Goal: Task Accomplishment & Management: Complete application form

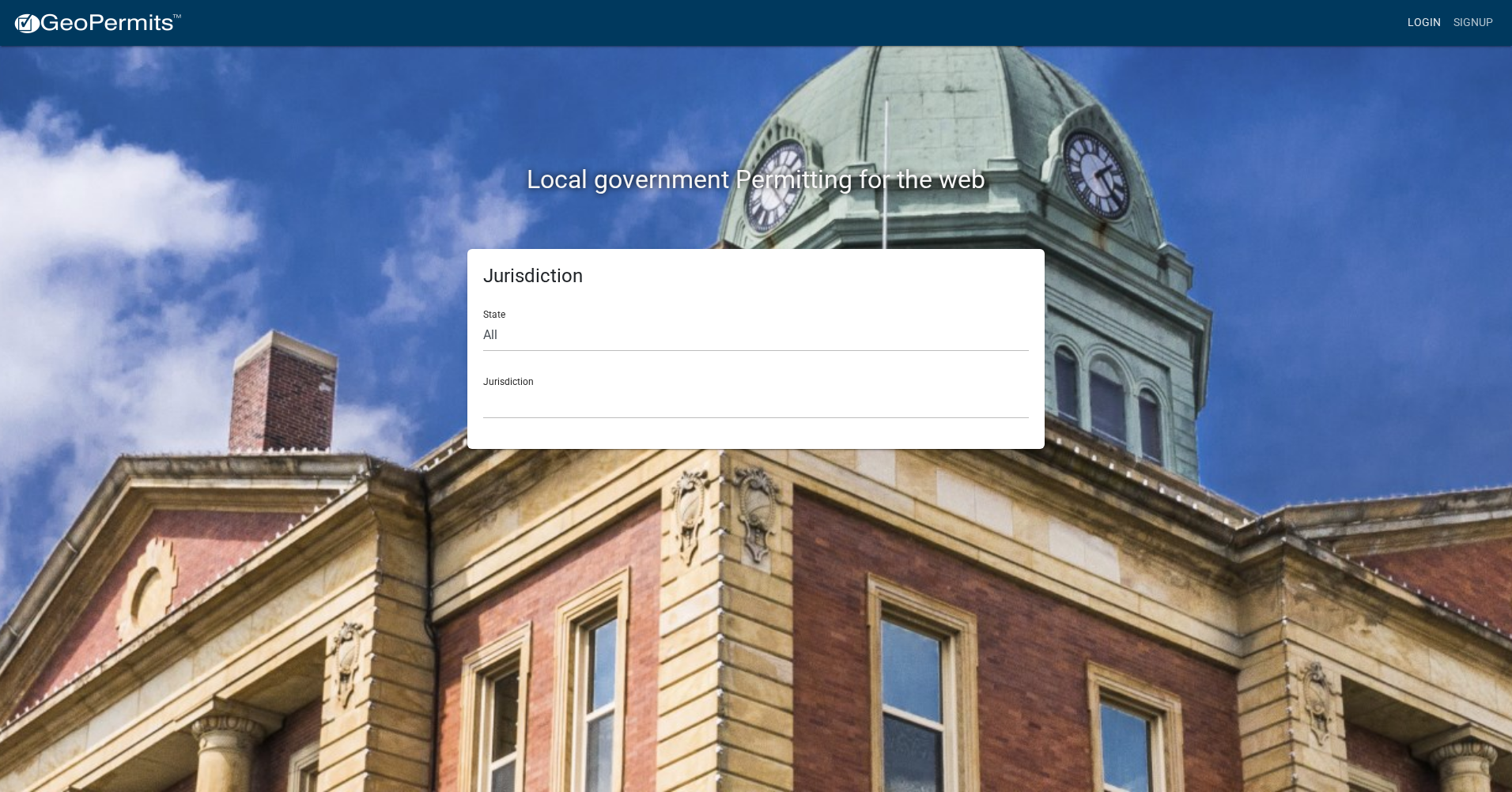
click at [1435, 23] on link "Login" at bounding box center [1424, 22] width 46 height 30
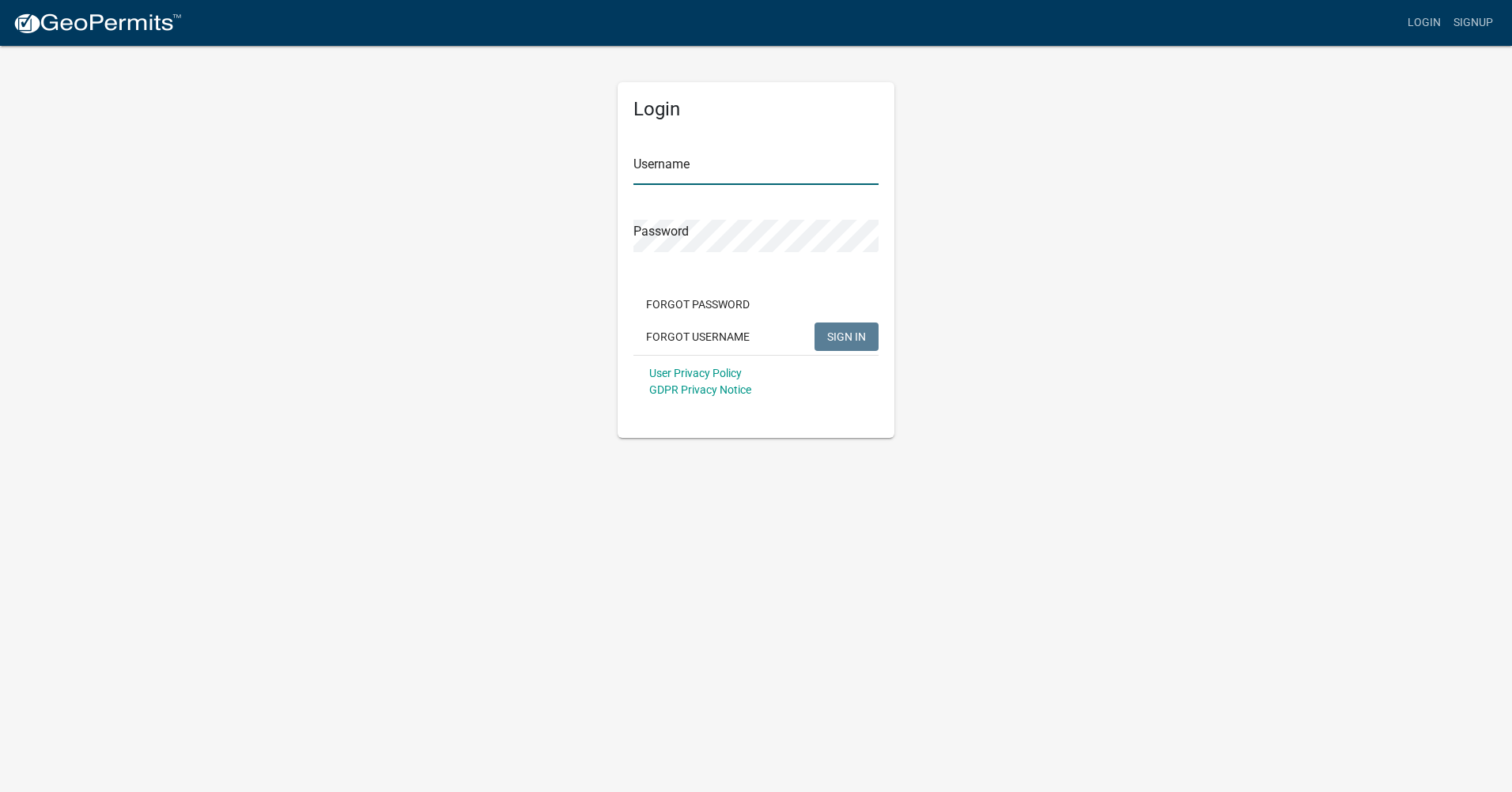
click at [712, 180] on input "Username" at bounding box center [756, 169] width 245 height 32
type input "shaanbains"
click at [822, 331] on button "SIGN IN" at bounding box center [847, 337] width 64 height 29
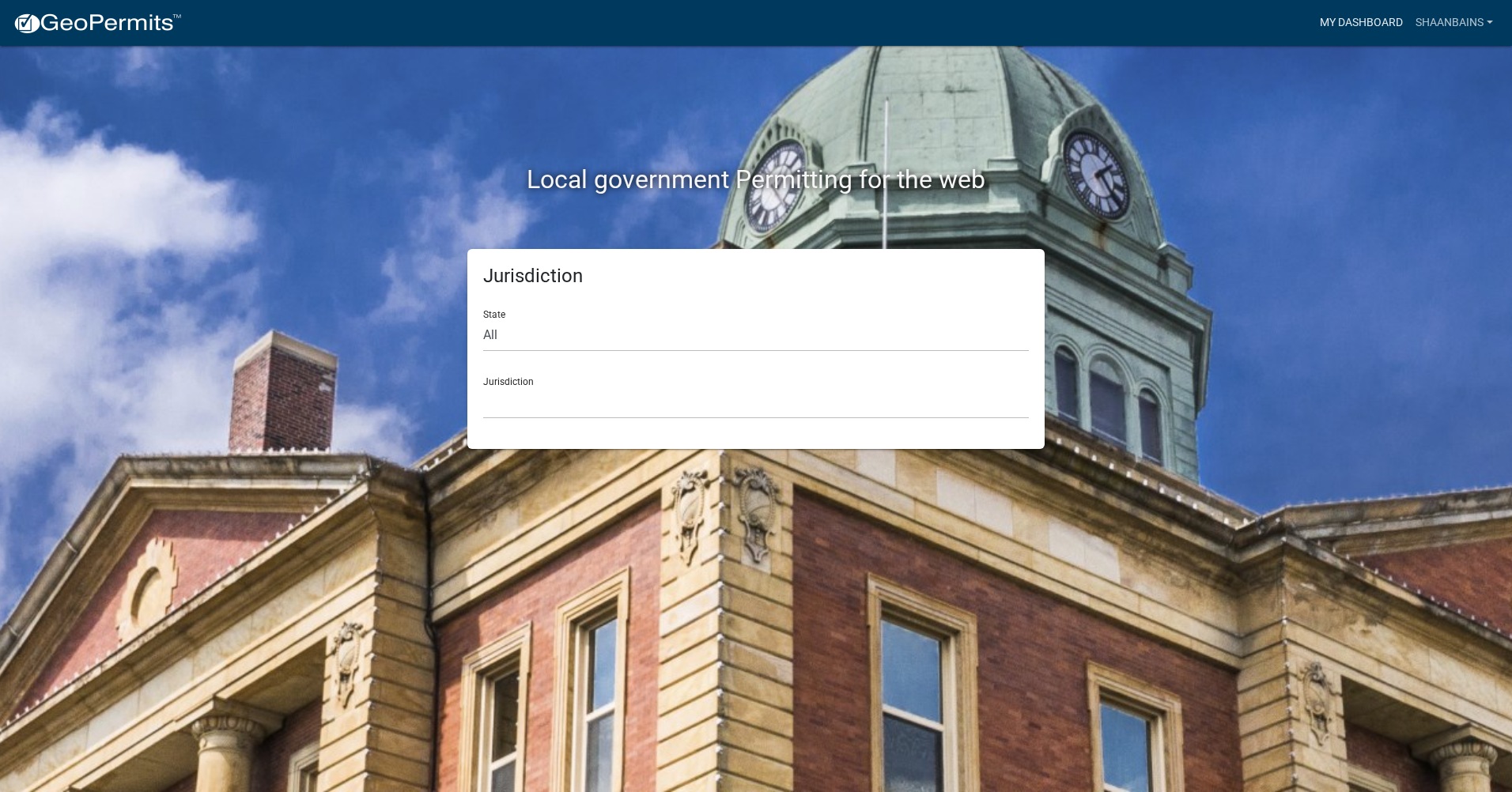
click at [1398, 14] on link "My Dashboard" at bounding box center [1361, 22] width 96 height 30
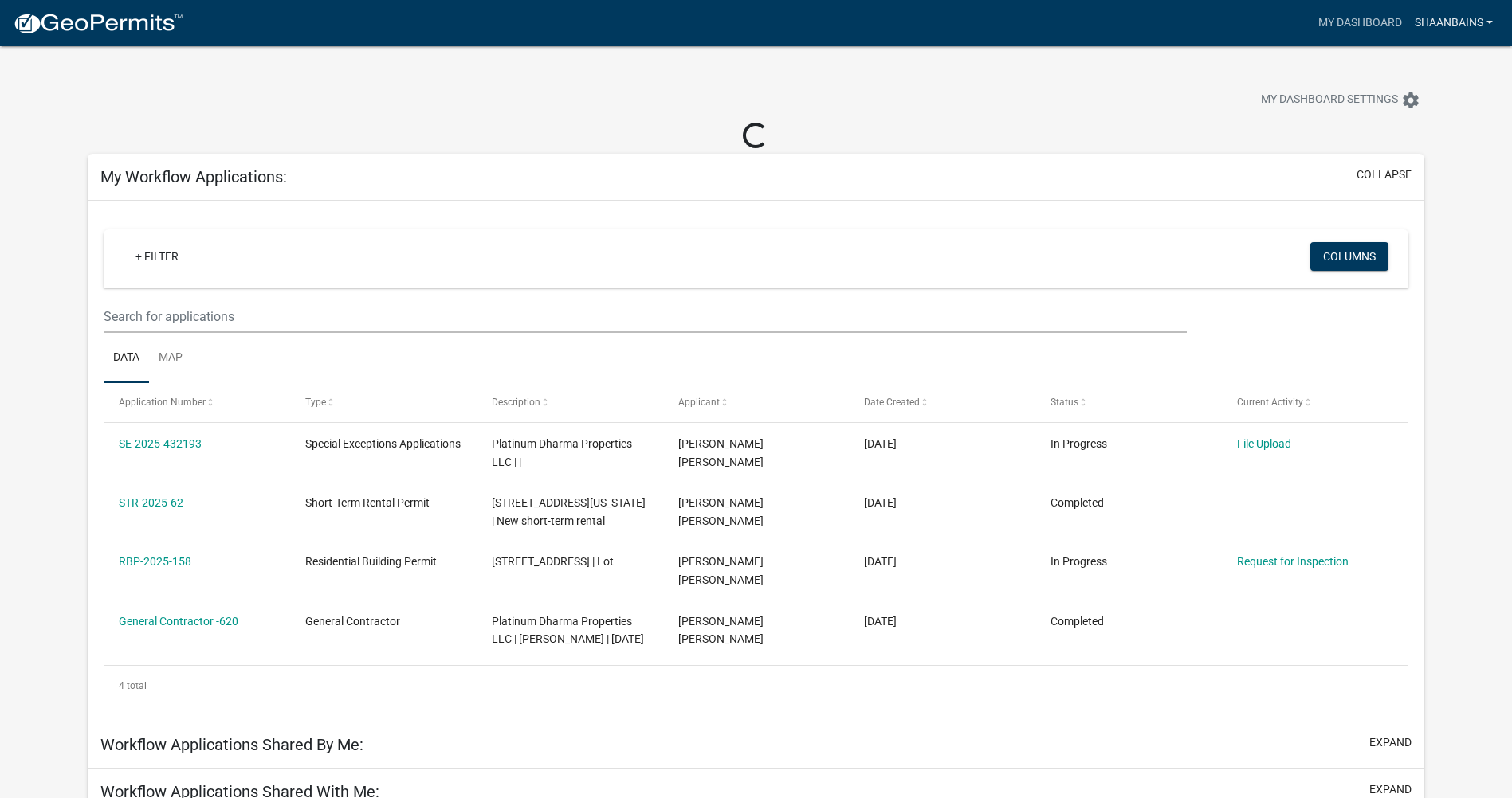
click at [1443, 14] on link "shaanbains" at bounding box center [1454, 22] width 90 height 30
click at [1421, 84] on link "Account" at bounding box center [1431, 65] width 137 height 38
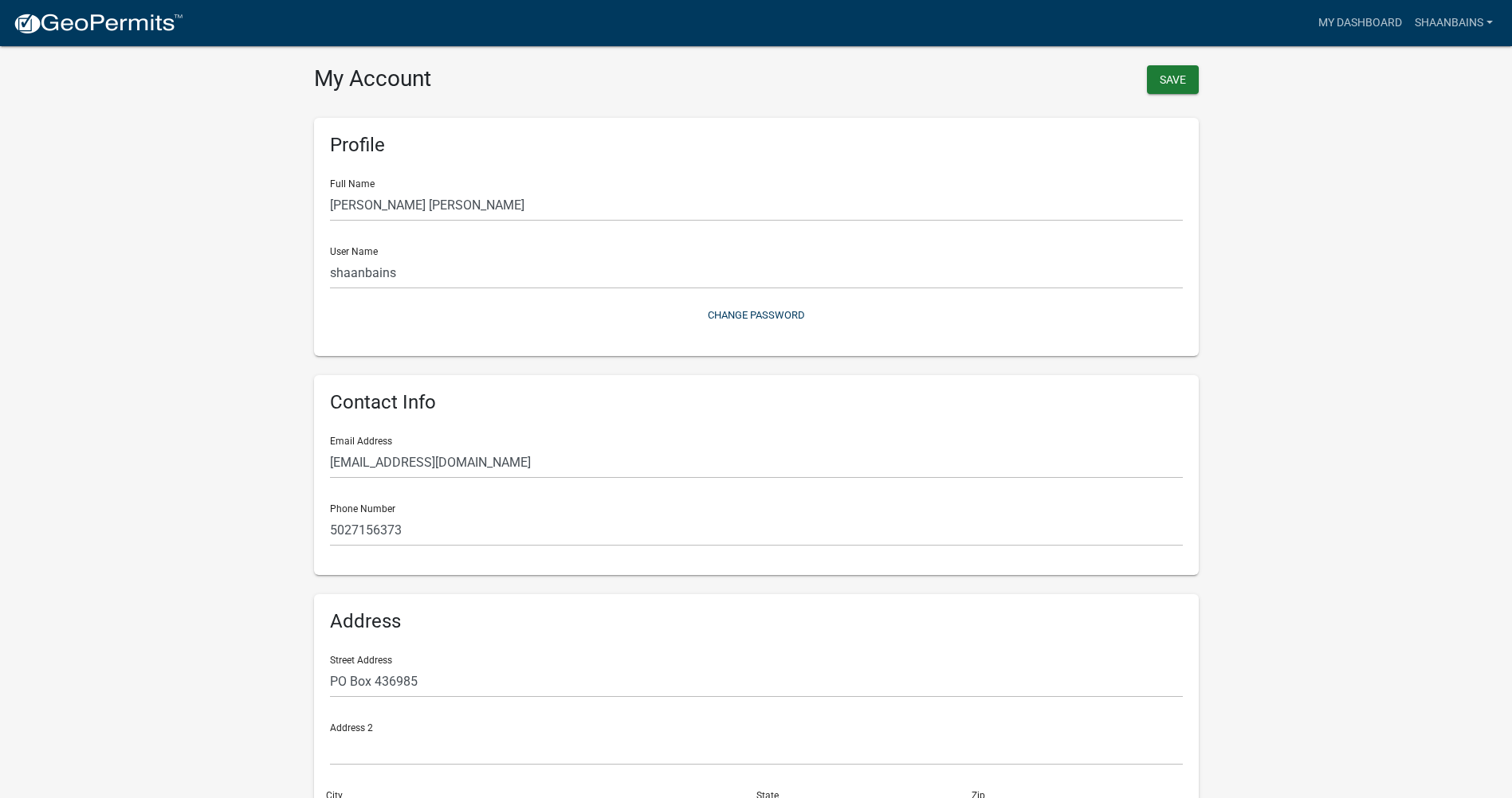
click at [1438, 5] on nav "more_horiz My Dashboard shaanbains Account Contractor Profile Logout" at bounding box center [756, 23] width 1512 height 46
click at [1441, 38] on nav "more_horiz My Dashboard shaanbains Account Contractor Profile Logout" at bounding box center [756, 23] width 1512 height 46
click at [1460, 26] on link "shaanbains" at bounding box center [1454, 22] width 90 height 30
click at [1456, 115] on link "Contractor Profile" at bounding box center [1431, 103] width 137 height 38
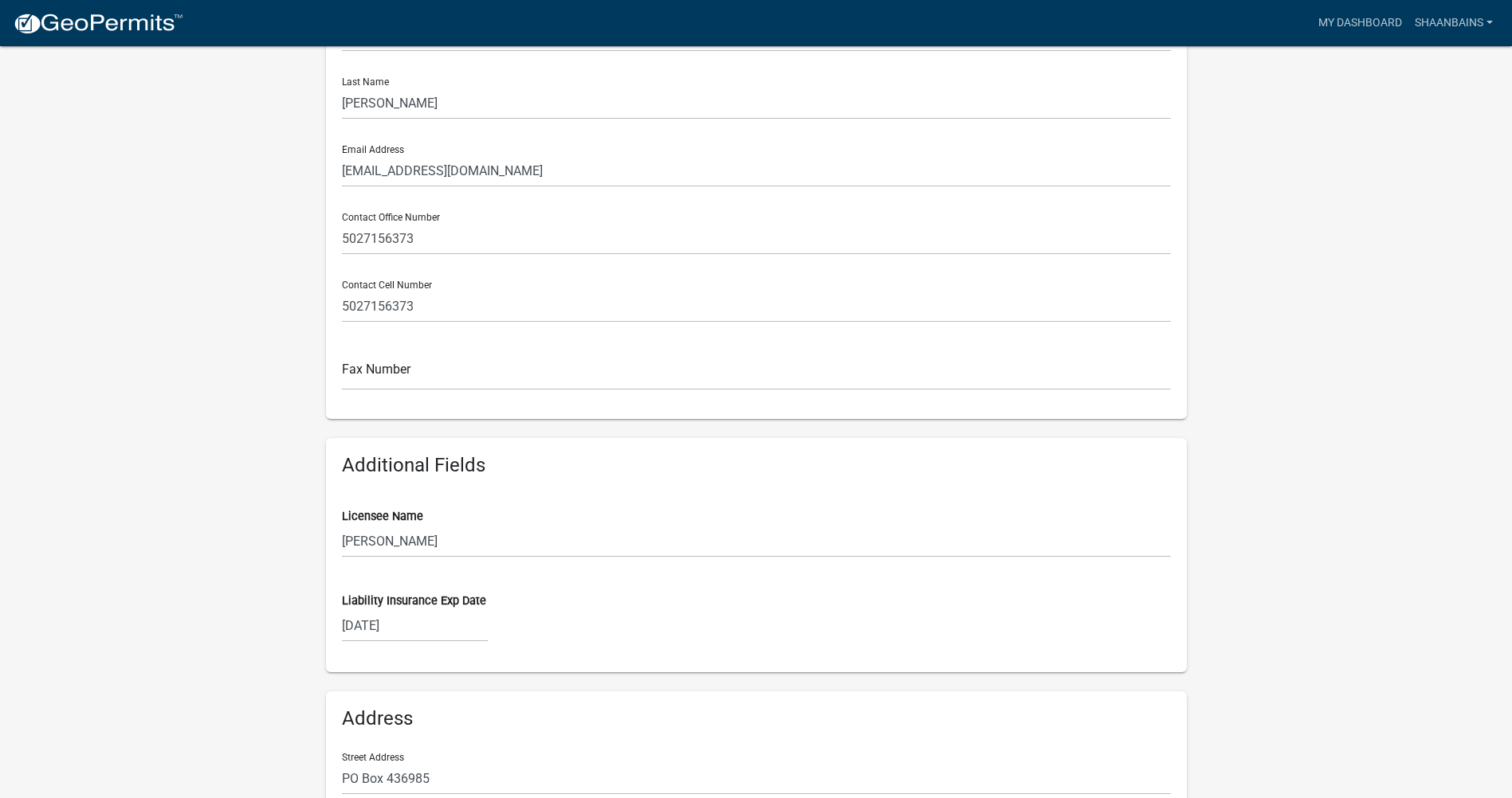
scroll to position [630, 0]
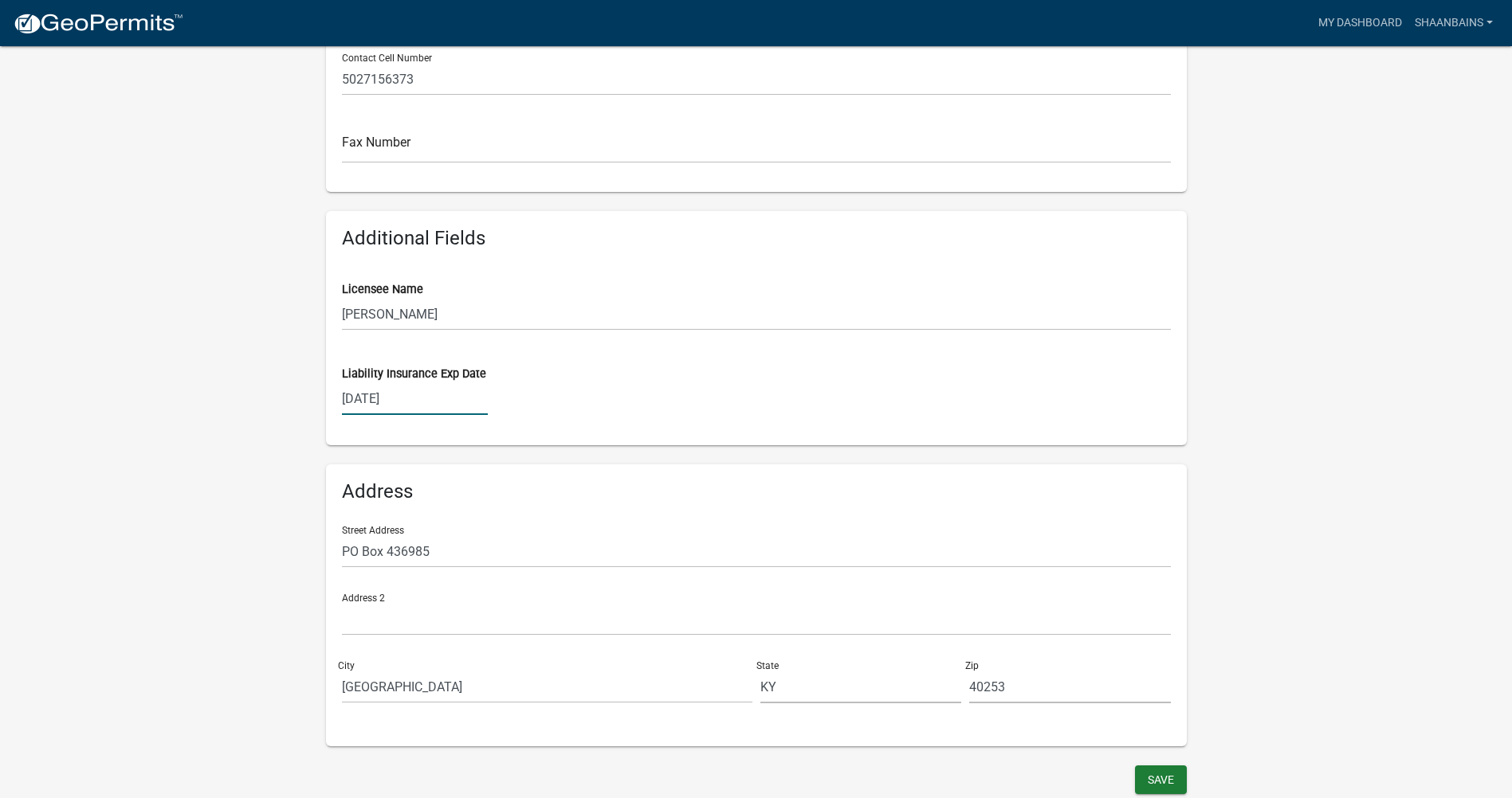
click at [427, 396] on div "[DATE]" at bounding box center [414, 399] width 146 height 32
select select "8"
select select "2025"
click at [365, 399] on input "[DATE]" at bounding box center [414, 399] width 146 height 32
click at [351, 401] on input "[DATE]" at bounding box center [414, 399] width 146 height 32
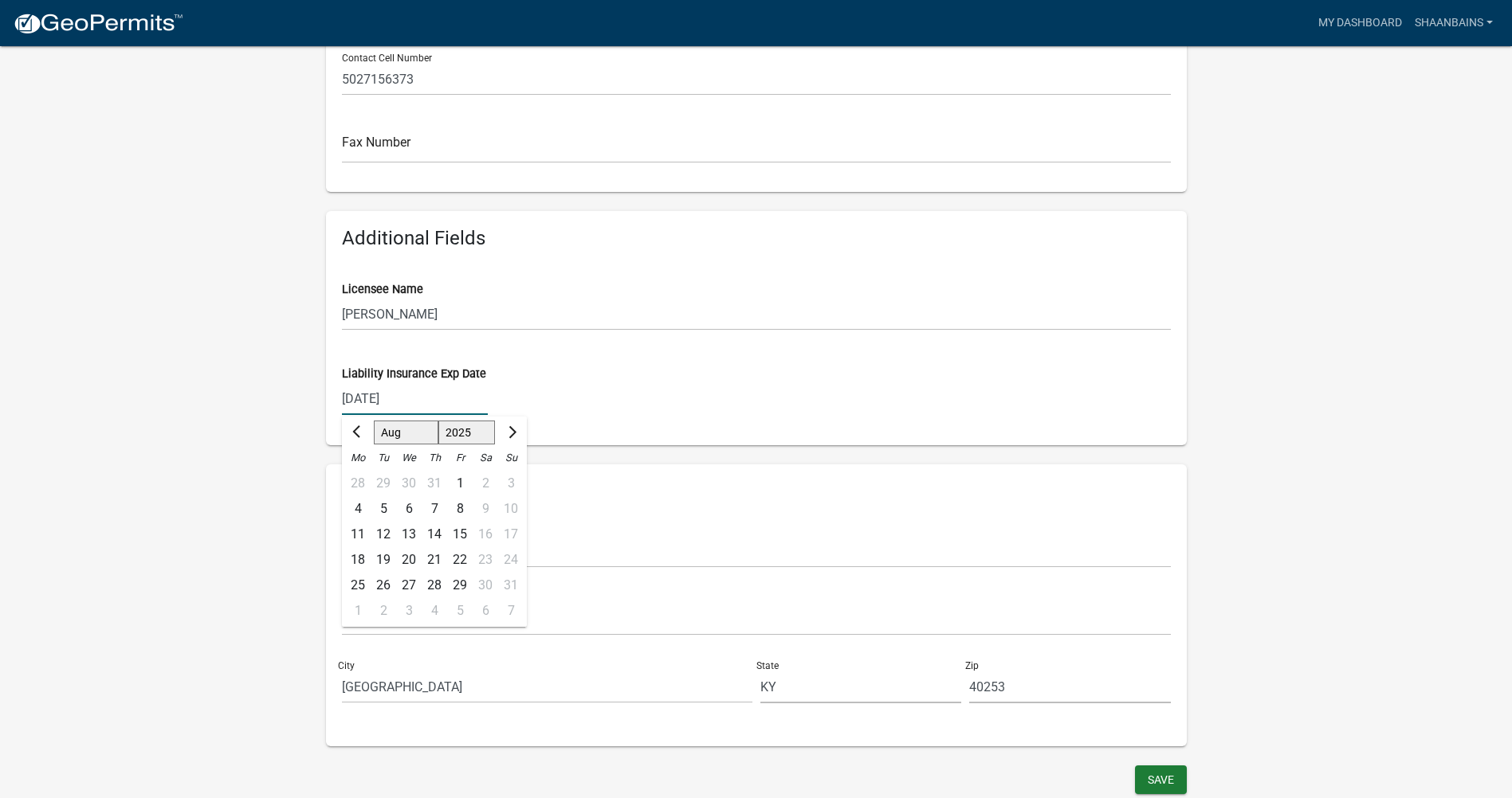
click at [352, 401] on input "[DATE]" at bounding box center [414, 399] width 146 height 32
click at [353, 401] on input "[DATE]" at bounding box center [414, 399] width 146 height 32
type input "0508/2026"
click at [728, 277] on div "Licensee Name [PERSON_NAME]" at bounding box center [756, 294] width 829 height 72
click at [1167, 775] on button "Save" at bounding box center [1160, 780] width 52 height 29
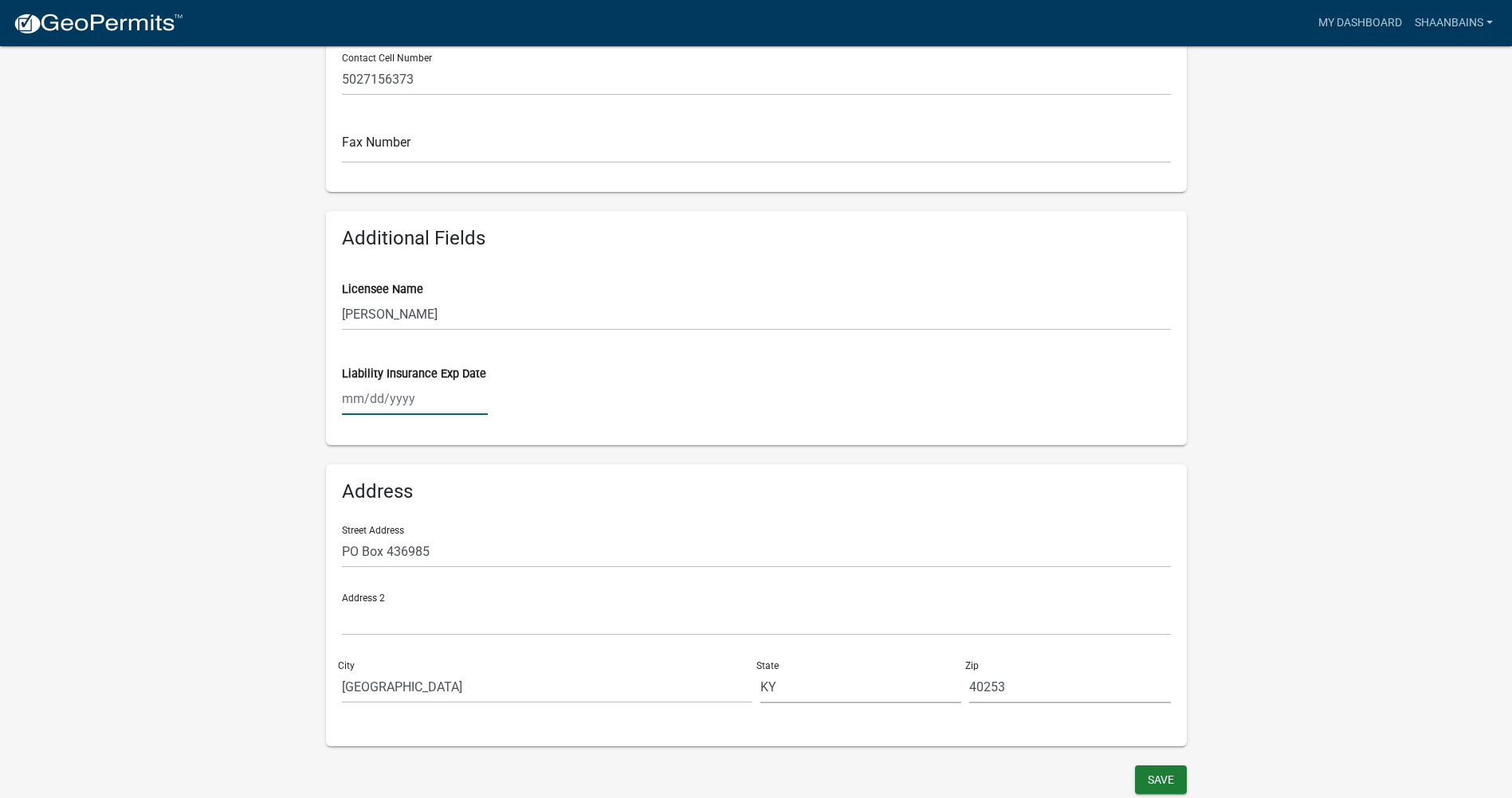
click at [362, 399] on div at bounding box center [414, 399] width 146 height 32
select select "8"
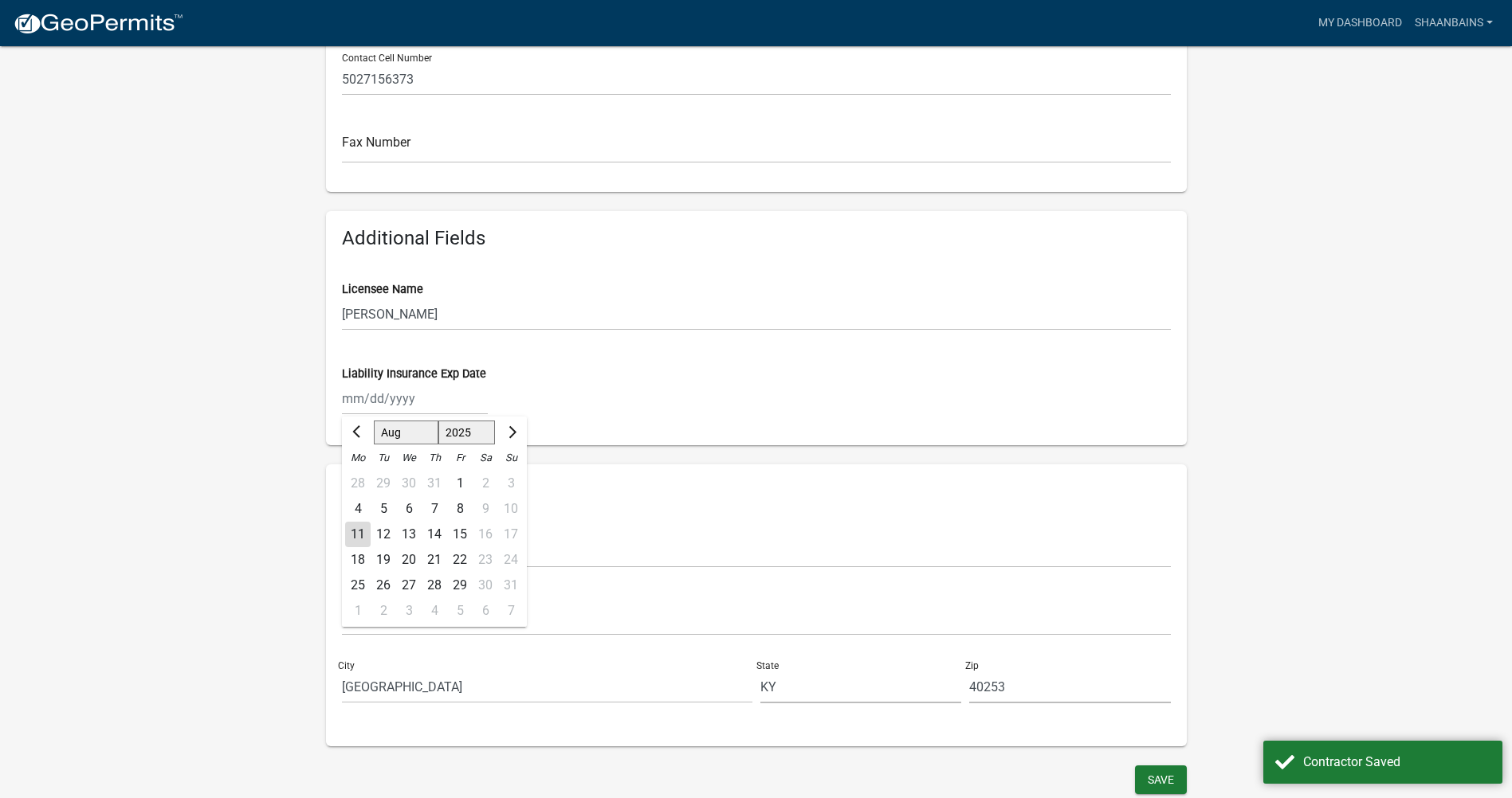
click at [453, 434] on select "1525 1526 1527 1528 1529 1530 1531 1532 1533 1534 1535 1536 1537 1538 1539 1540…" at bounding box center [466, 434] width 57 height 24
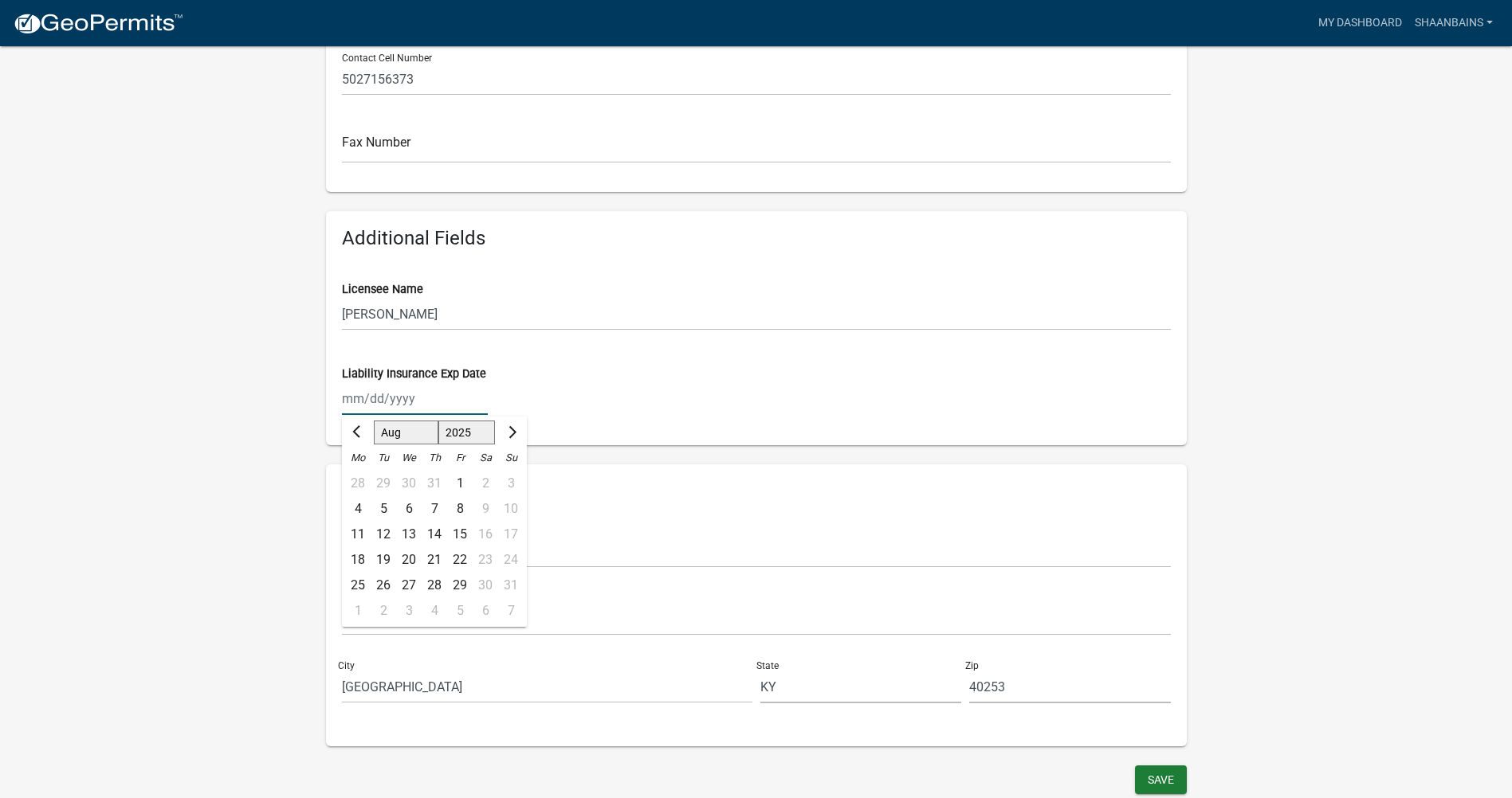
select select "2026"
click at [438, 422] on select "1525 1526 1527 1528 1529 1530 1531 1532 1533 1534 1535 1536 1537 1538 1539 1540…" at bounding box center [466, 434] width 57 height 24
click at [353, 431] on span "Previous month" at bounding box center [359, 432] width 12 height 12
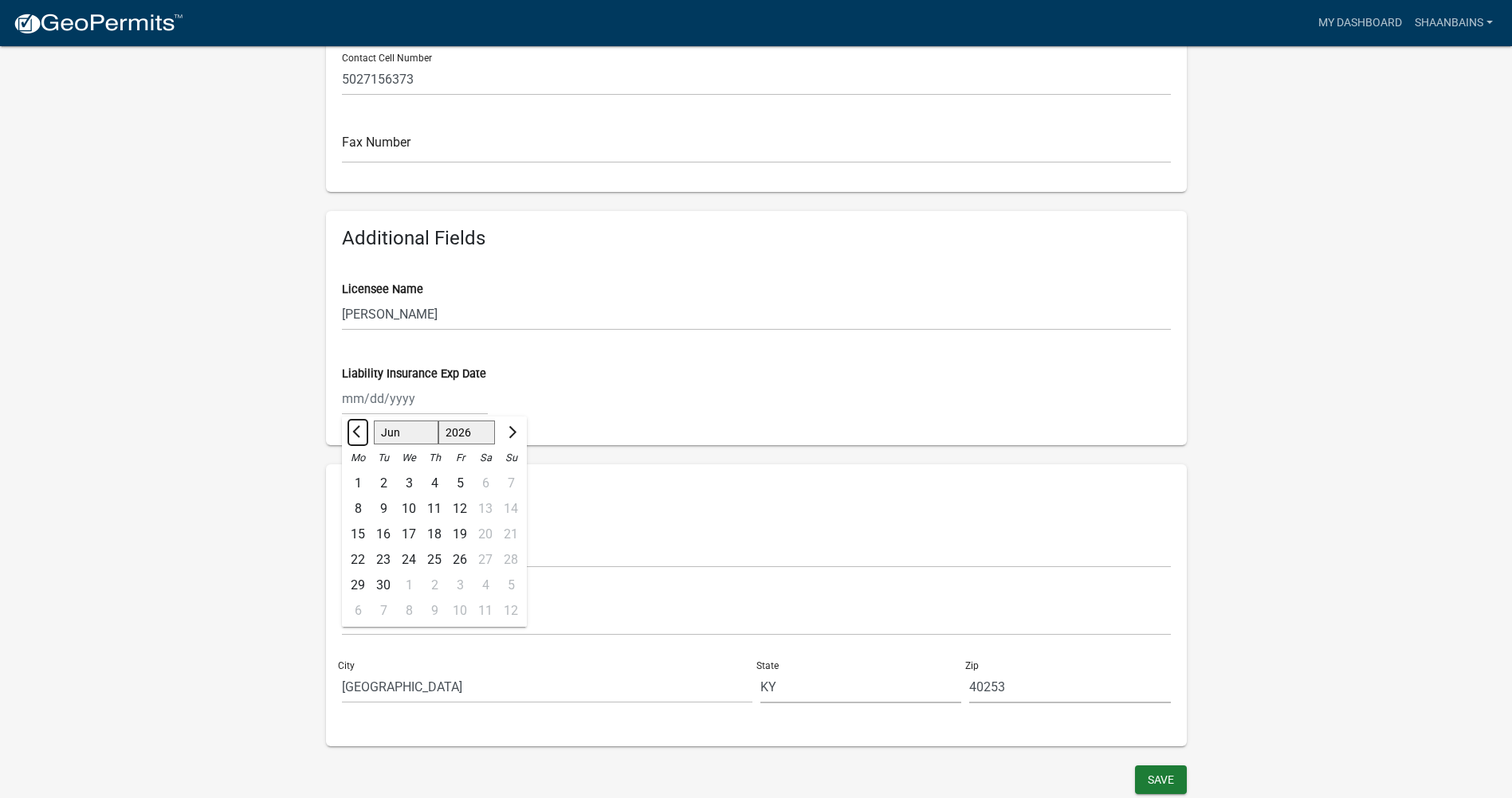
select select "5"
click at [450, 507] on div "8" at bounding box center [460, 510] width 26 height 26
type input "[DATE]"
click at [1145, 783] on button "Save" at bounding box center [1160, 780] width 52 height 29
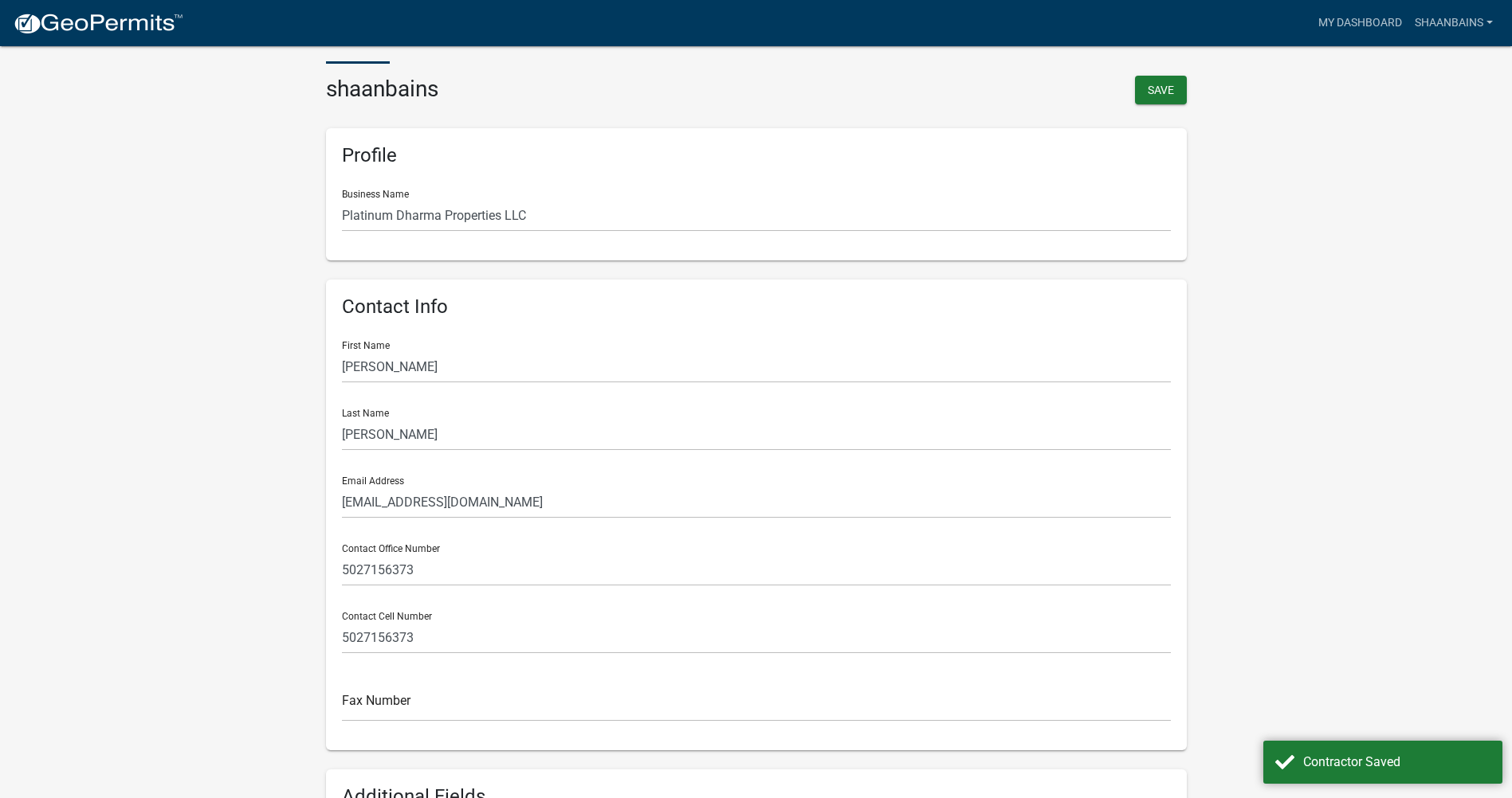
scroll to position [0, 0]
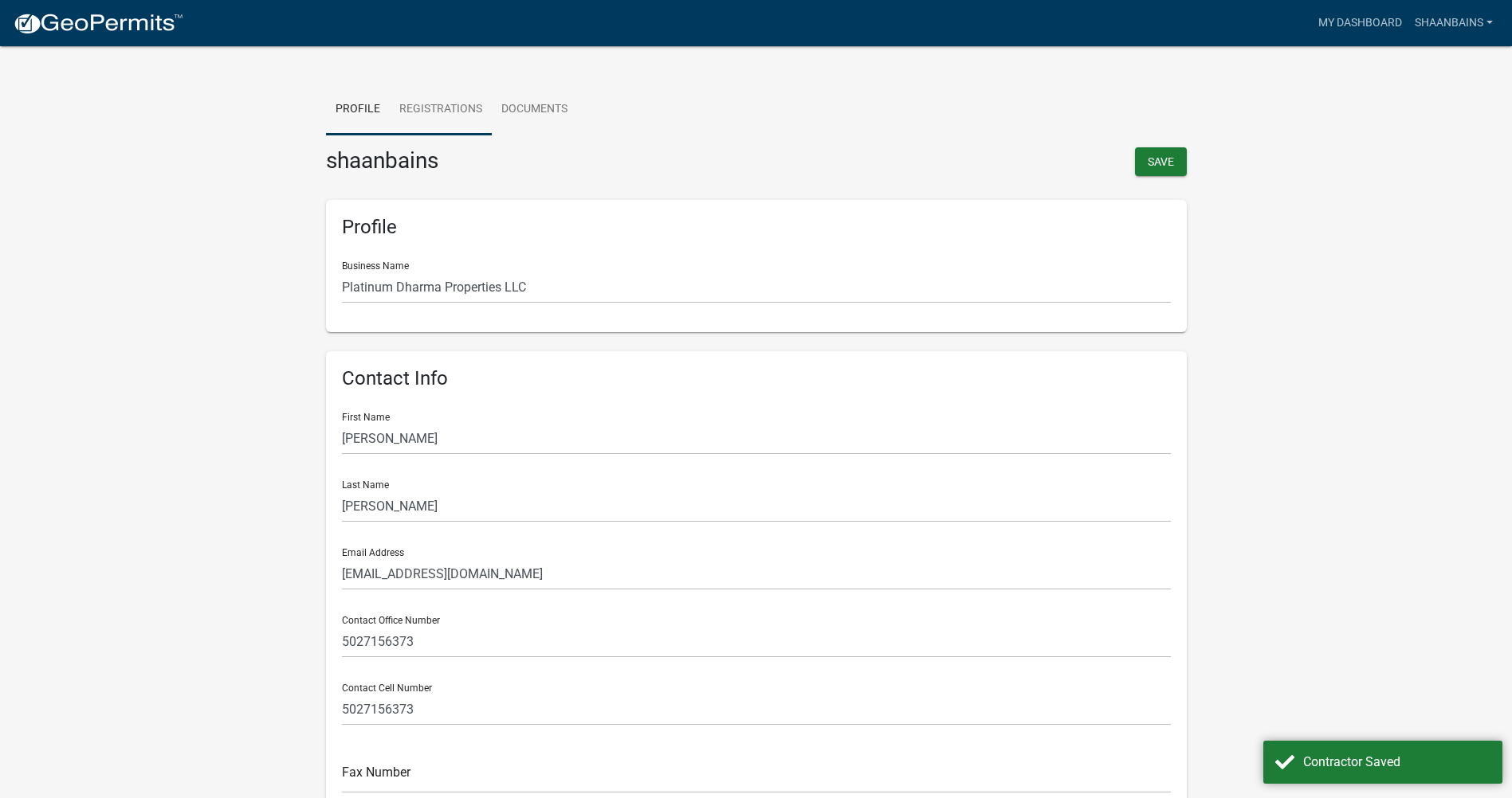
click at [476, 96] on link "Registrations" at bounding box center [440, 110] width 102 height 51
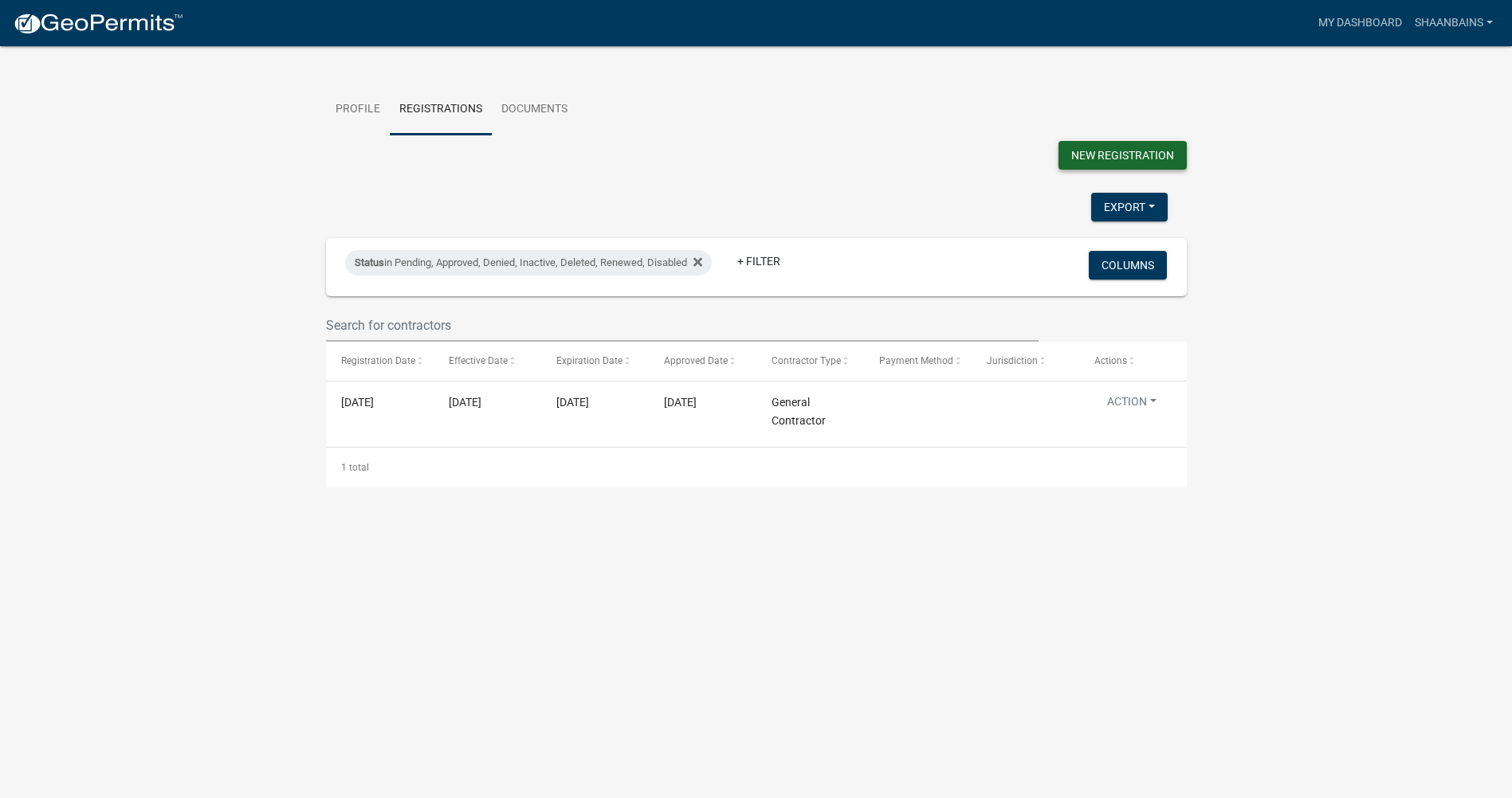
click at [1135, 149] on button "New Registration" at bounding box center [1123, 155] width 128 height 29
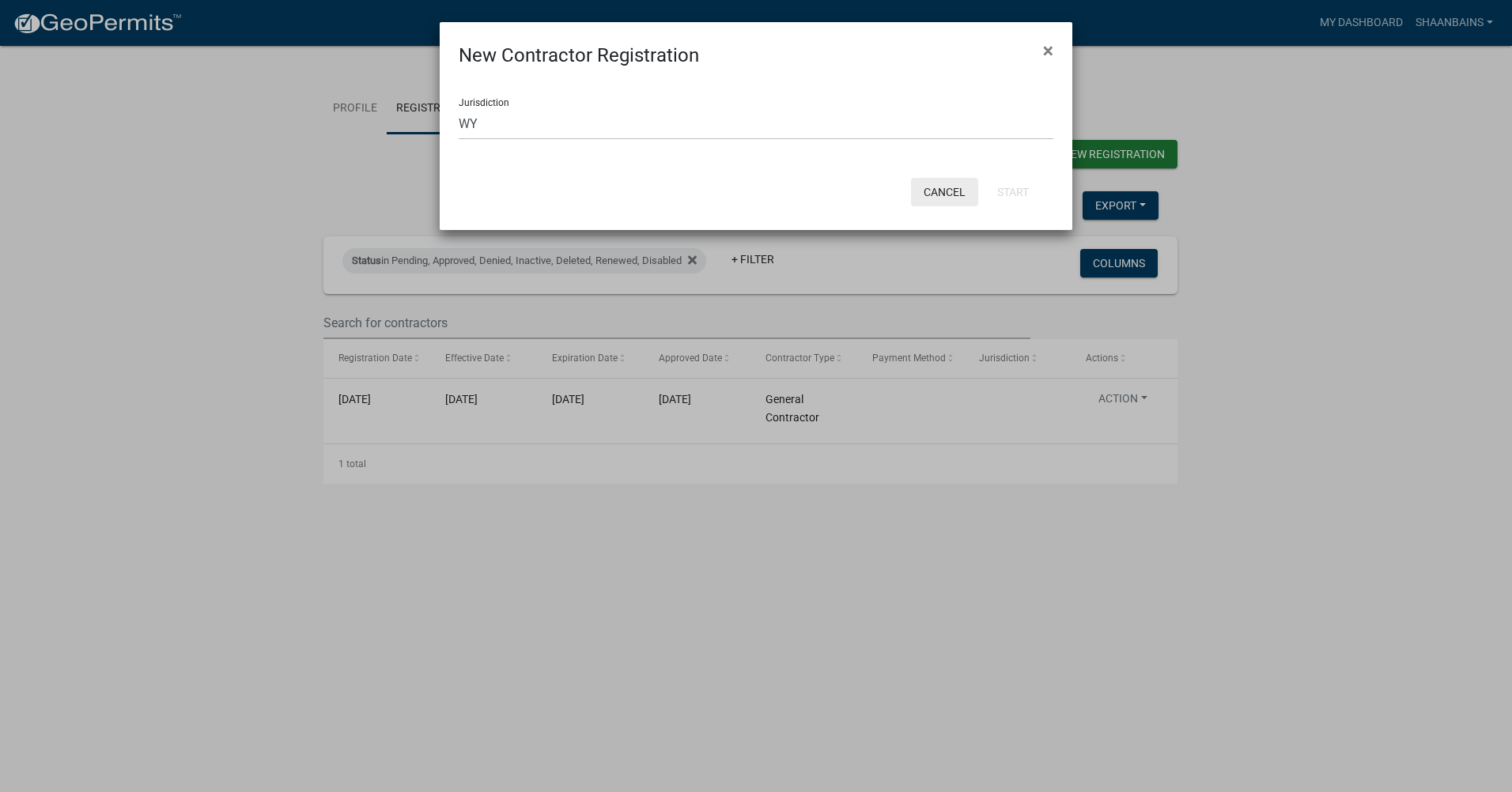
click at [926, 197] on button "Cancel" at bounding box center [944, 192] width 67 height 29
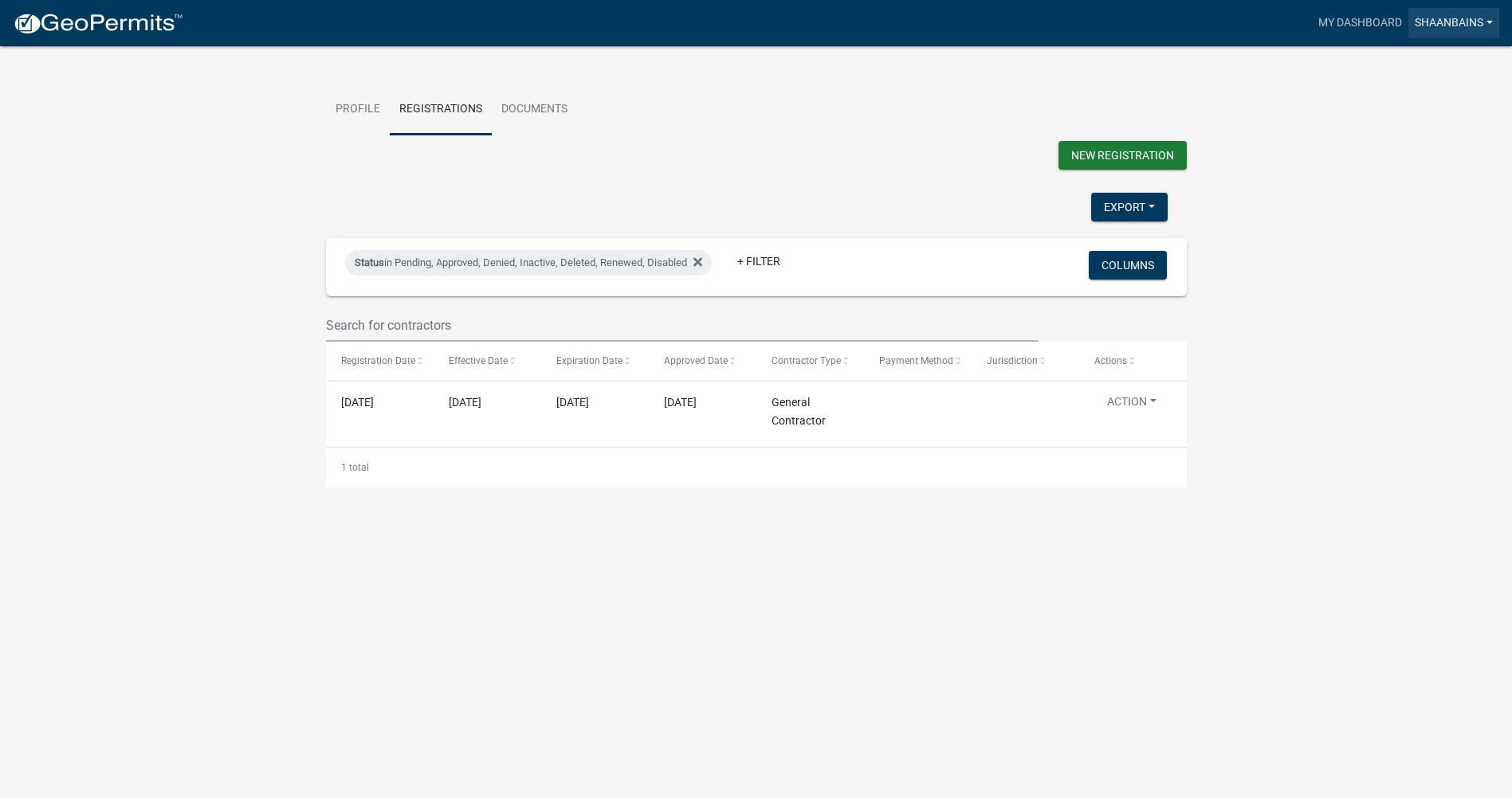
click at [1460, 20] on link "shaanbains" at bounding box center [1454, 22] width 90 height 30
click at [1433, 65] on link "Account" at bounding box center [1431, 65] width 137 height 38
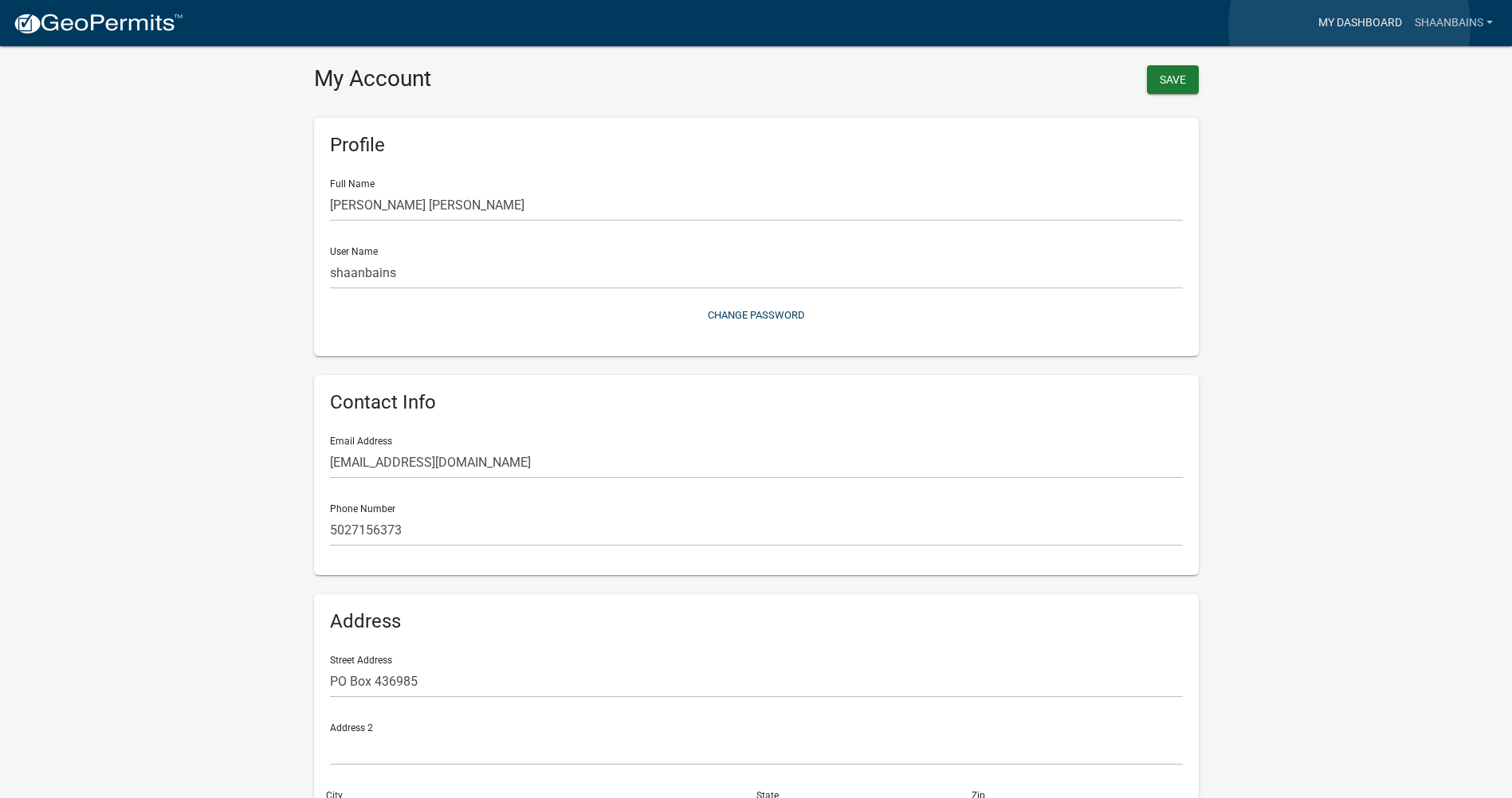
click at [1349, 26] on link "My Dashboard" at bounding box center [1360, 22] width 96 height 30
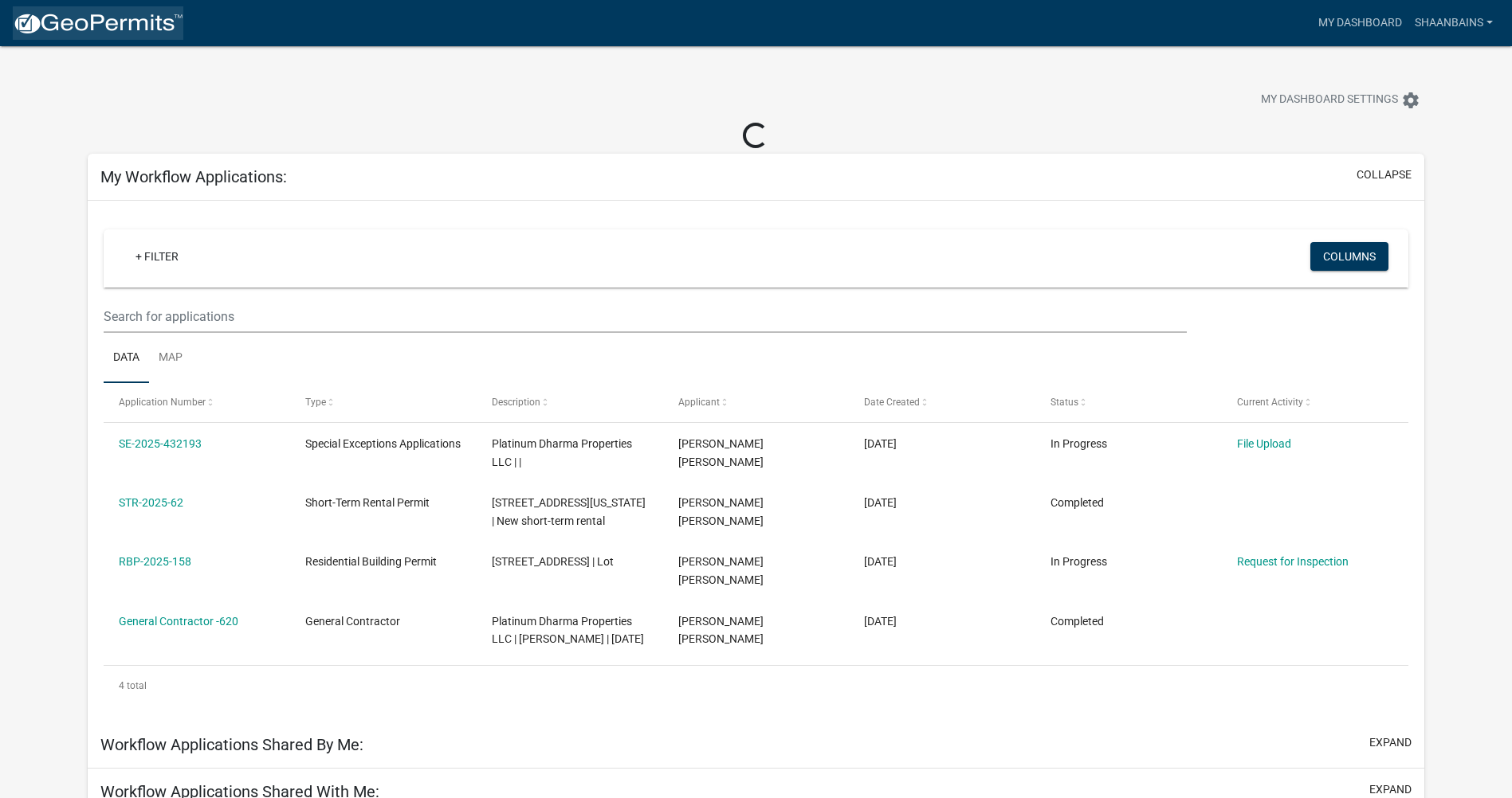
click at [90, 28] on img at bounding box center [98, 24] width 171 height 24
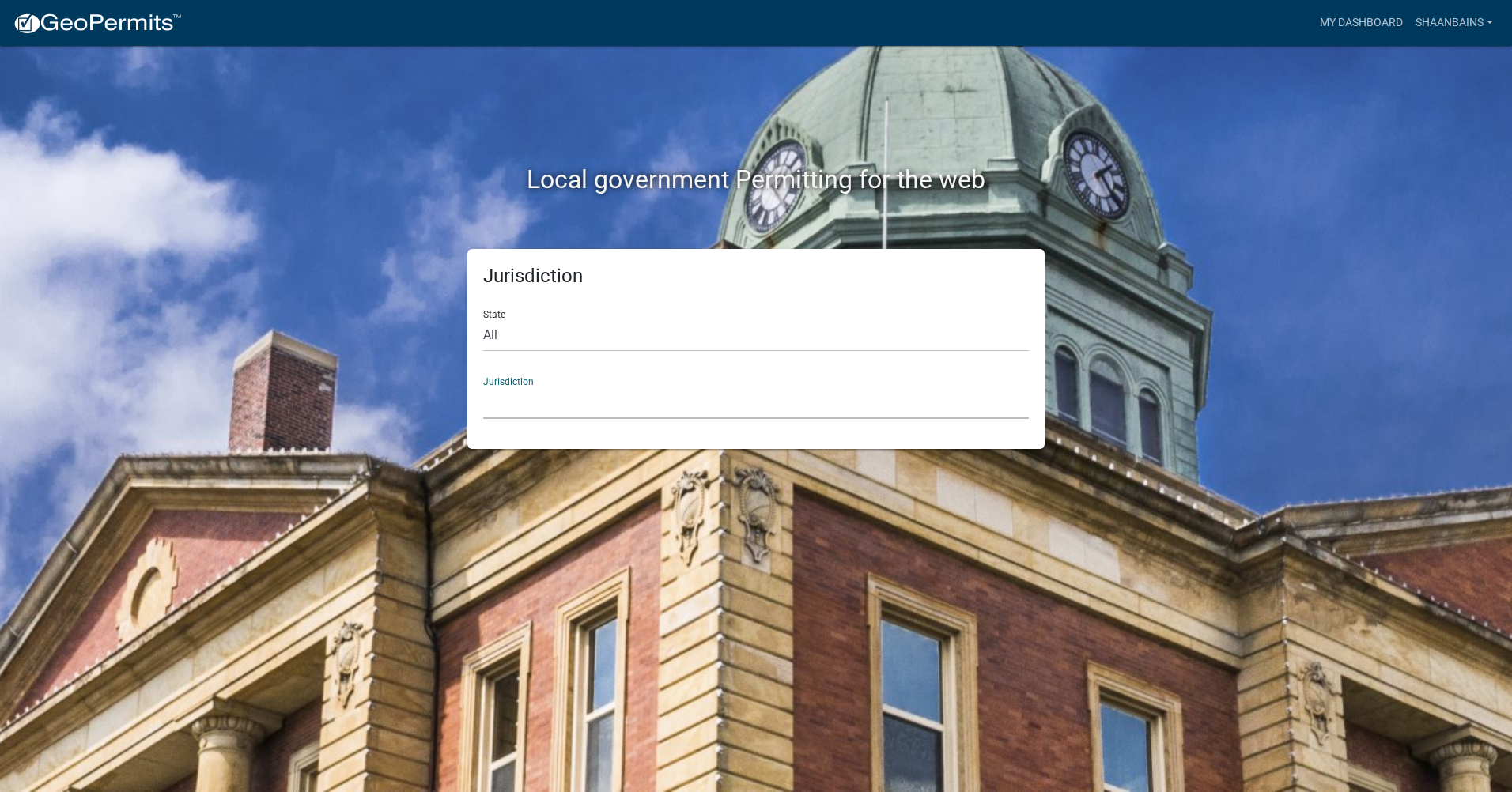
click at [650, 411] on select "[GEOGRAPHIC_DATA], [US_STATE] City of [GEOGRAPHIC_DATA], [US_STATE] [GEOGRAPHIC…" at bounding box center [756, 402] width 546 height 32
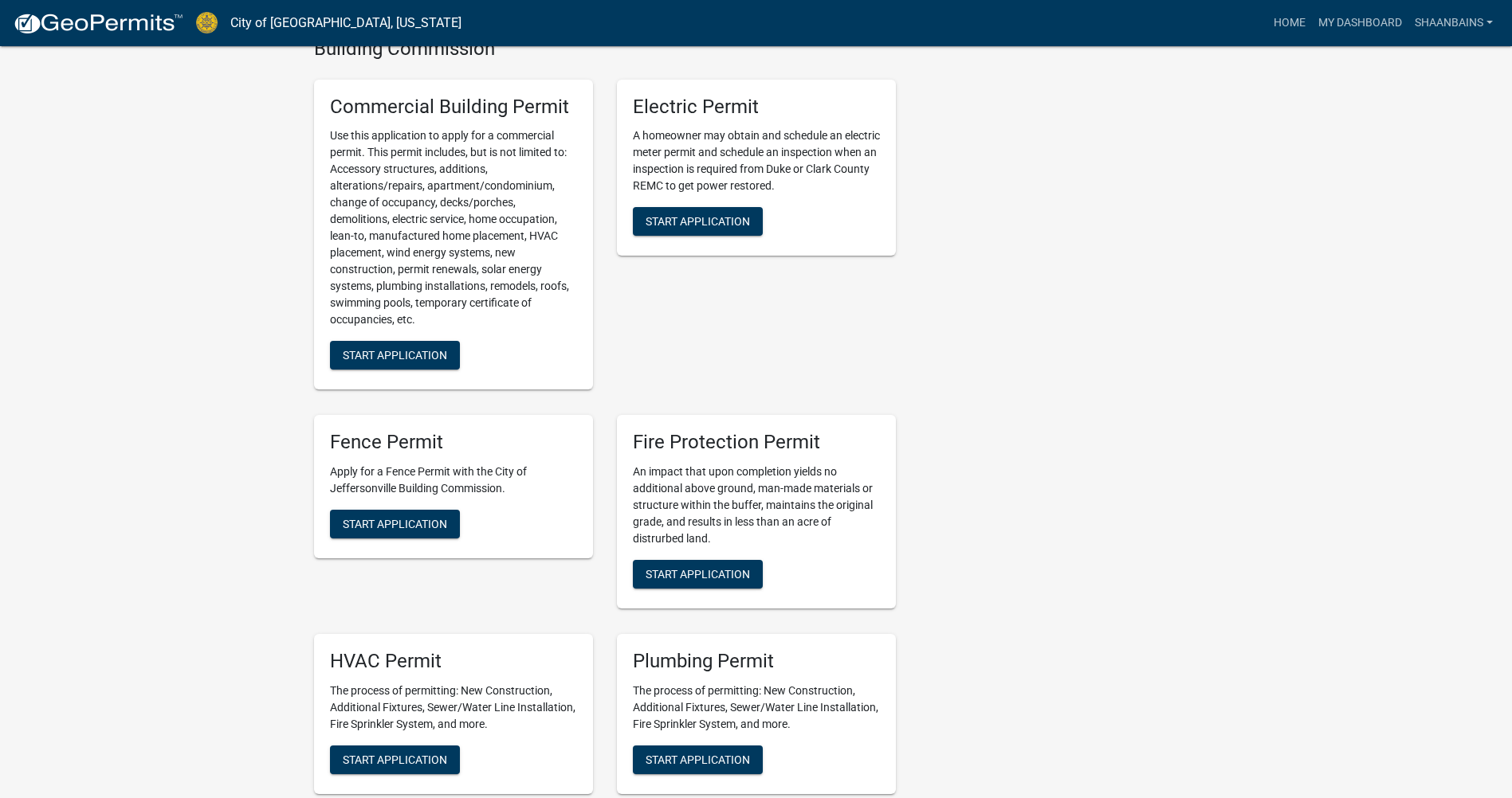
scroll to position [638, 0]
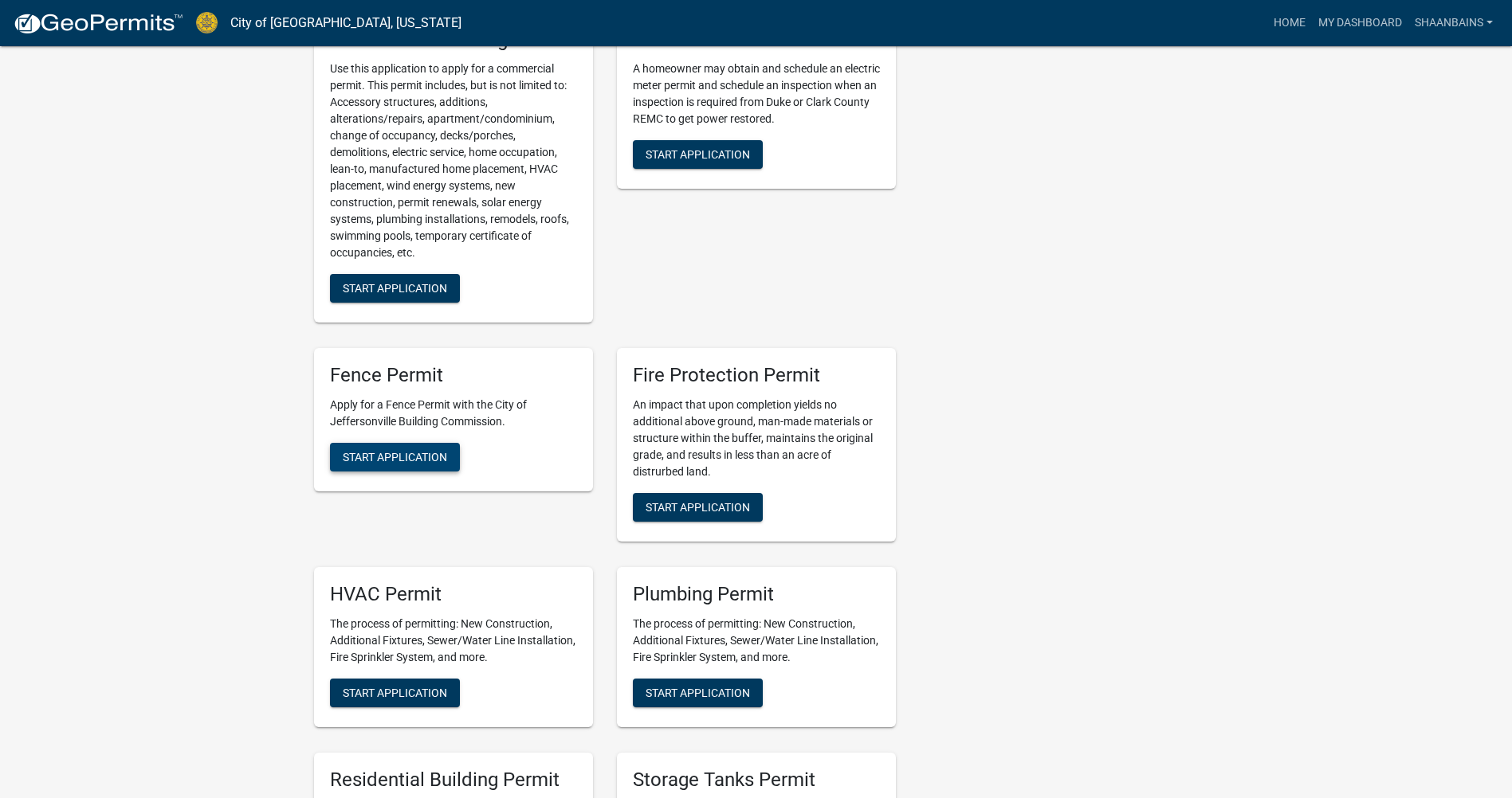
click at [426, 457] on span "Start Application" at bounding box center [394, 457] width 104 height 13
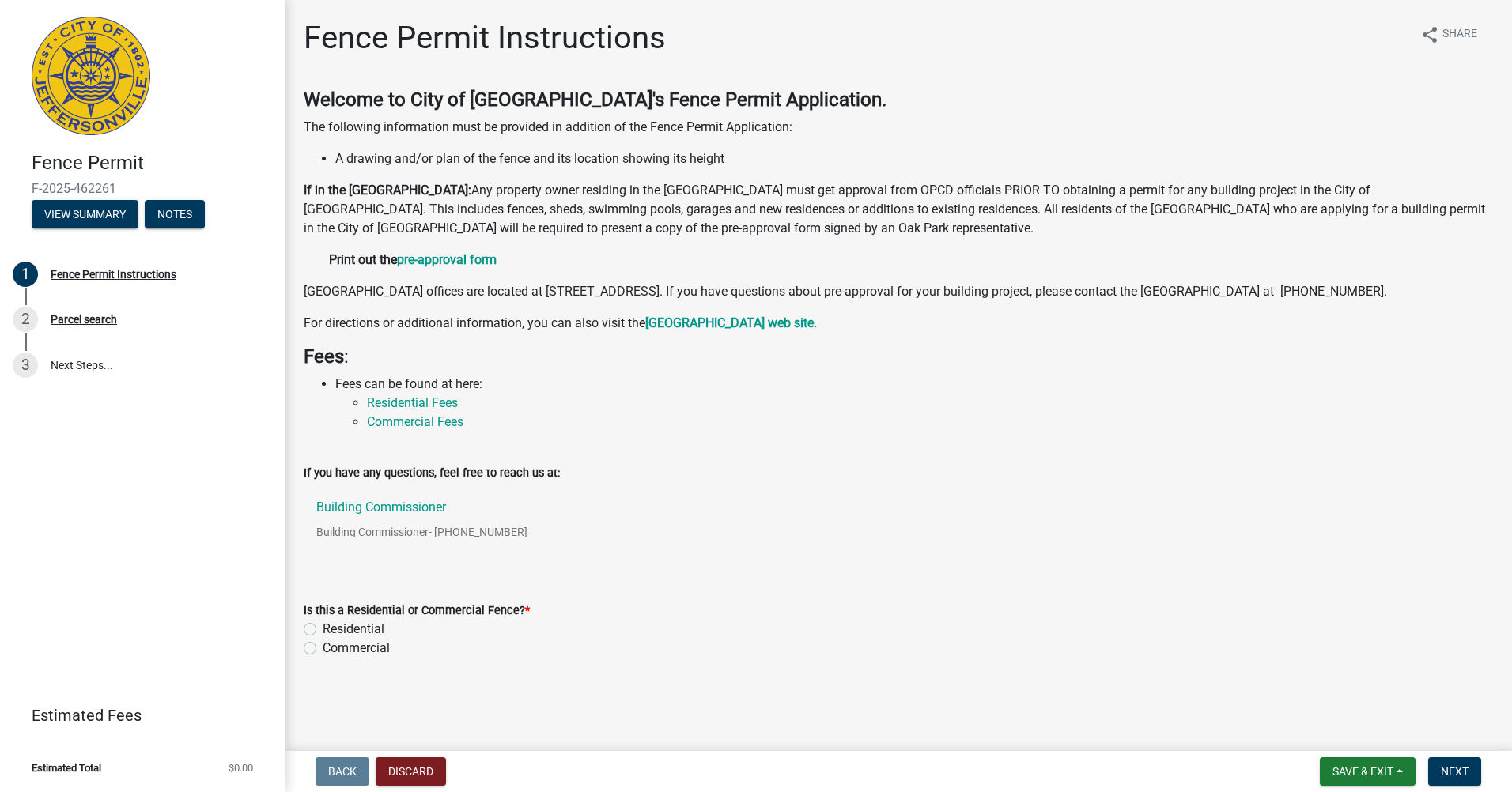
click at [373, 639] on label "Residential" at bounding box center [353, 629] width 62 height 19
click at [333, 630] on input "Residential" at bounding box center [328, 625] width 10 height 10
radio input "true"
click at [1453, 775] on span "Next" at bounding box center [1454, 772] width 28 height 13
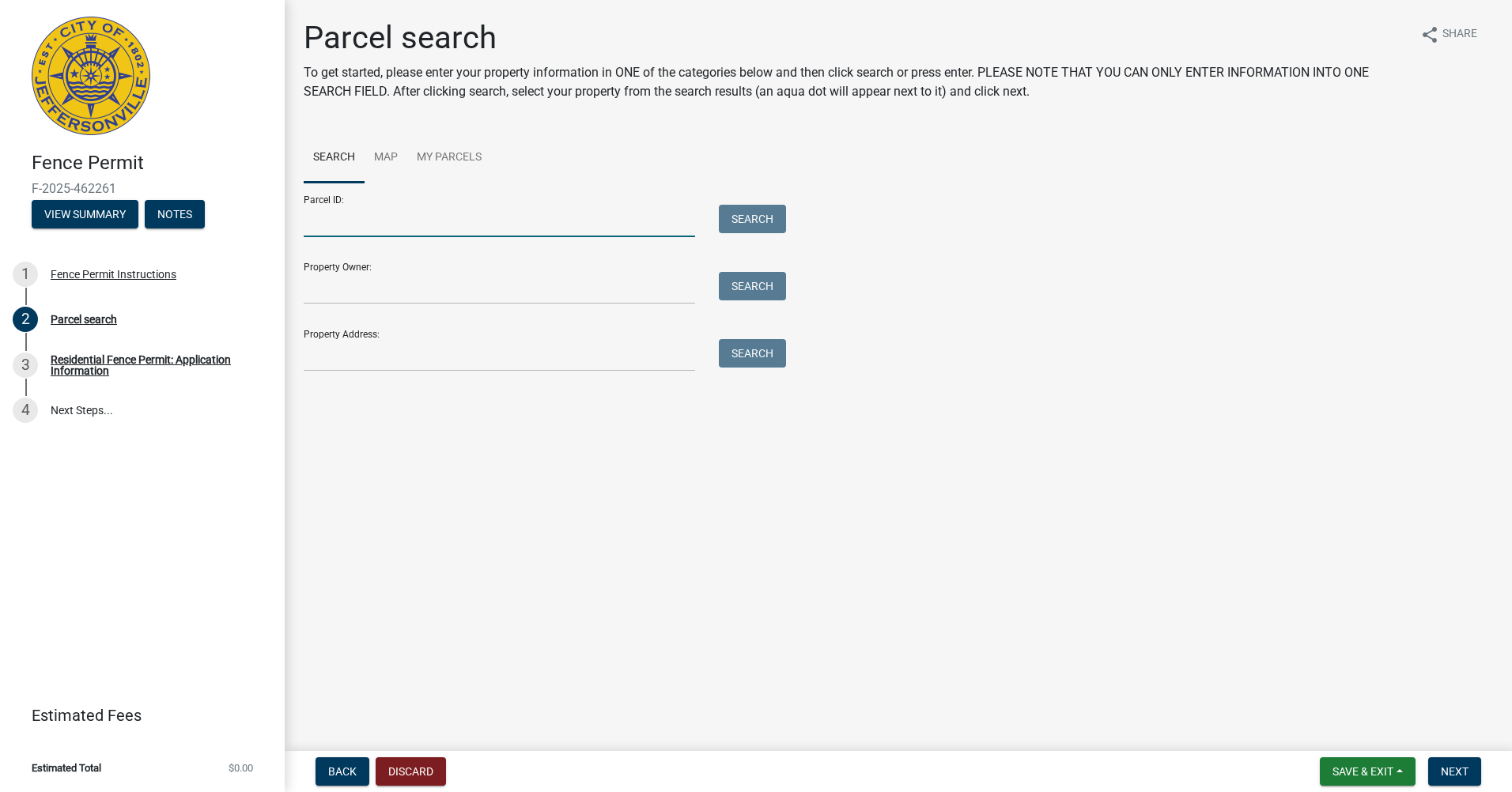
click at [392, 213] on input "Parcel ID:" at bounding box center [499, 221] width 391 height 32
click at [368, 362] on input "Property Address:" at bounding box center [499, 355] width 391 height 32
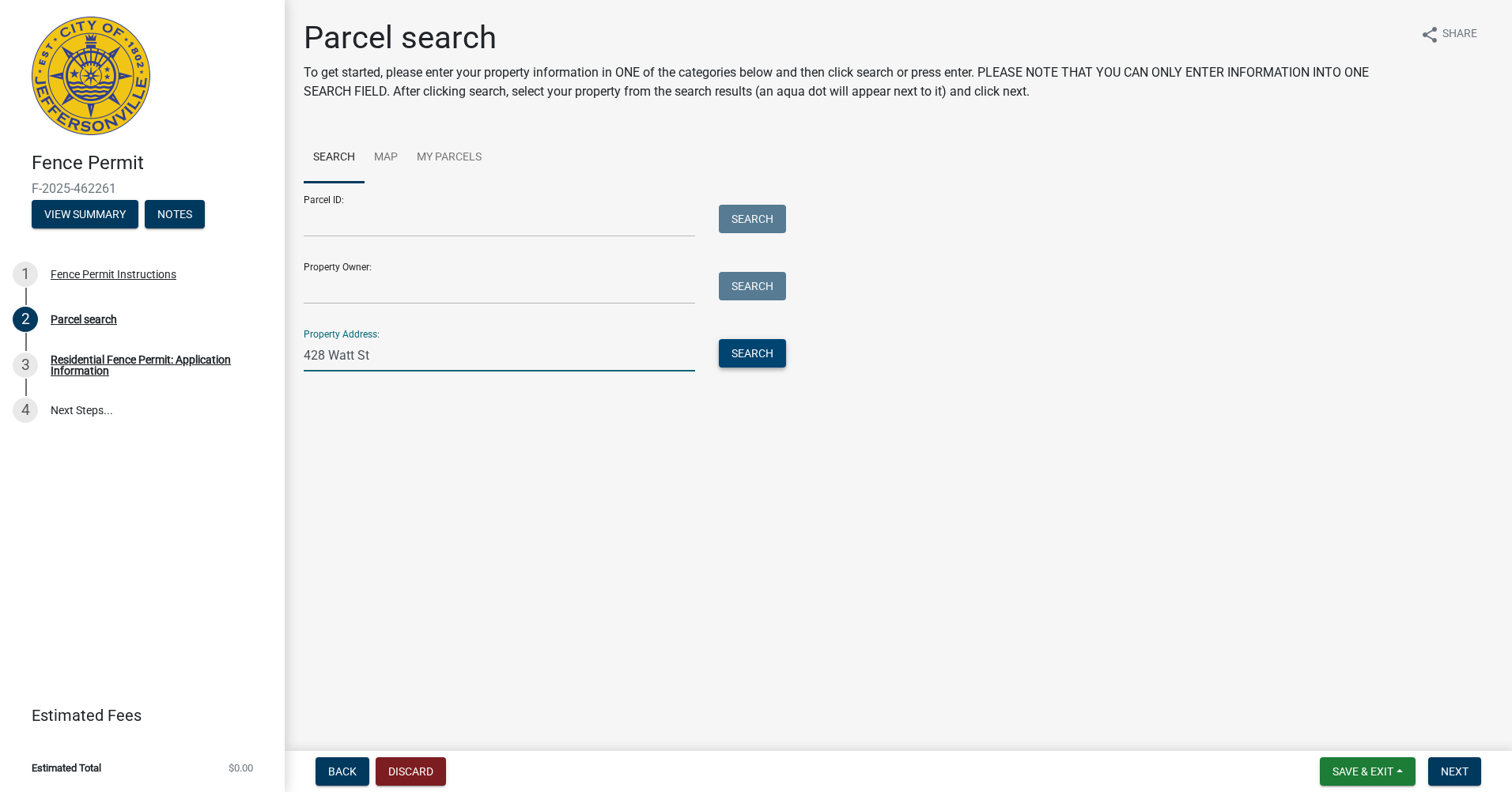
type input "428 Watt St"
click at [735, 359] on button "Search" at bounding box center [752, 353] width 67 height 29
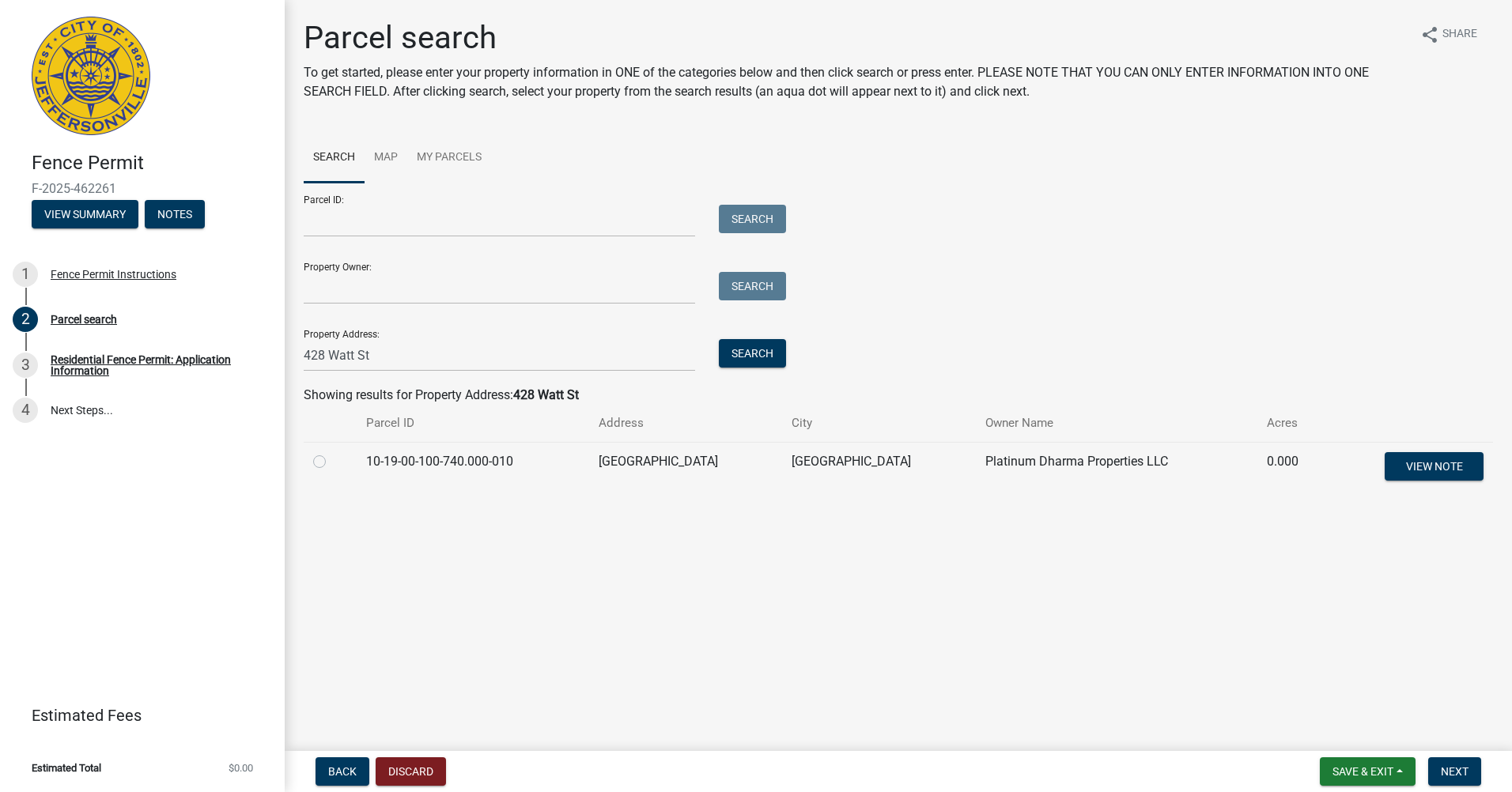
click at [772, 499] on div "Parcel search To get started, please enter your property information in ONE of …" at bounding box center [898, 263] width 1213 height 490
click at [788, 474] on td "[GEOGRAPHIC_DATA]" at bounding box center [878, 468] width 194 height 53
click at [803, 446] on td "[GEOGRAPHIC_DATA]" at bounding box center [878, 468] width 194 height 53
click at [297, 462] on div "Parcel search To get started, please enter your property information in ONE of …" at bounding box center [898, 263] width 1213 height 490
click at [313, 461] on td at bounding box center [330, 468] width 53 height 53
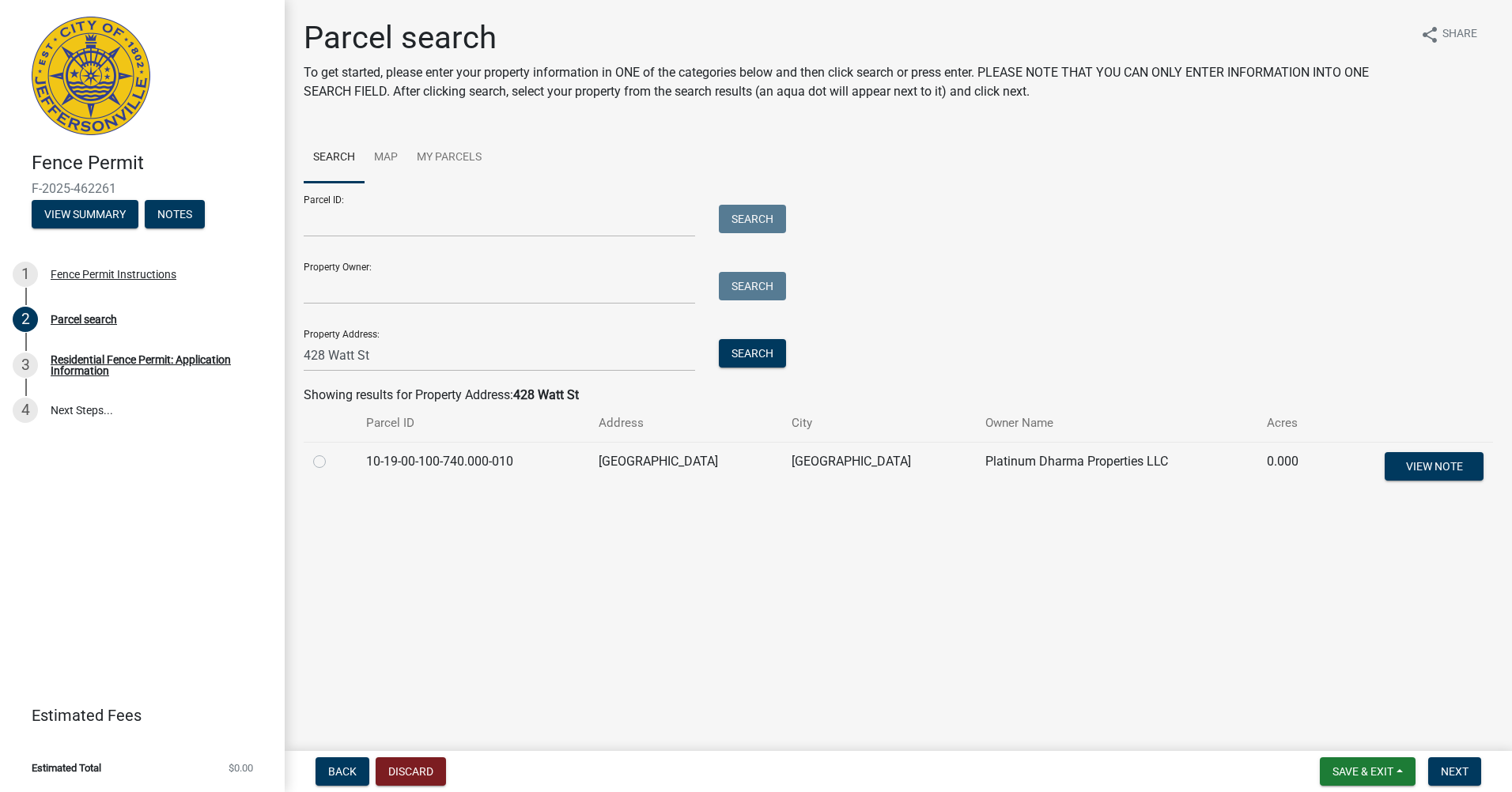
click at [332, 452] on label at bounding box center [332, 452] width 0 height 0
click at [332, 461] on input "radio" at bounding box center [337, 457] width 10 height 10
radio input "true"
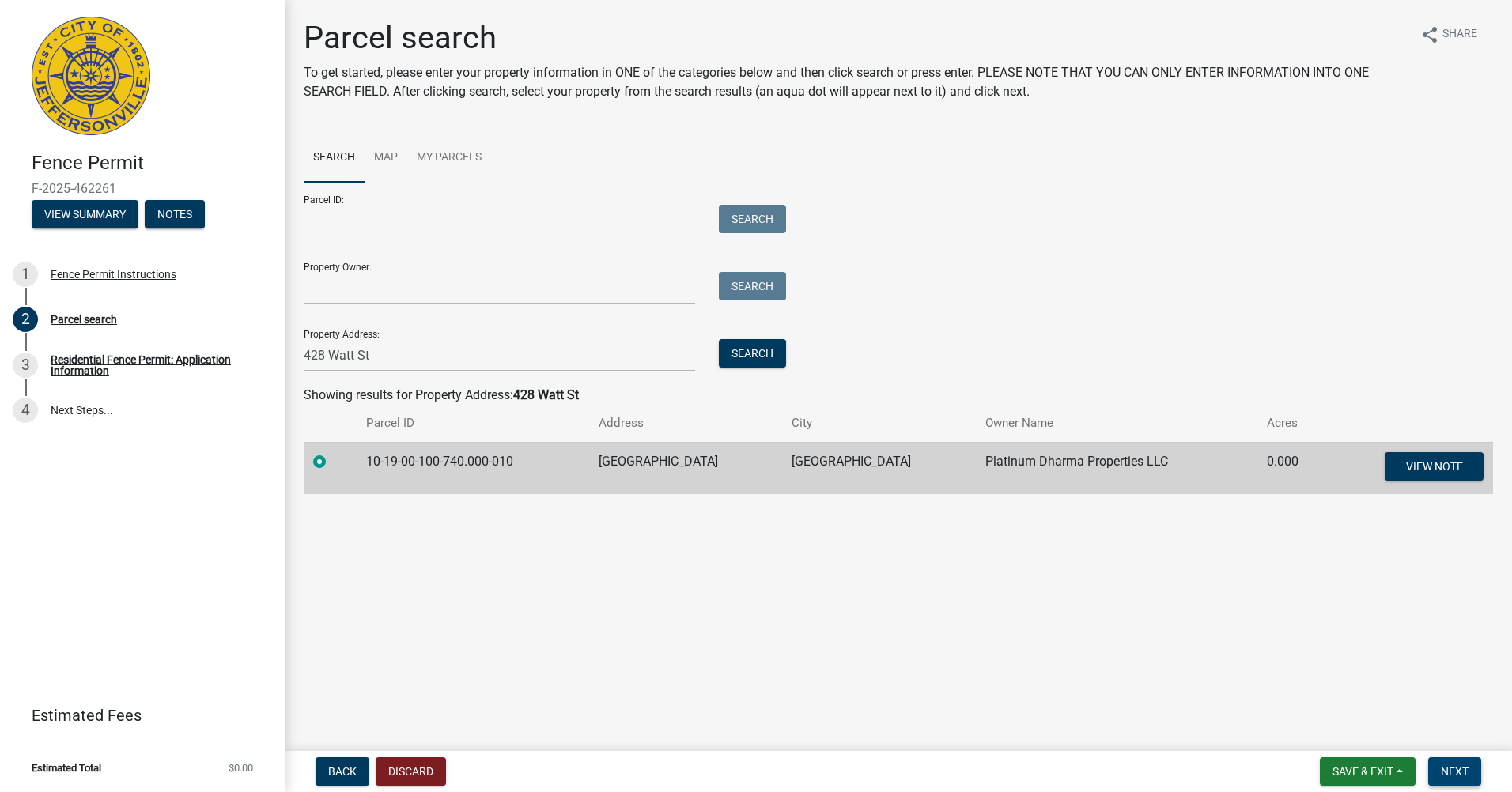
click at [1476, 772] on button "Next" at bounding box center [1454, 772] width 53 height 29
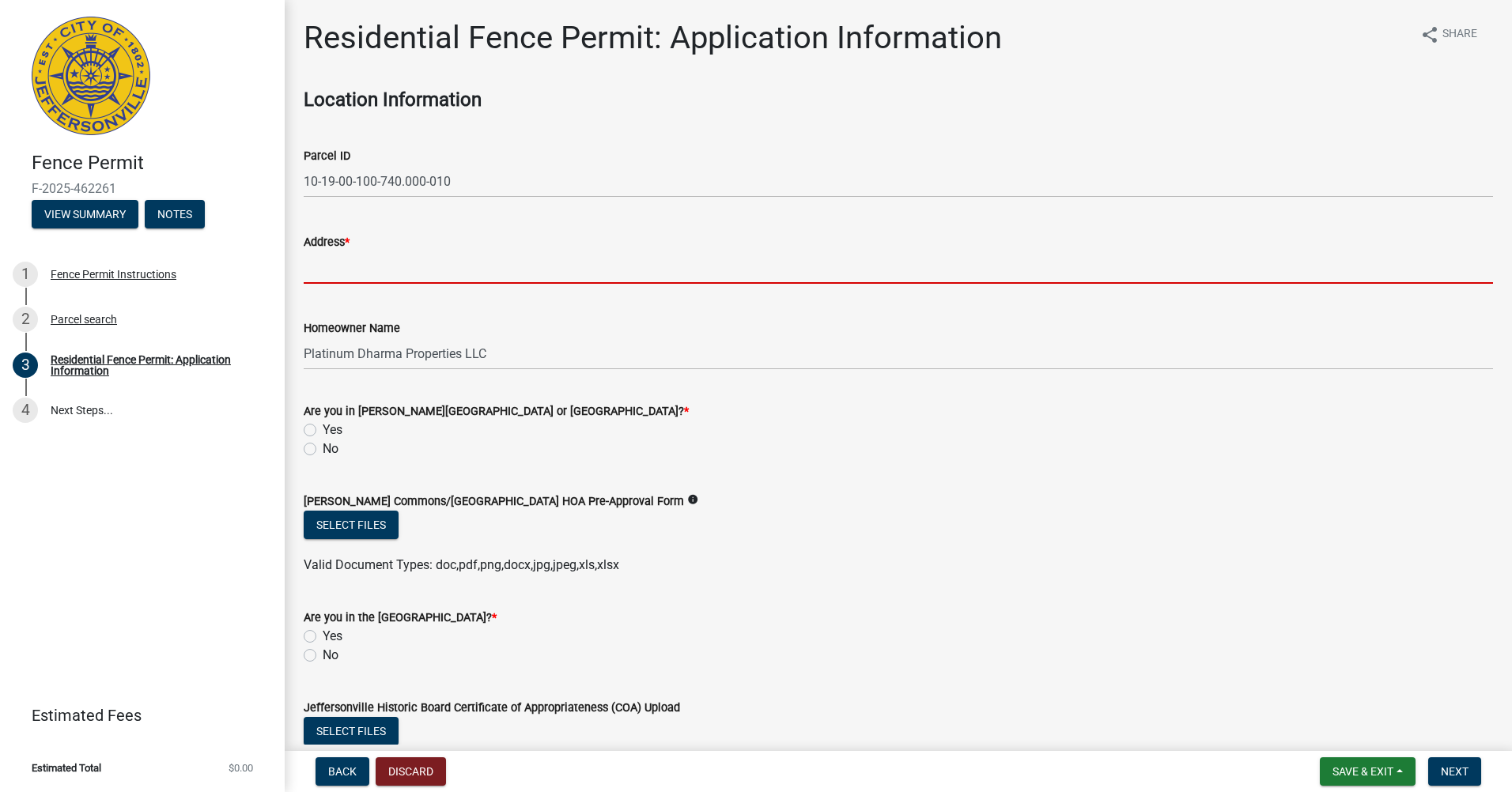
click at [327, 263] on input "Address *" at bounding box center [898, 268] width 1189 height 32
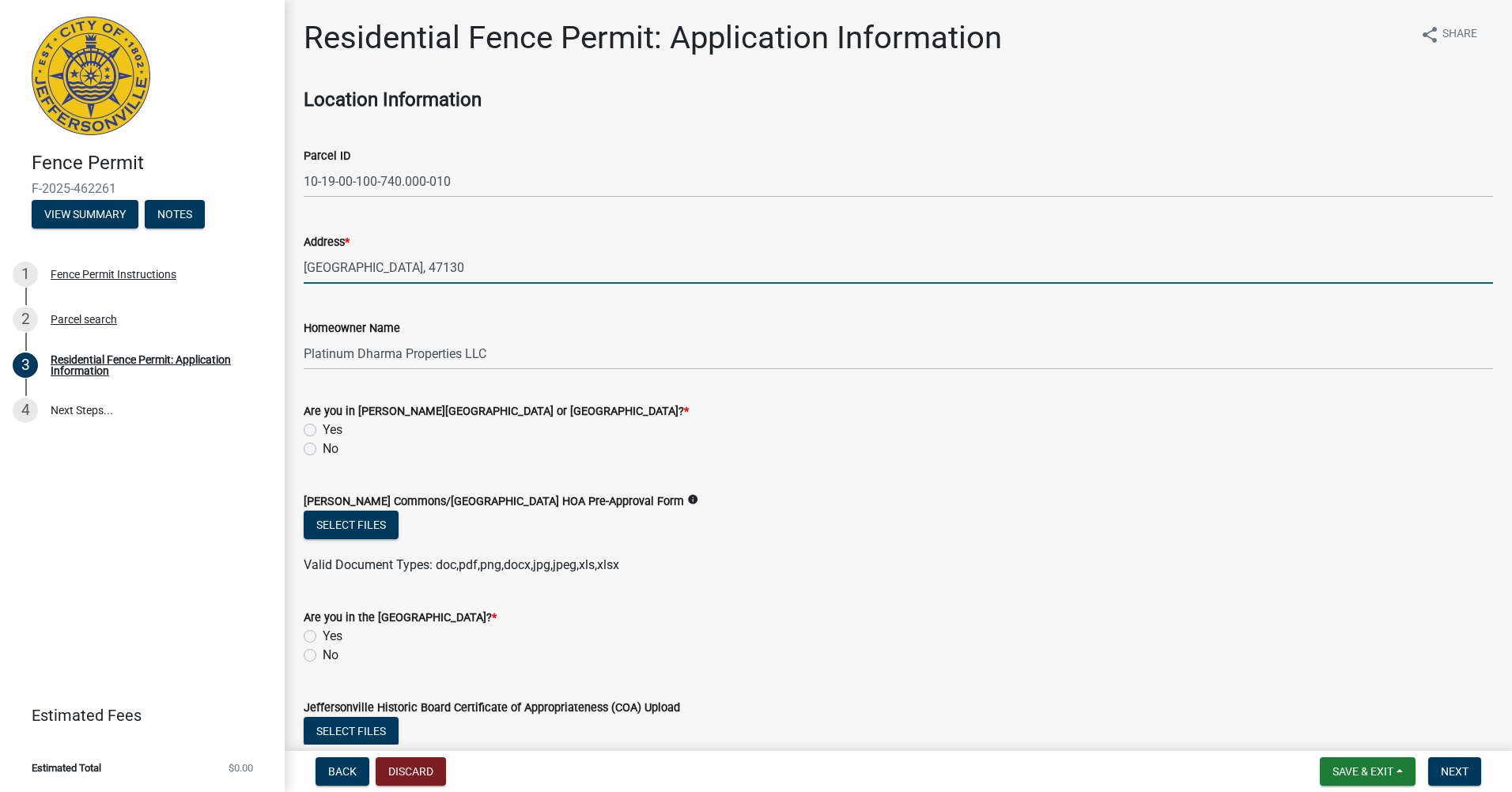
type input "[GEOGRAPHIC_DATA], 47130"
click at [330, 443] on label "No" at bounding box center [330, 449] width 16 height 19
click at [330, 443] on input "No" at bounding box center [328, 445] width 10 height 10
radio input "true"
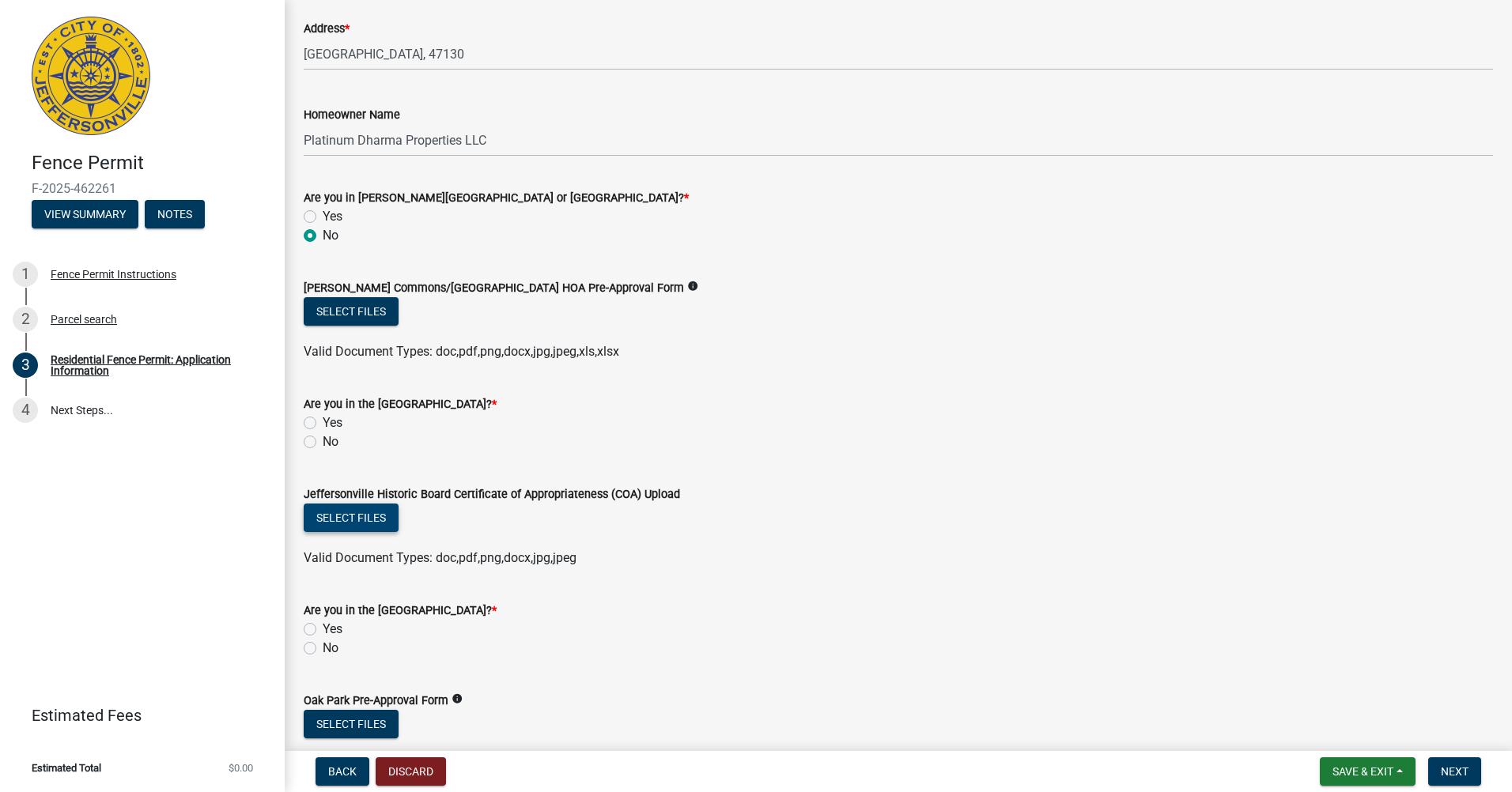
scroll to position [237, 0]
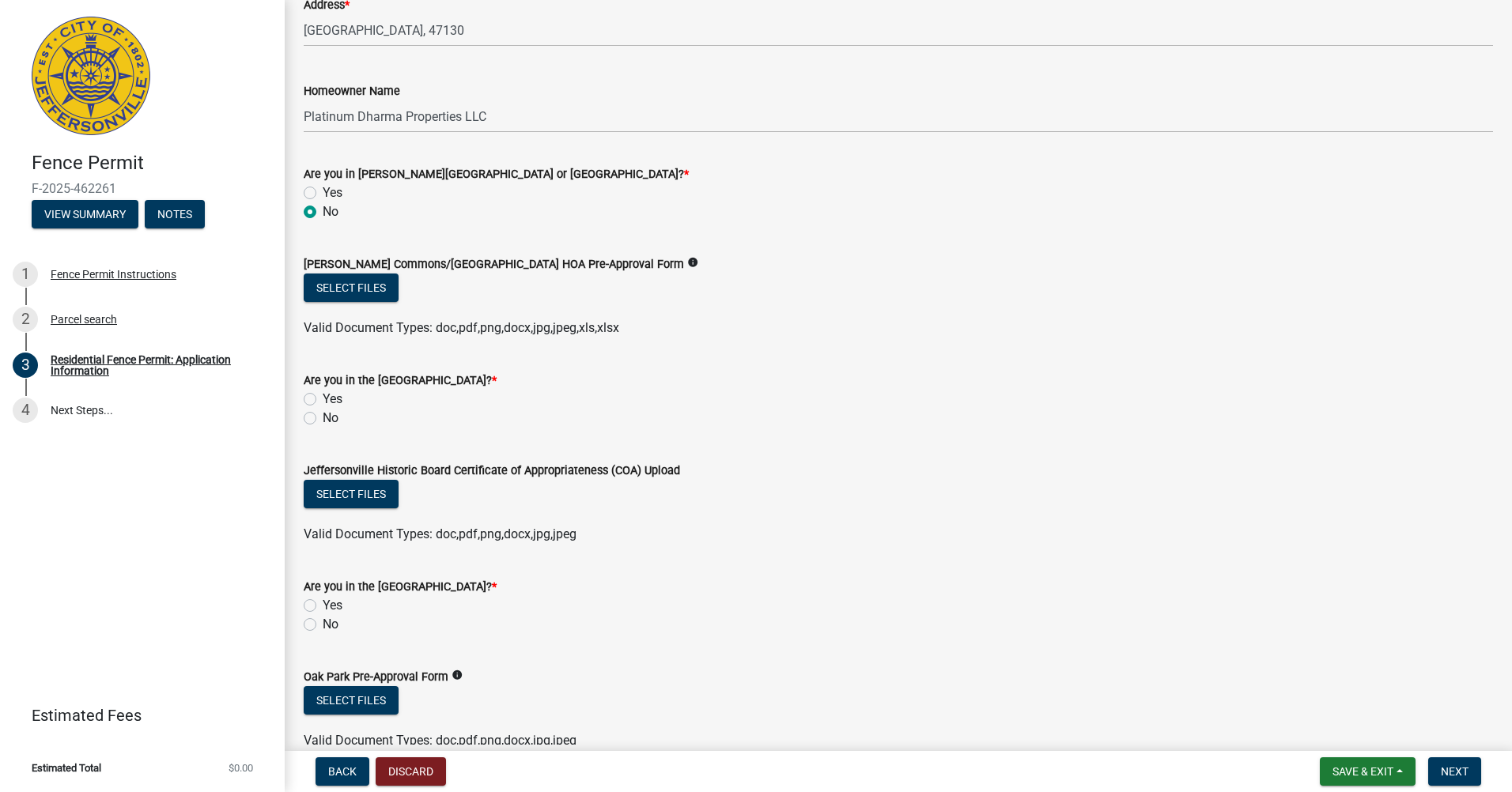
click at [324, 422] on label "No" at bounding box center [330, 418] width 16 height 19
click at [324, 419] on input "No" at bounding box center [328, 414] width 10 height 10
radio input "true"
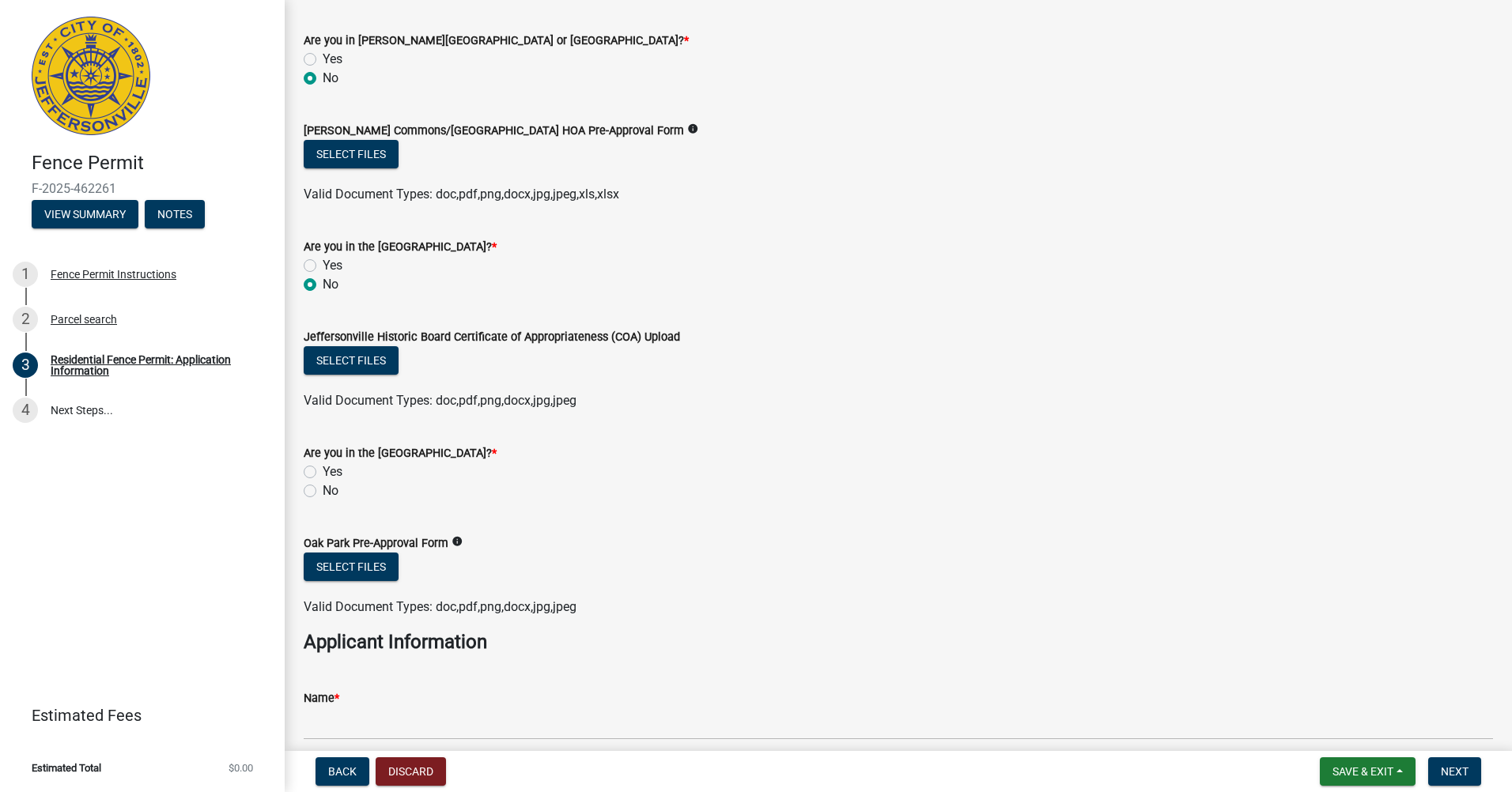
scroll to position [396, 0]
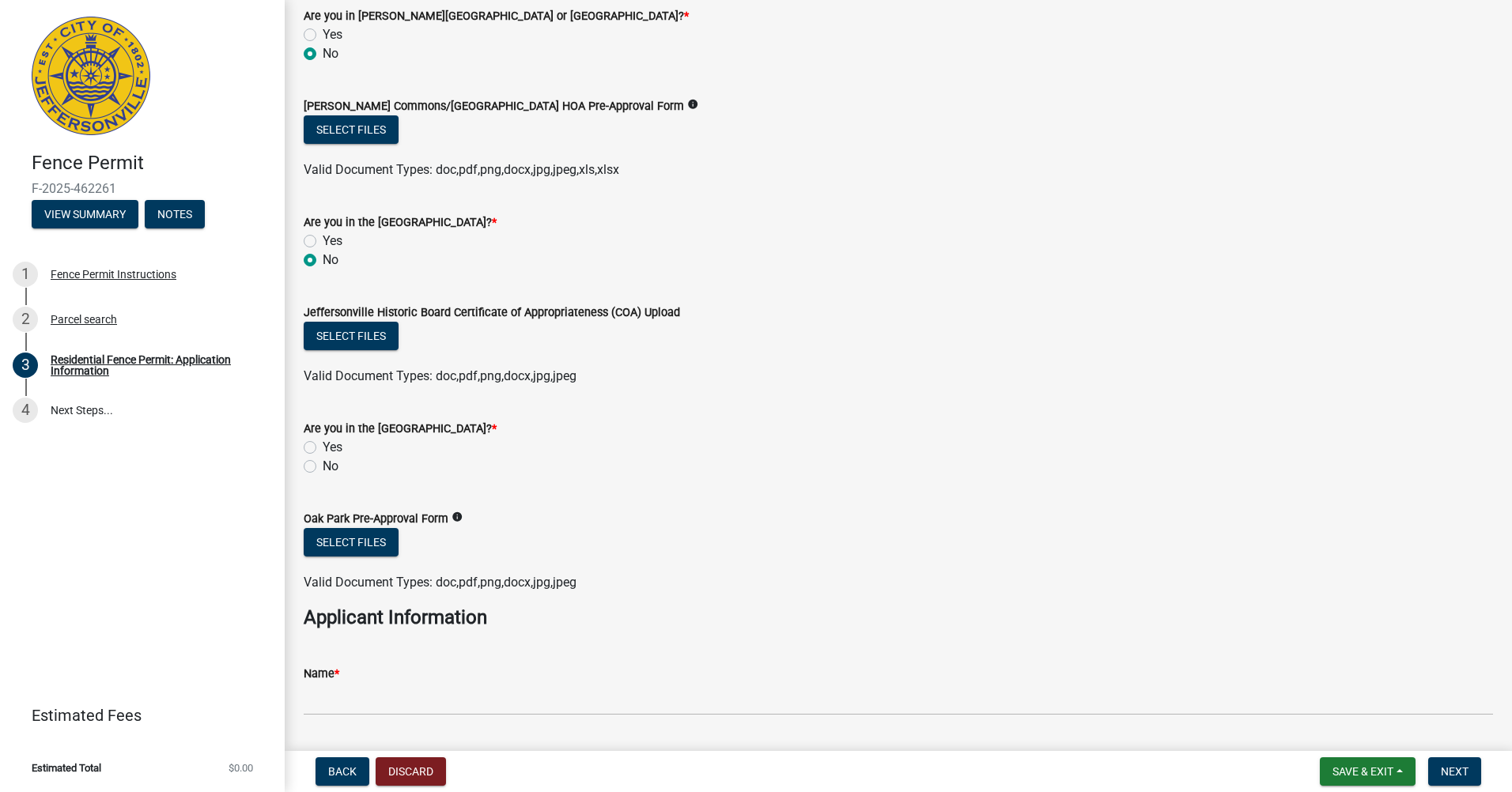
click at [333, 475] on label "No" at bounding box center [330, 467] width 16 height 19
click at [333, 468] on input "No" at bounding box center [328, 462] width 10 height 10
radio input "true"
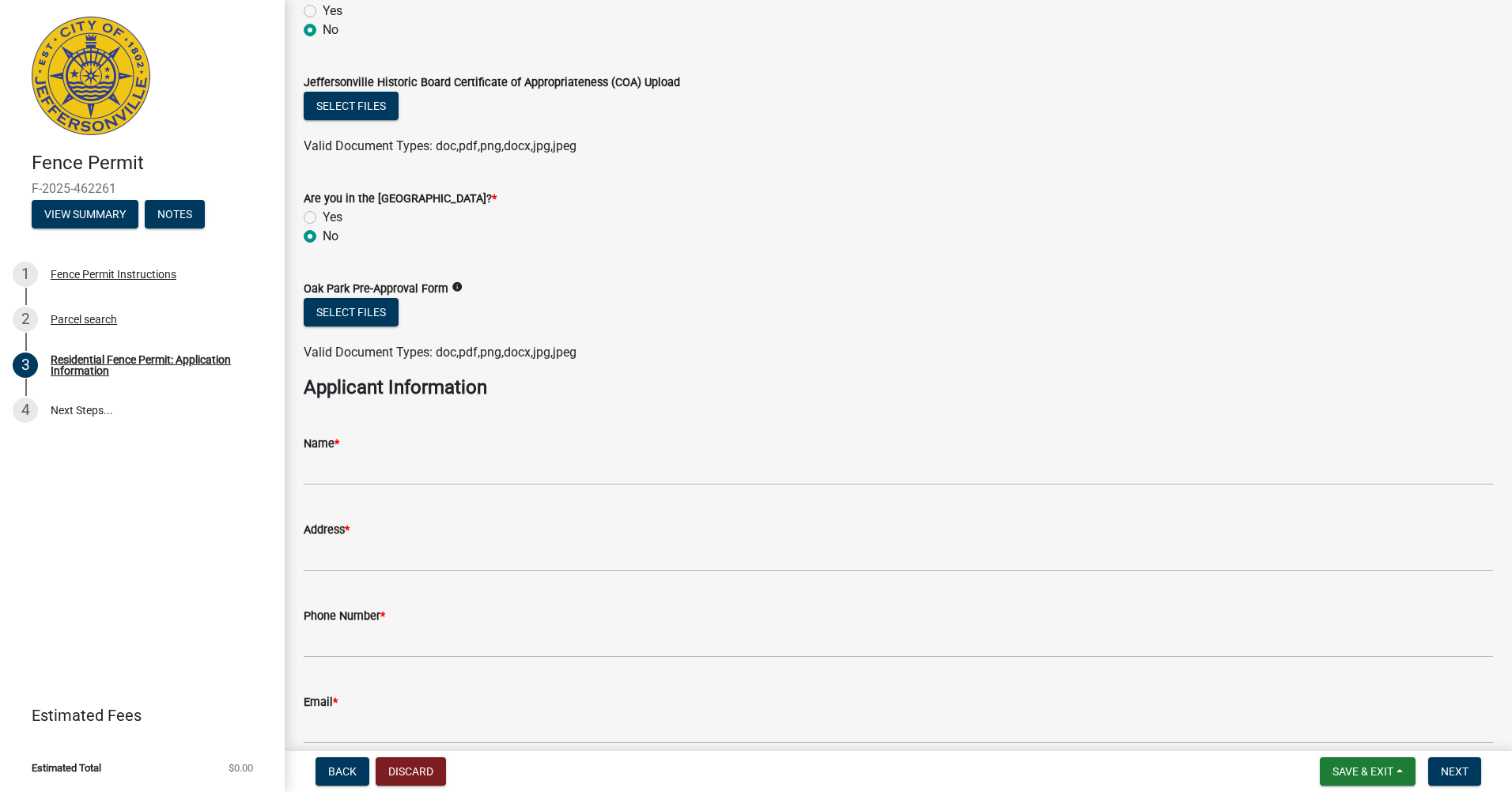
scroll to position [633, 0]
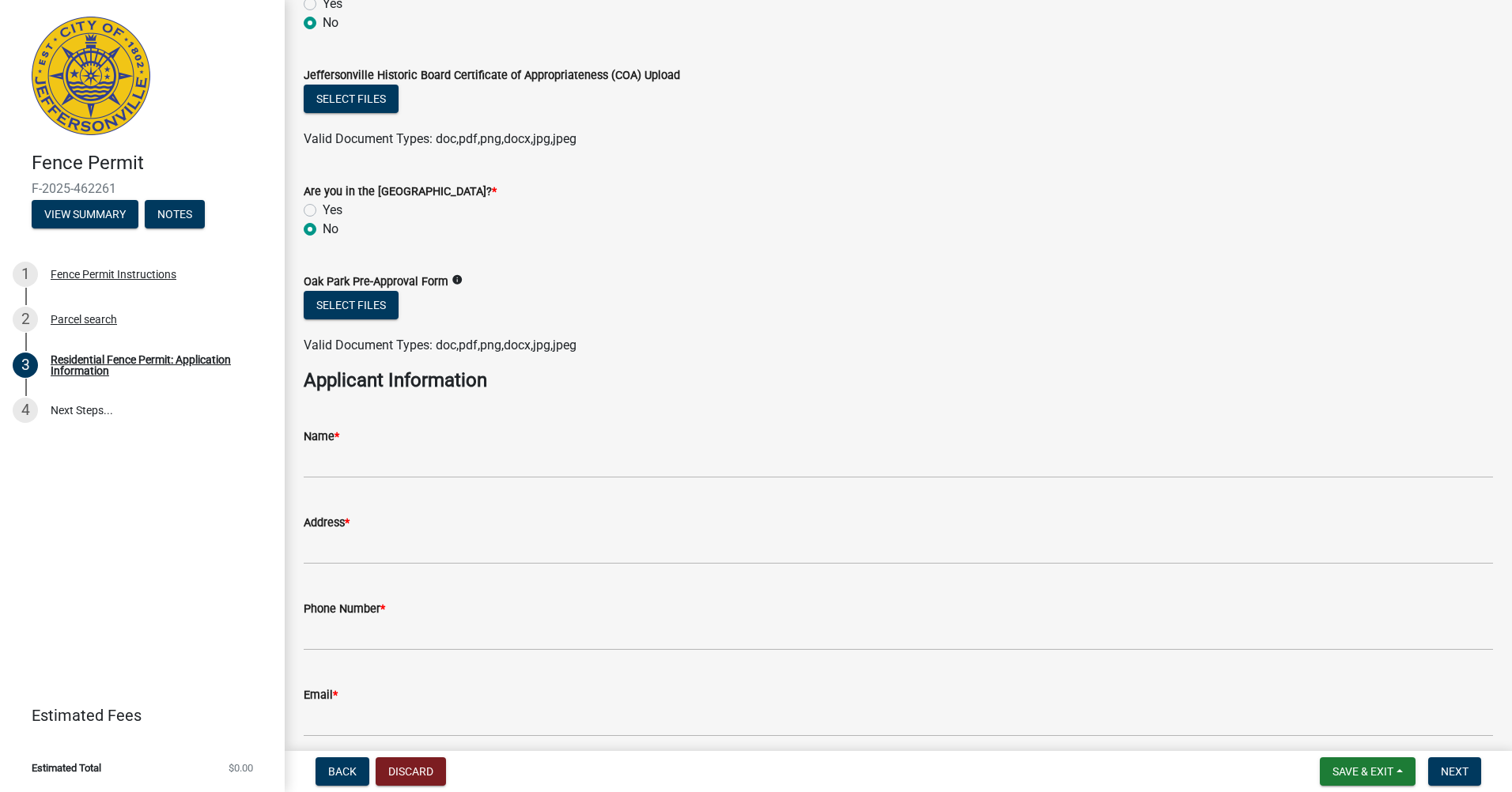
click at [420, 436] on div "Name *" at bounding box center [898, 436] width 1189 height 19
drag, startPoint x: 409, startPoint y: 441, endPoint x: 424, endPoint y: 449, distance: 17.0
click at [412, 445] on div "Name *" at bounding box center [898, 436] width 1189 height 19
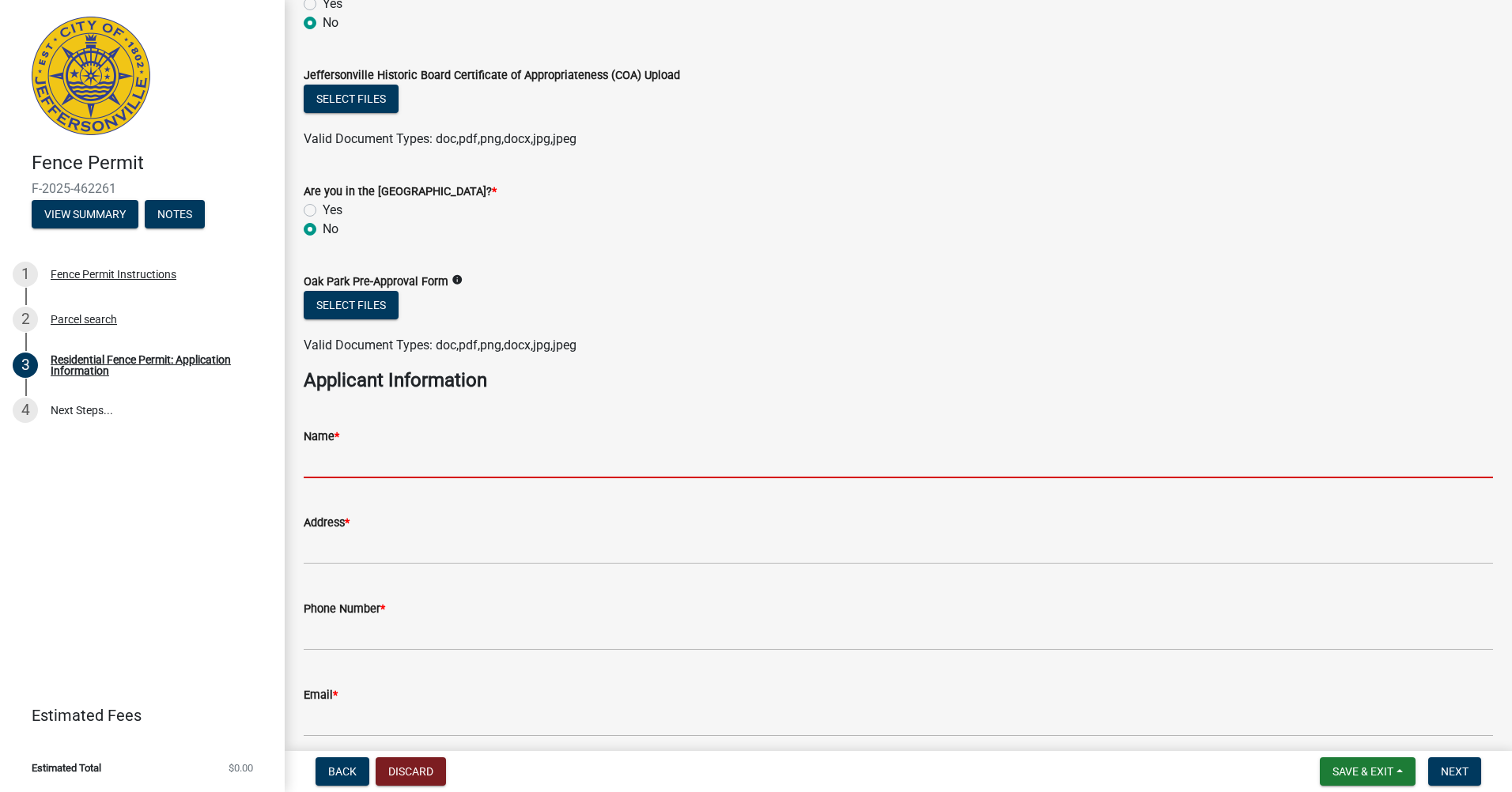
click at [436, 451] on input "Name *" at bounding box center [898, 462] width 1189 height 32
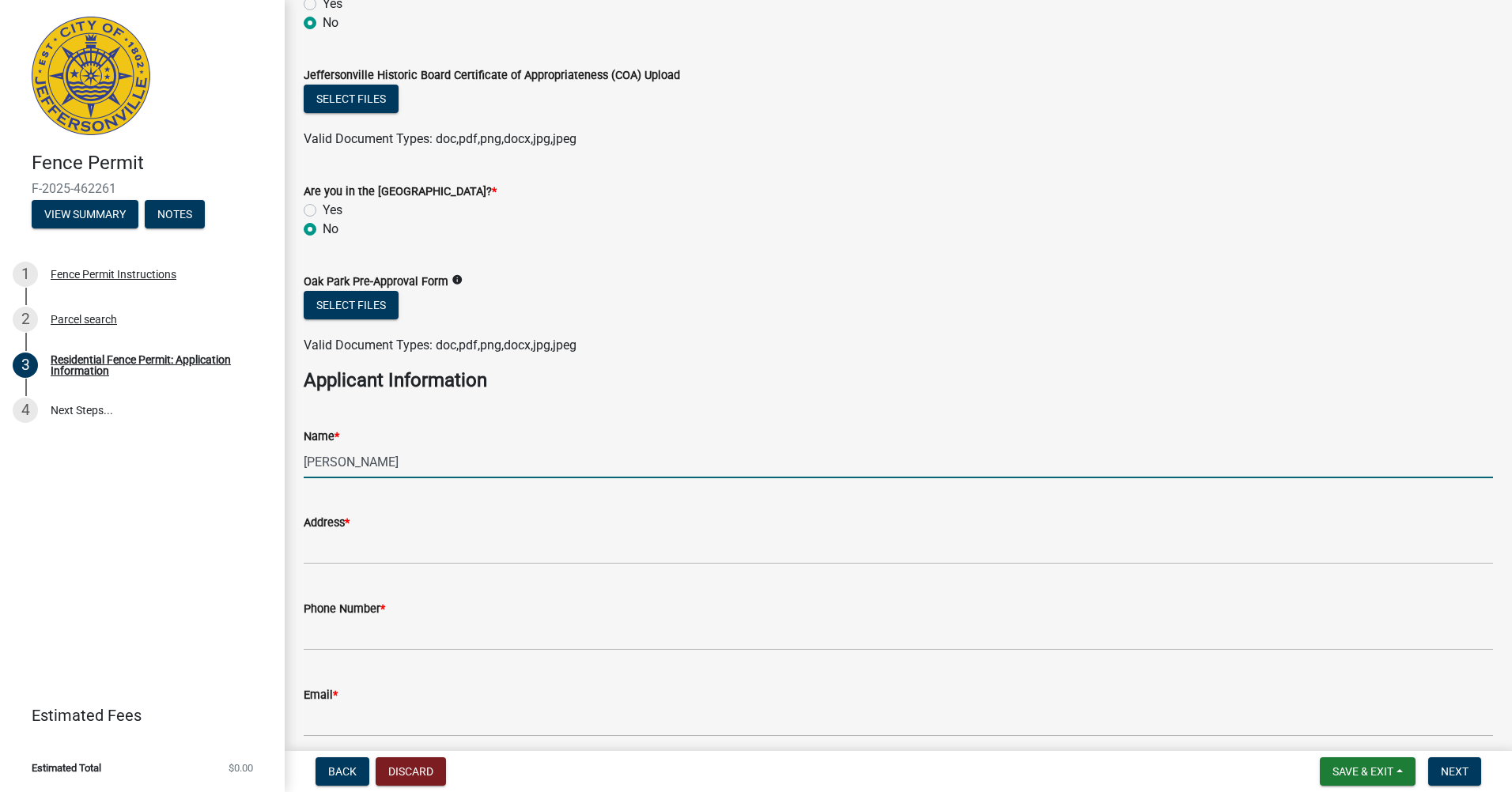
type input "[PERSON_NAME]"
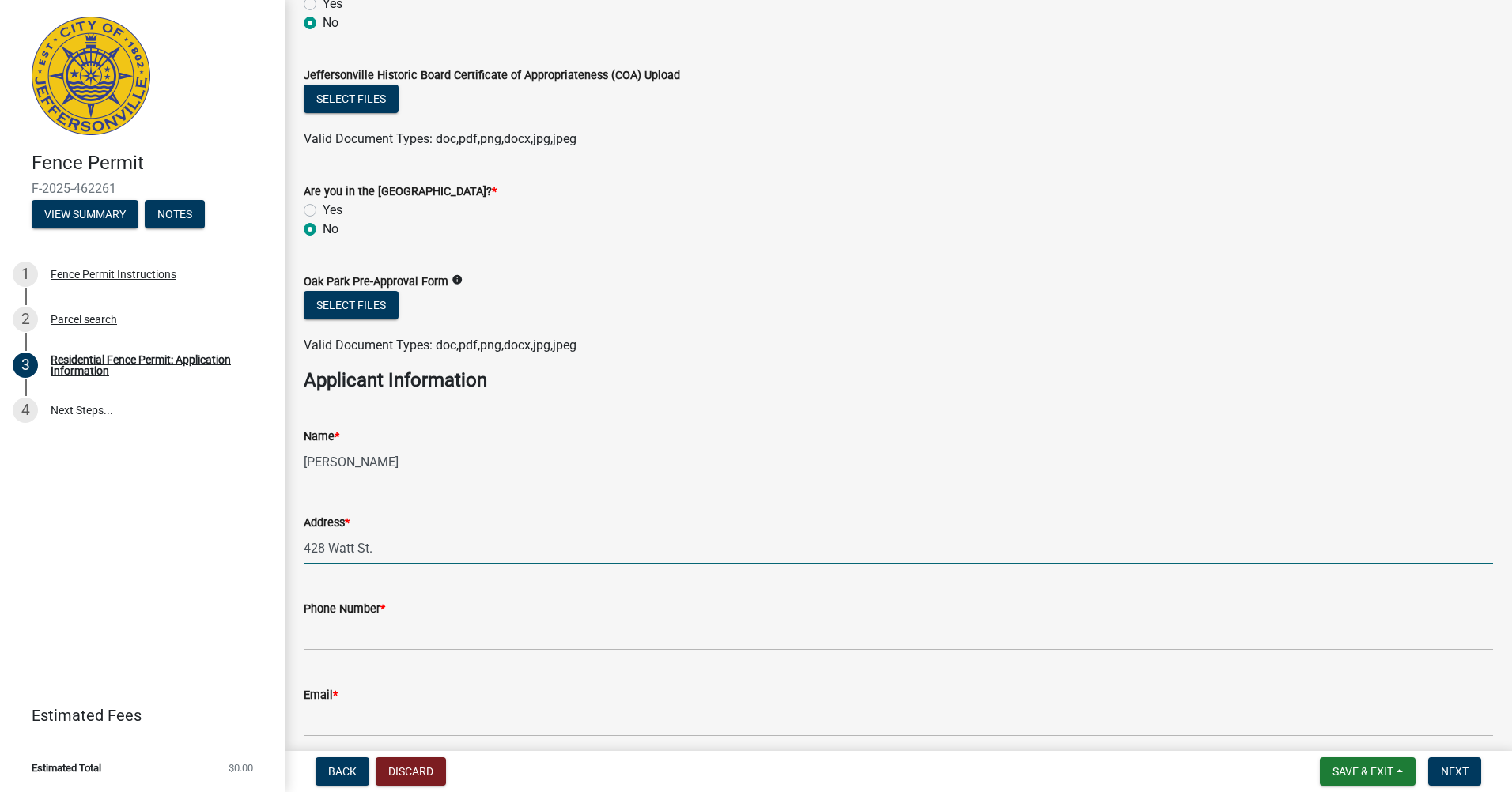
type input "428 Watt St."
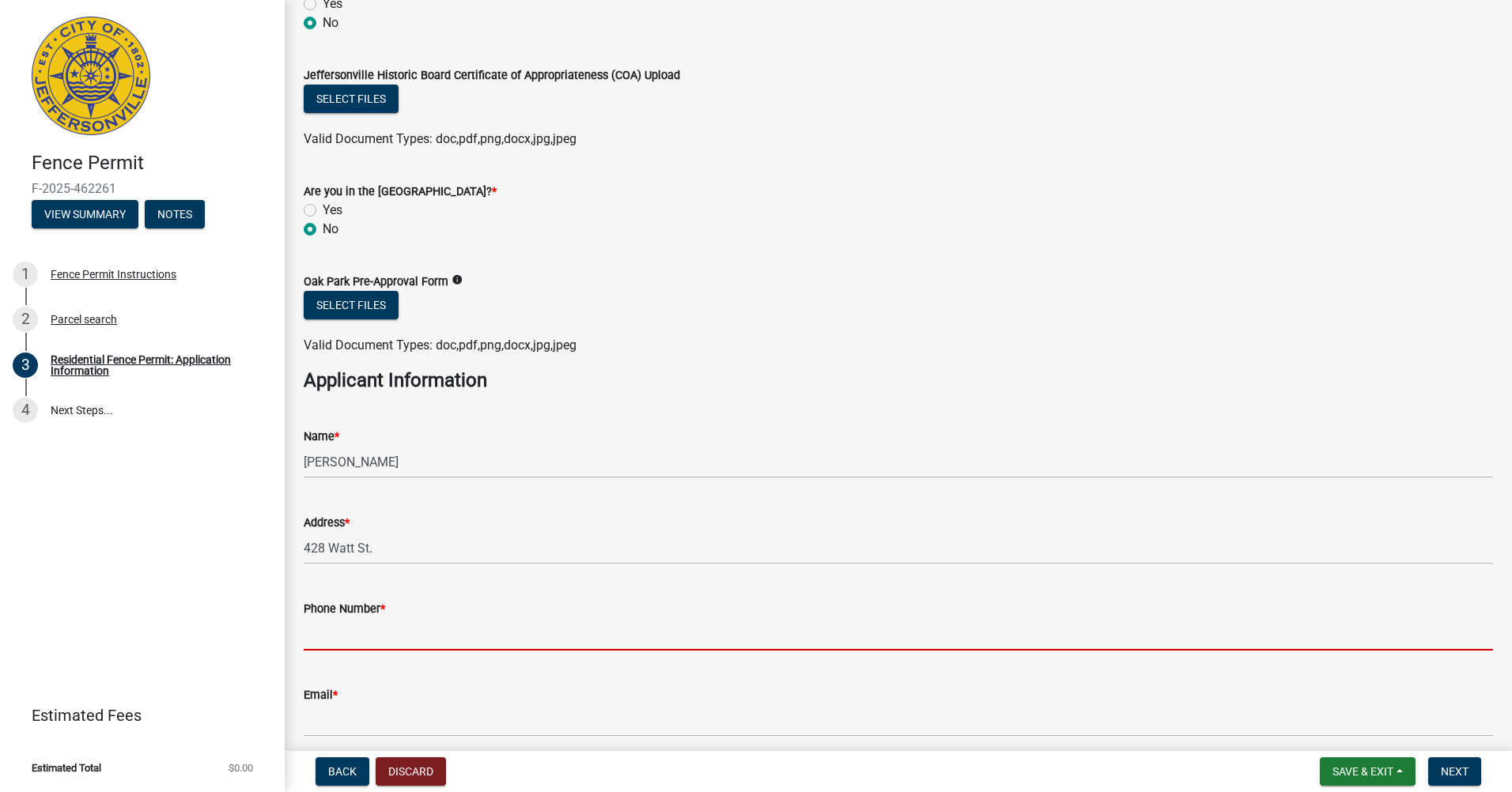
type input "4"
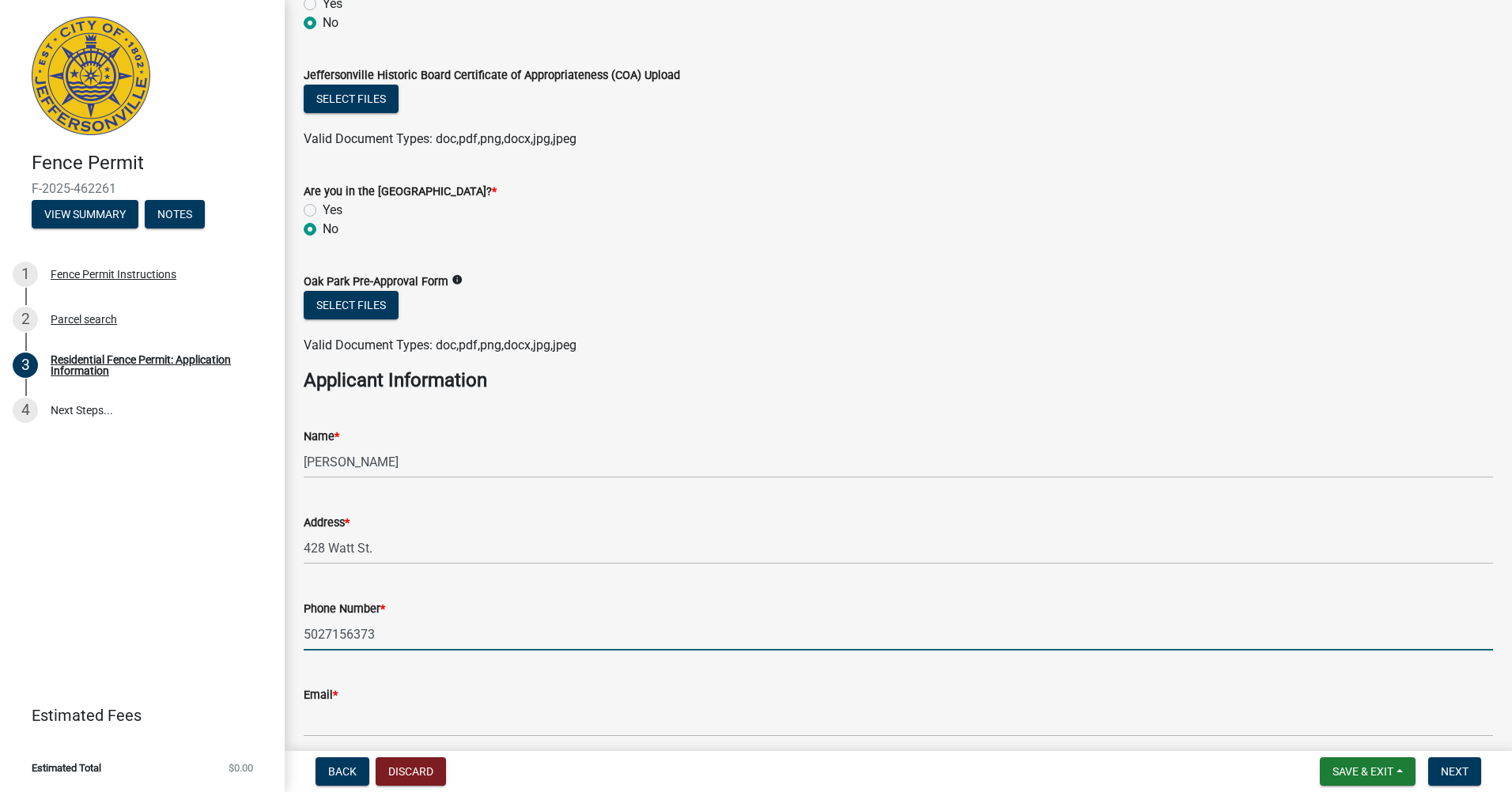
type input "5027156373"
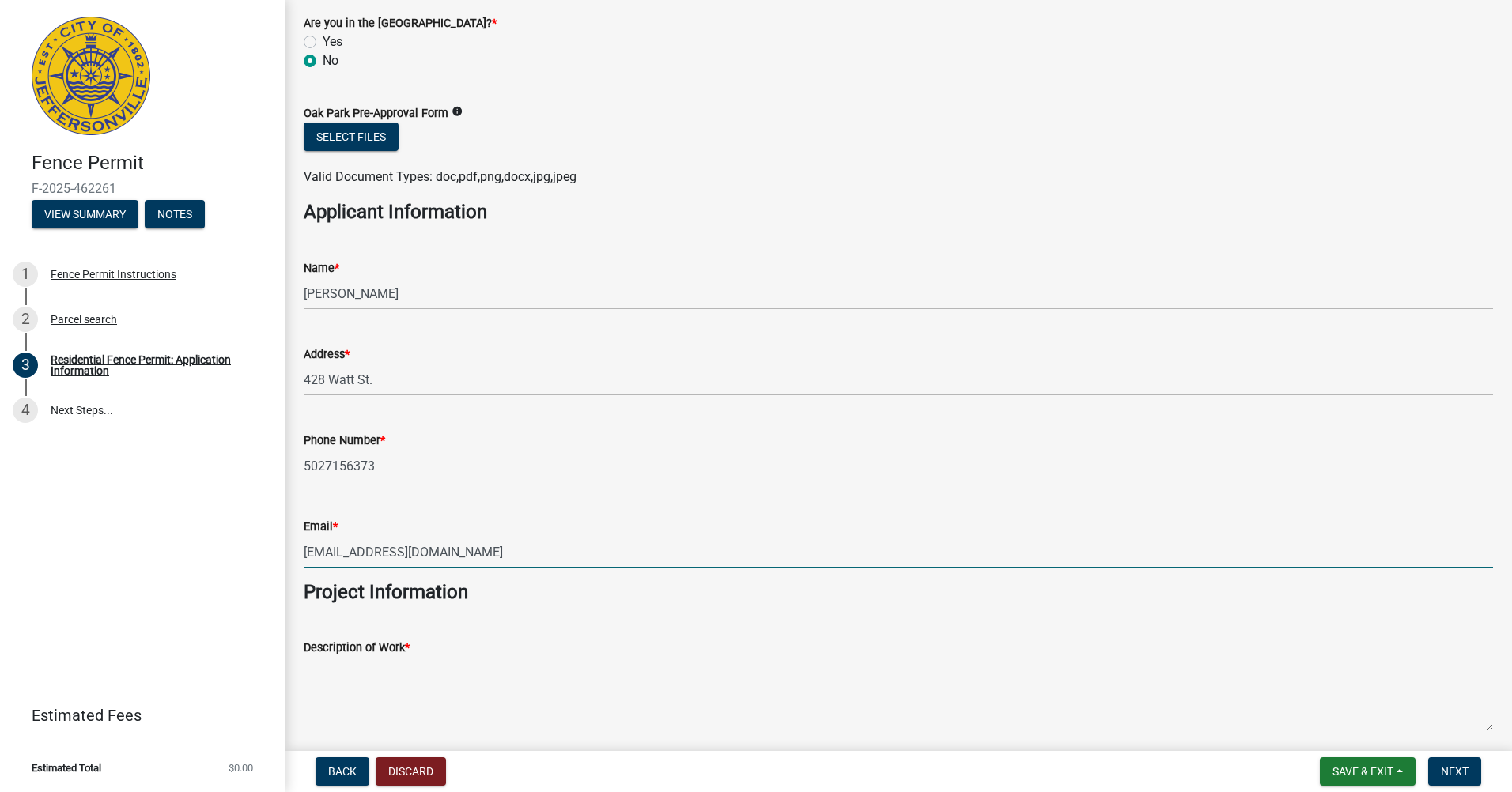
type input "[EMAIL_ADDRESS][DOMAIN_NAME]"
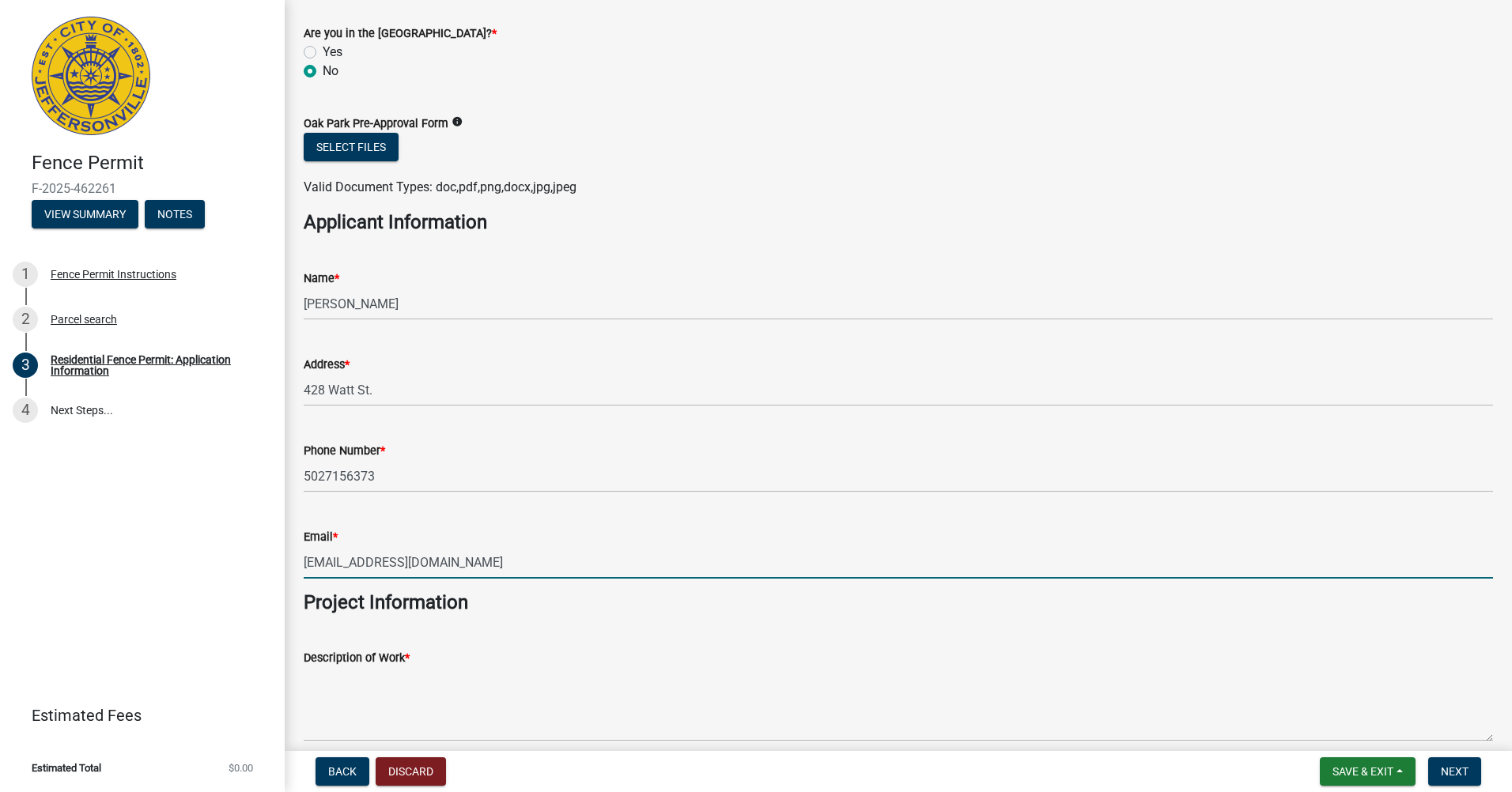
click at [408, 643] on div "Description of Work *" at bounding box center [898, 684] width 1189 height 115
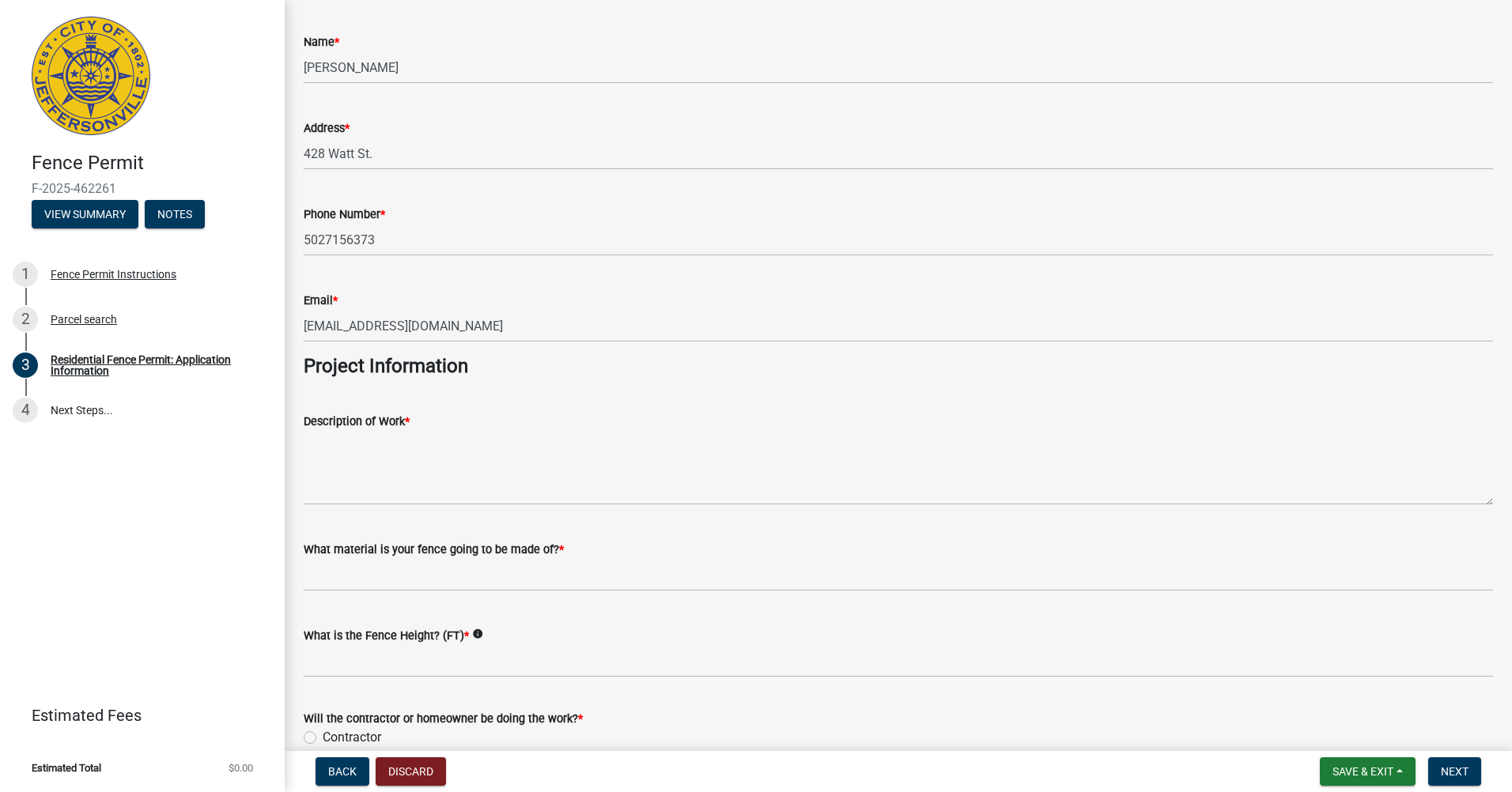
scroll to position [1028, 0]
click at [441, 427] on div "Description of Work *" at bounding box center [898, 420] width 1189 height 19
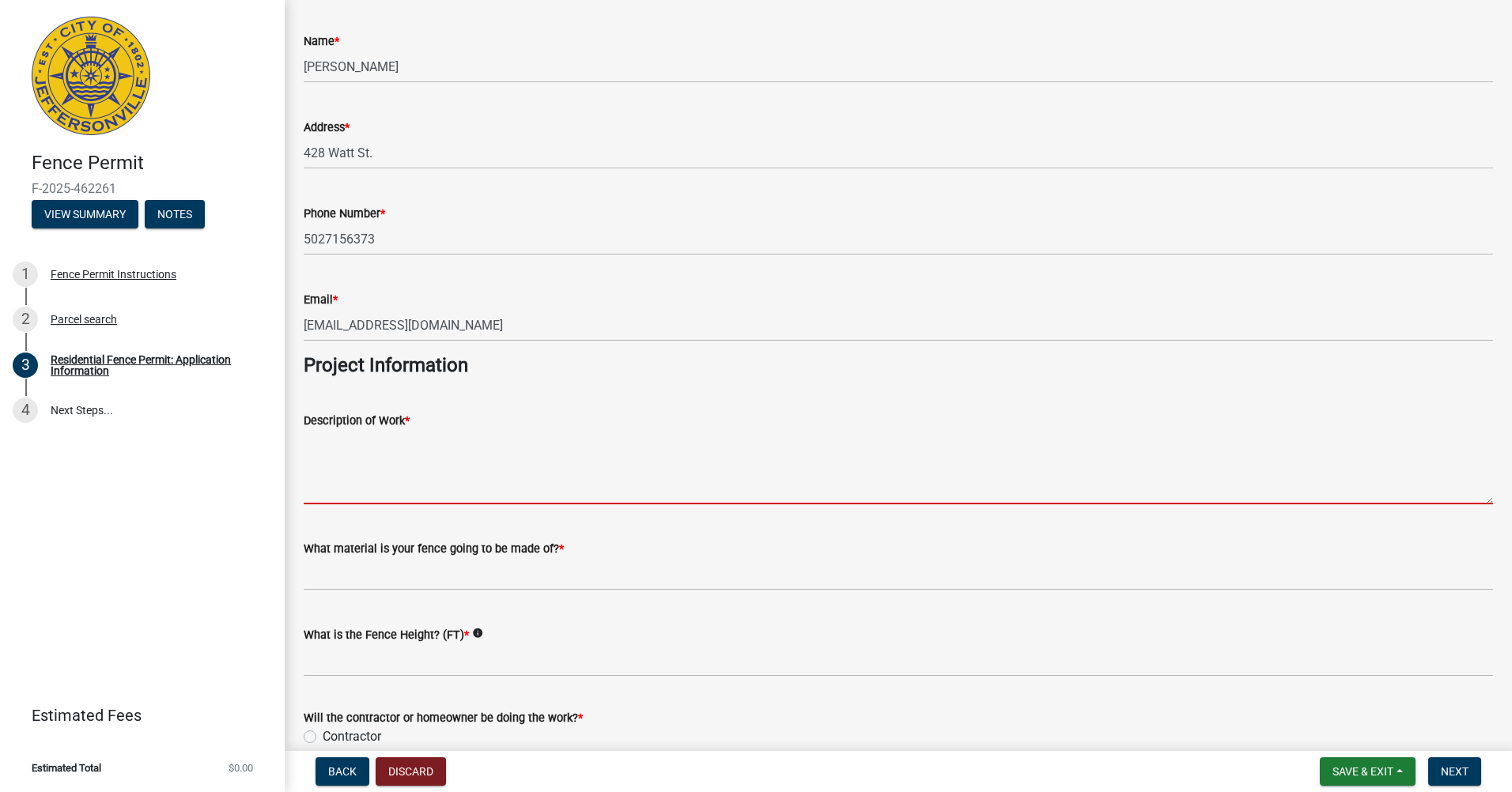
click at [437, 434] on textarea "Description of Work *" at bounding box center [898, 468] width 1189 height 75
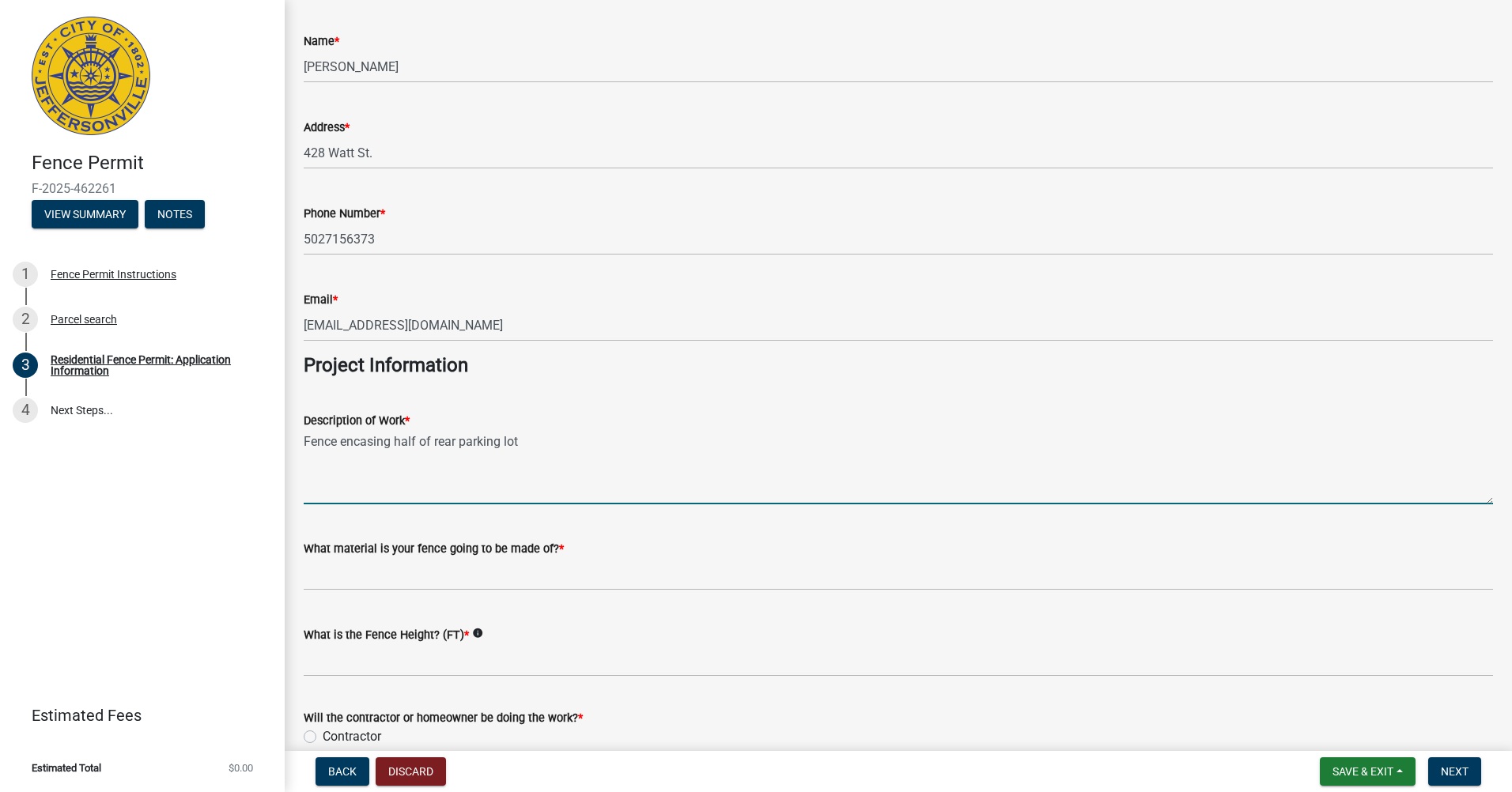
type textarea "Fence encasing half of rear parking lot"
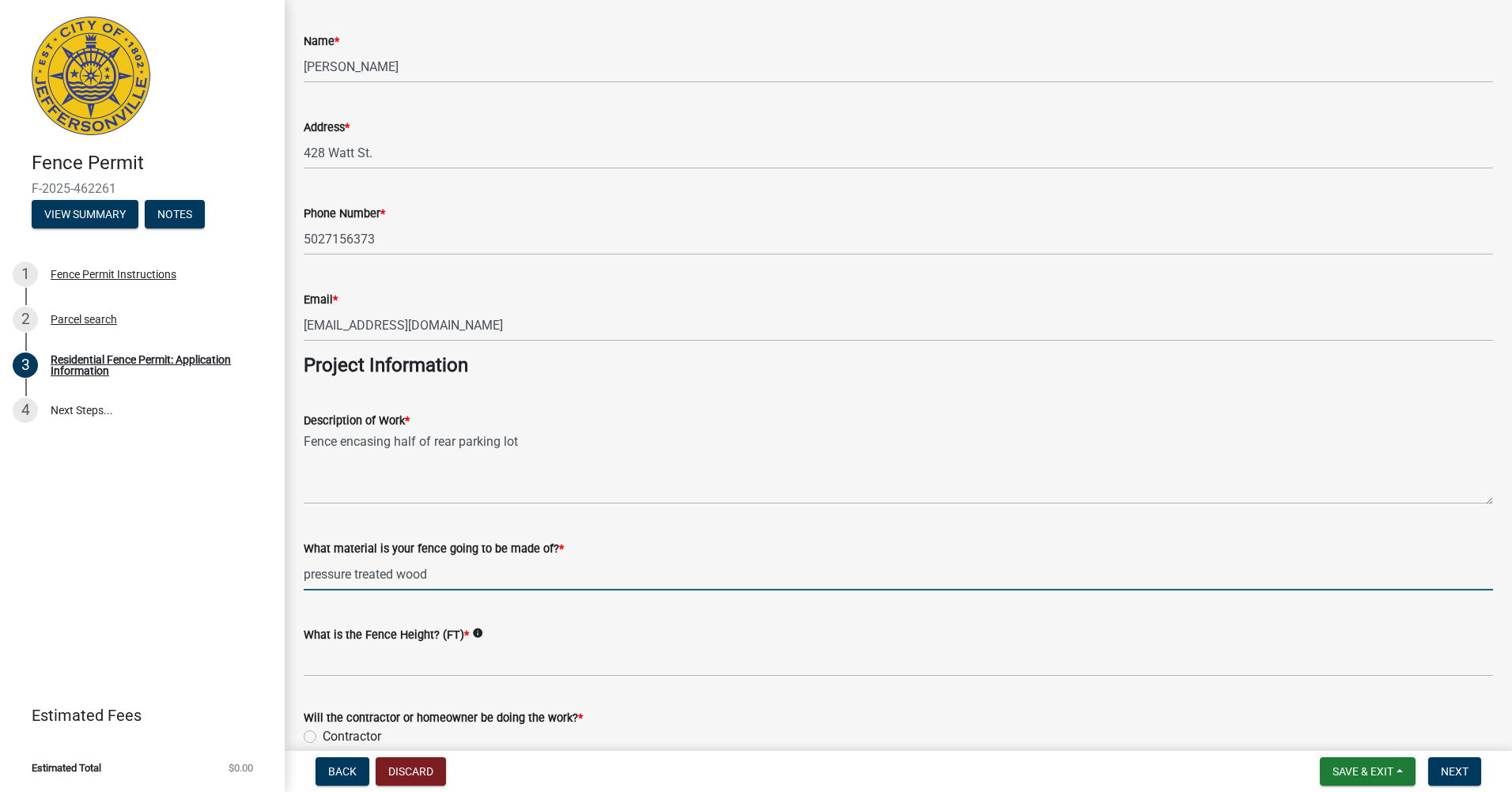
type input "pressure treated wood"
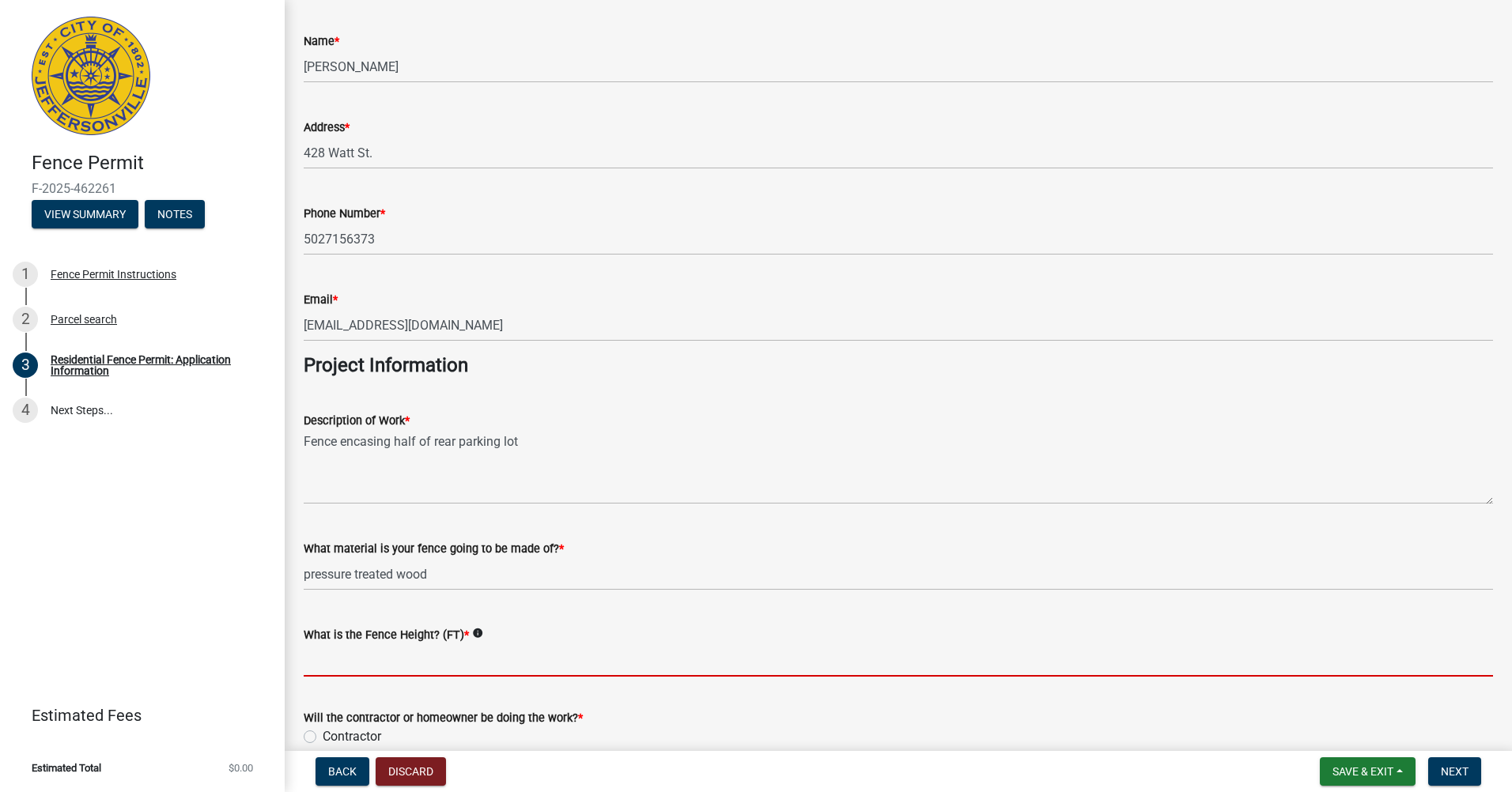
click at [385, 667] on input "What is the Fence Height? (FT) *" at bounding box center [898, 661] width 1189 height 32
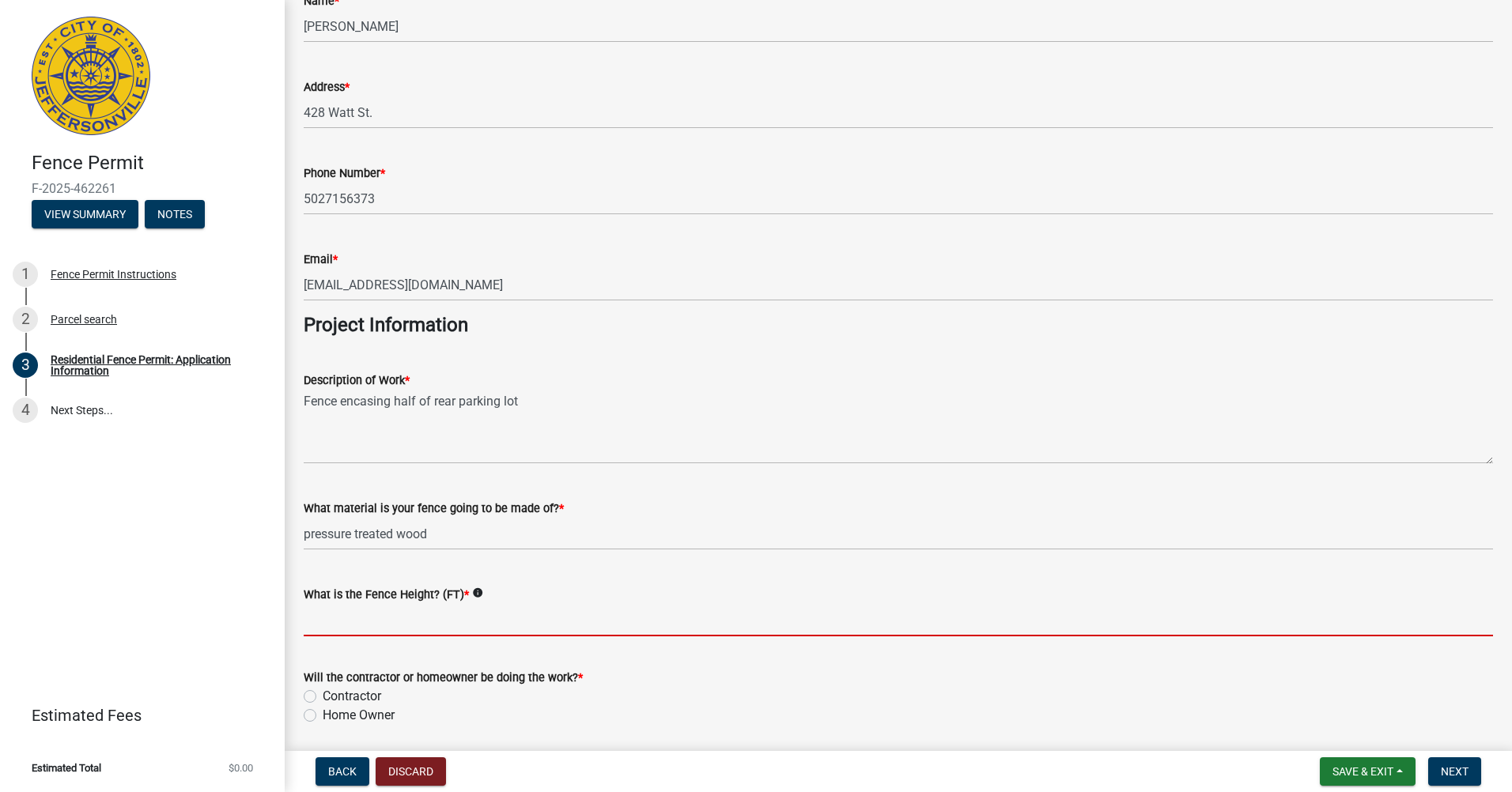
scroll to position [1107, 0]
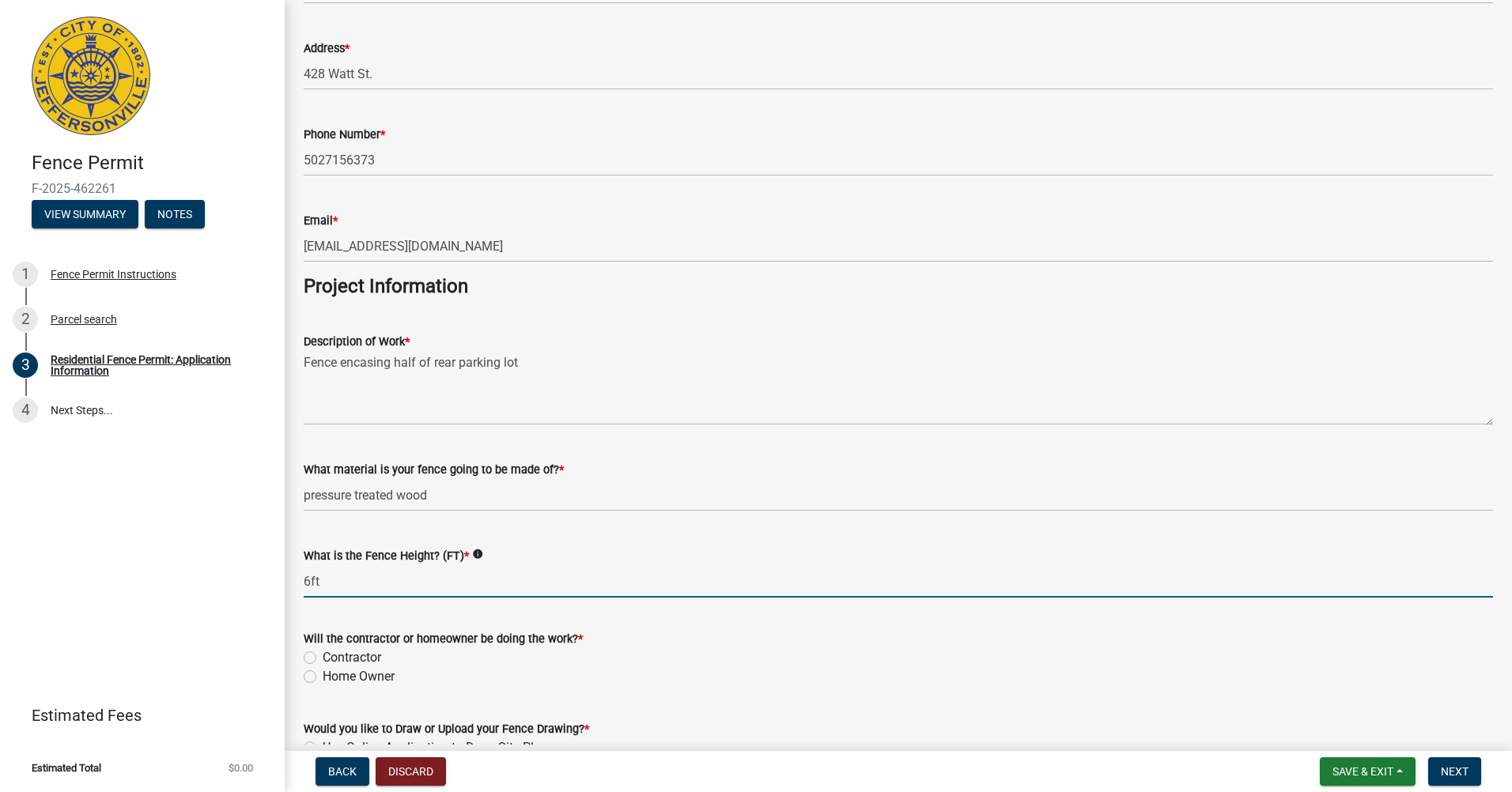
type input "6ft"
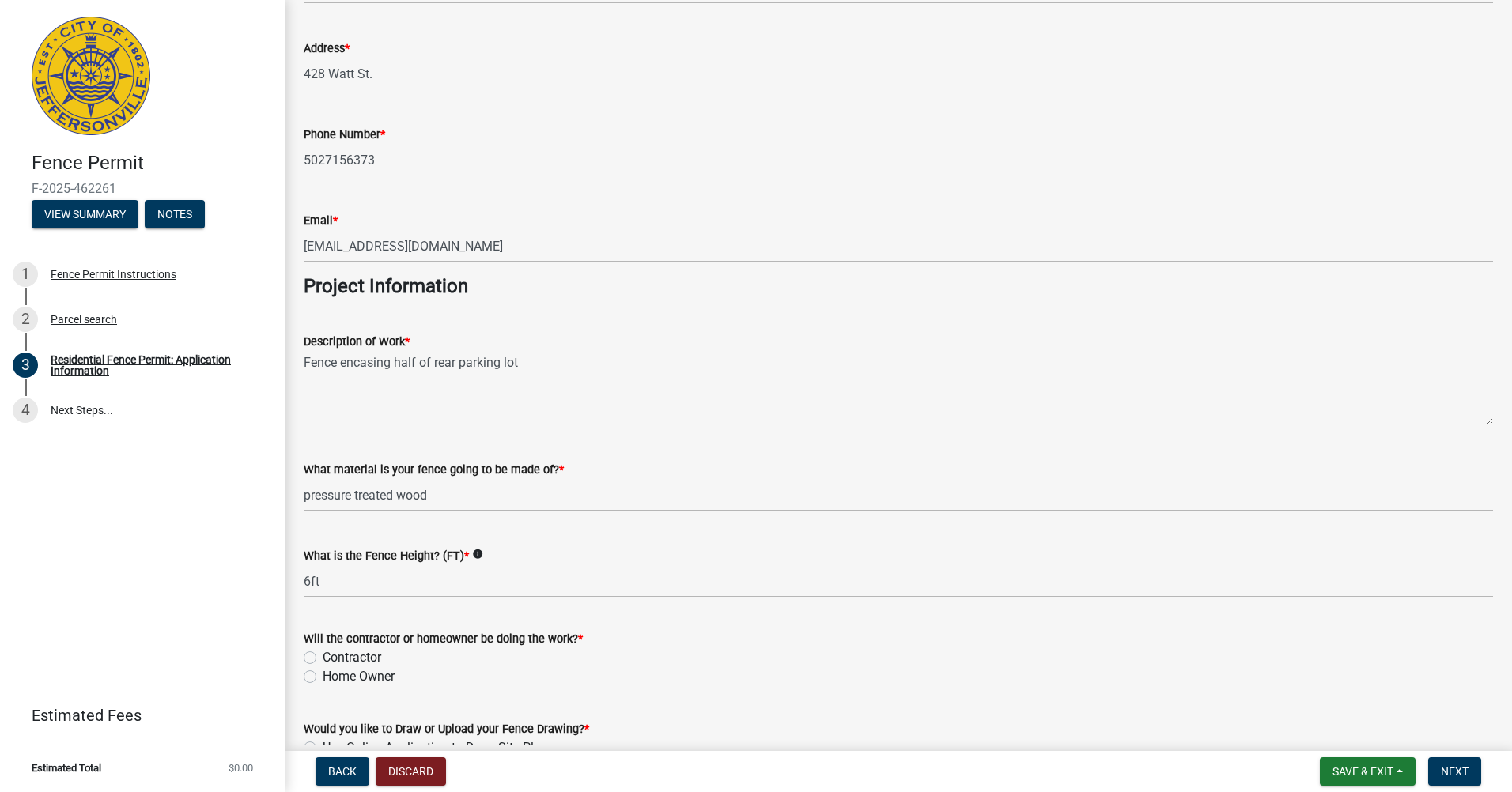
click at [358, 660] on label "Contractor" at bounding box center [352, 657] width 58 height 19
click at [333, 659] on input "Contractor" at bounding box center [328, 653] width 10 height 10
radio input "true"
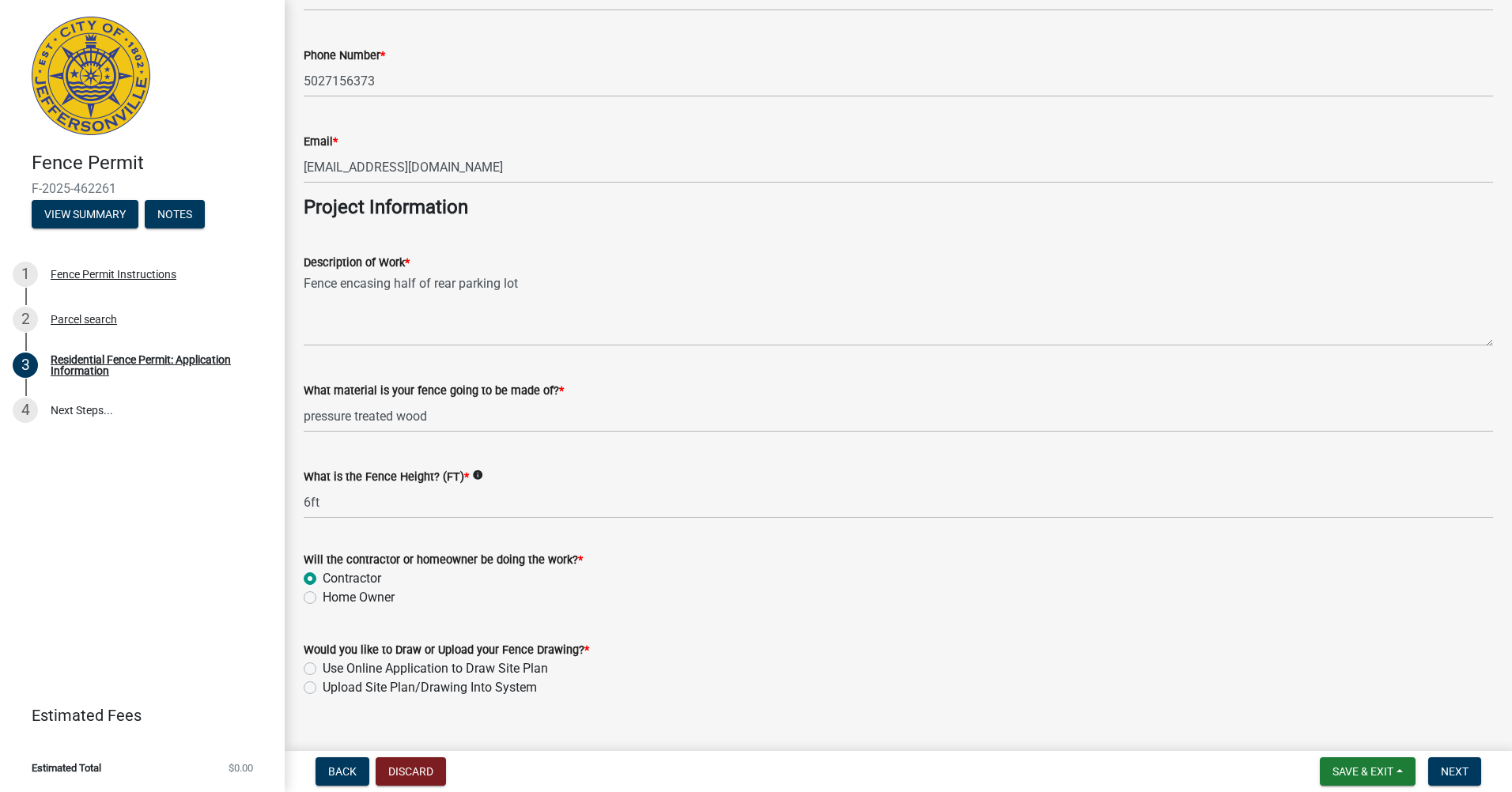
scroll to position [1215, 0]
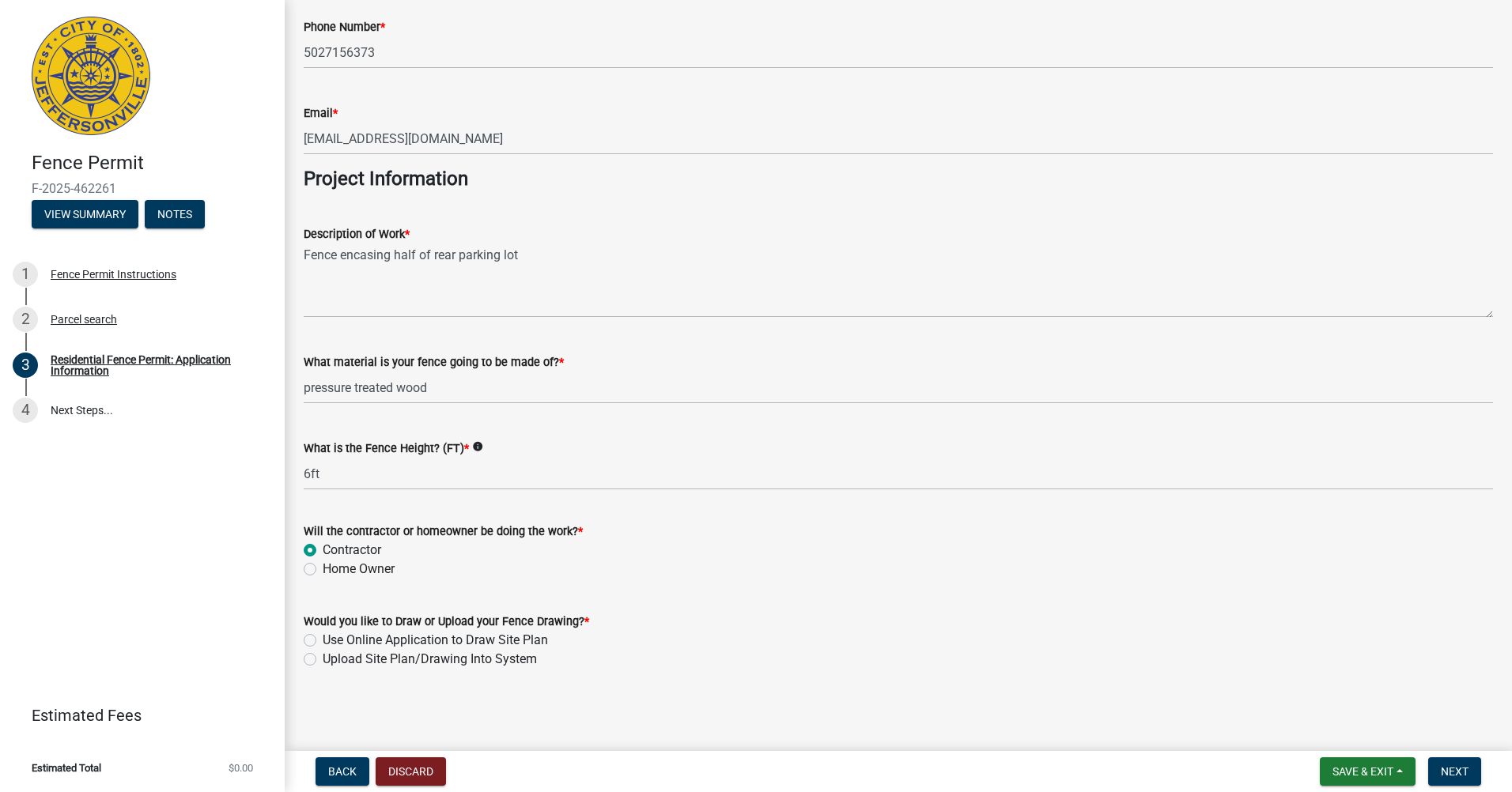
click at [424, 634] on label "Use Online Application to Draw Site Plan" at bounding box center [435, 640] width 225 height 19
click at [333, 634] on input "Use Online Application to Draw Site Plan" at bounding box center [328, 636] width 10 height 10
radio input "true"
click at [1465, 771] on span "Next" at bounding box center [1454, 772] width 28 height 13
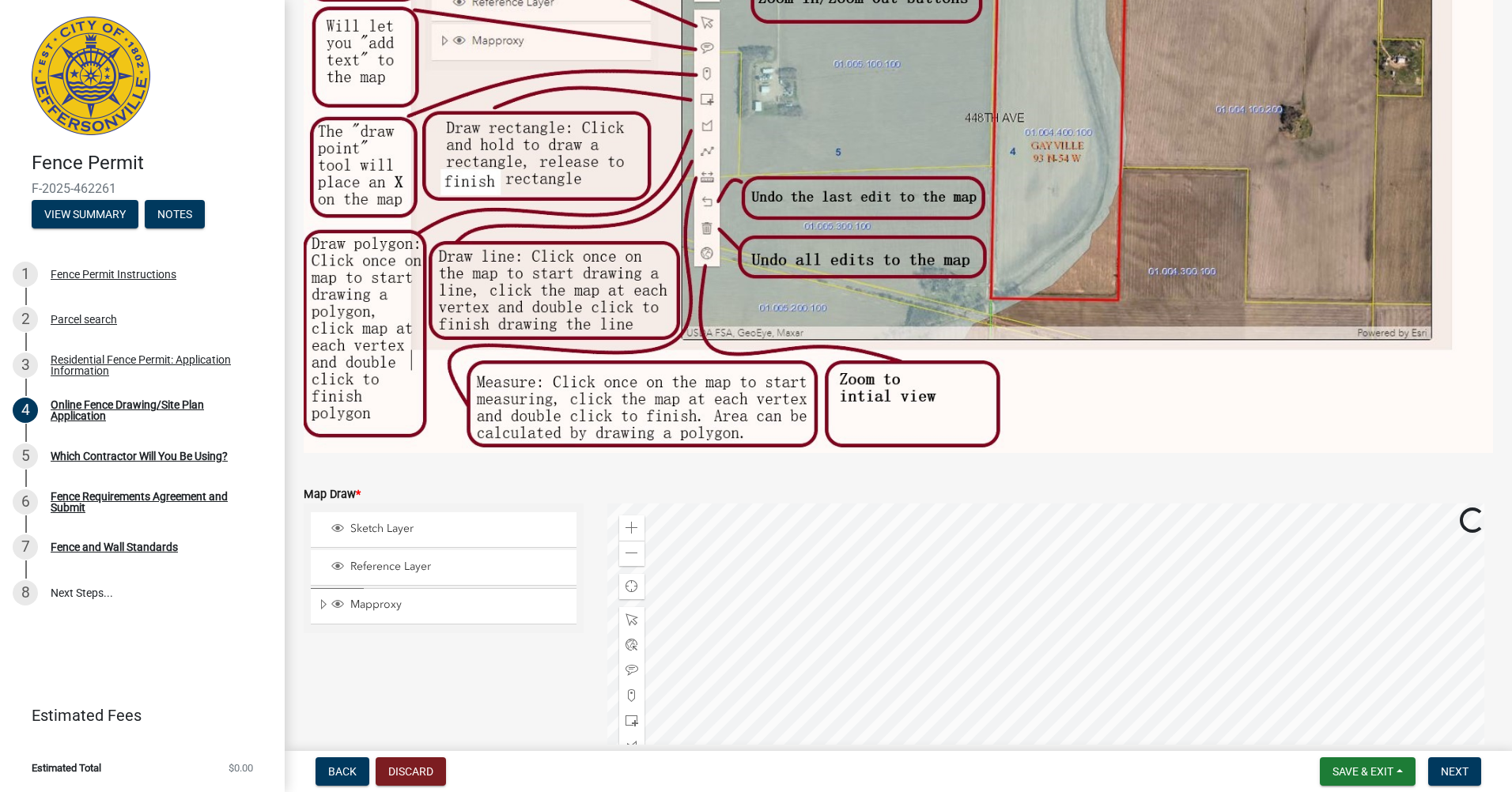
scroll to position [462, 0]
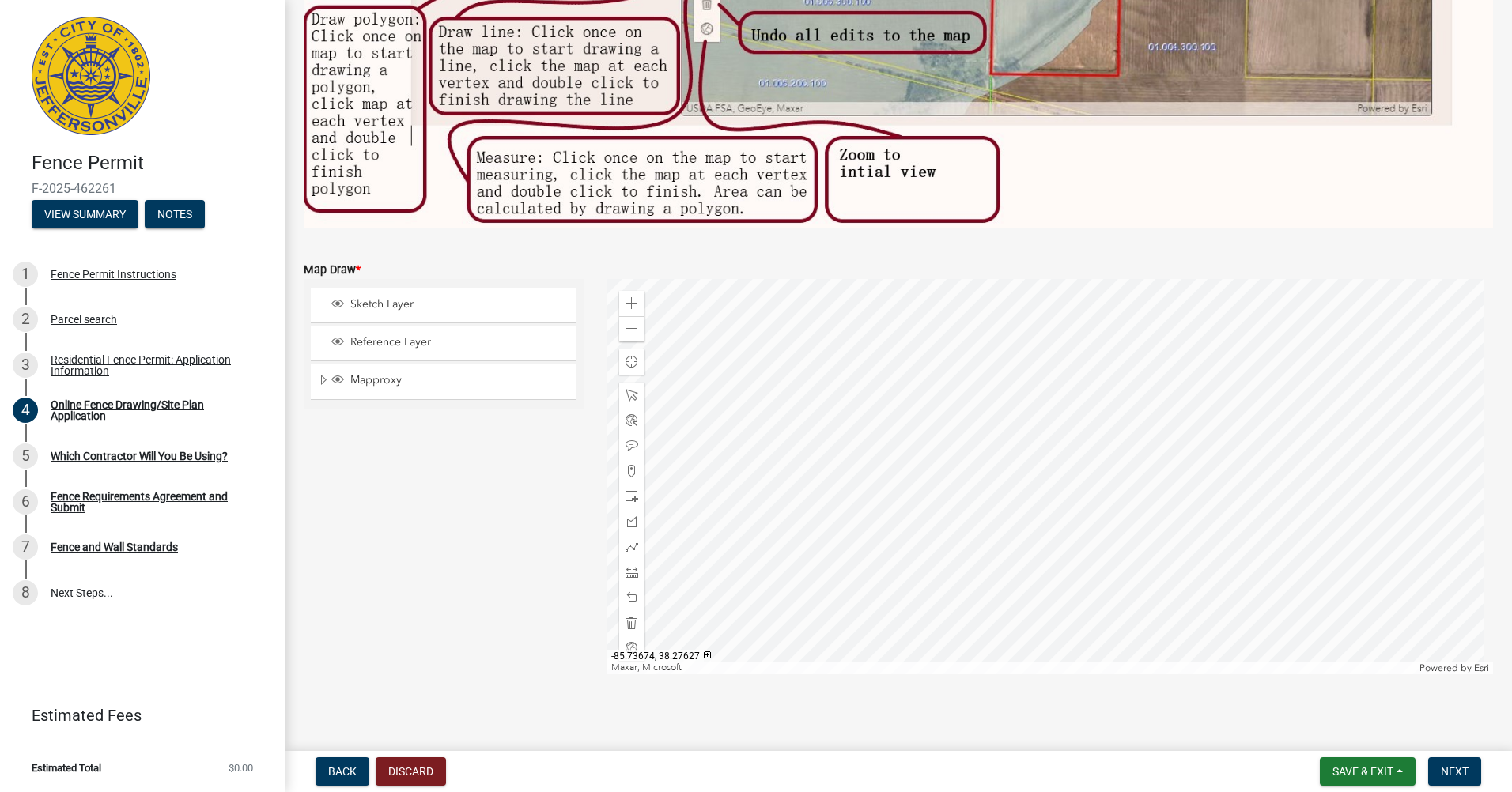
click at [1066, 436] on div at bounding box center [1050, 477] width 886 height 396
click at [629, 534] on div at bounding box center [632, 547] width 25 height 25
click at [989, 487] on div at bounding box center [1050, 477] width 886 height 396
click at [980, 477] on div at bounding box center [1050, 477] width 886 height 396
click at [1059, 431] on div at bounding box center [1050, 477] width 886 height 396
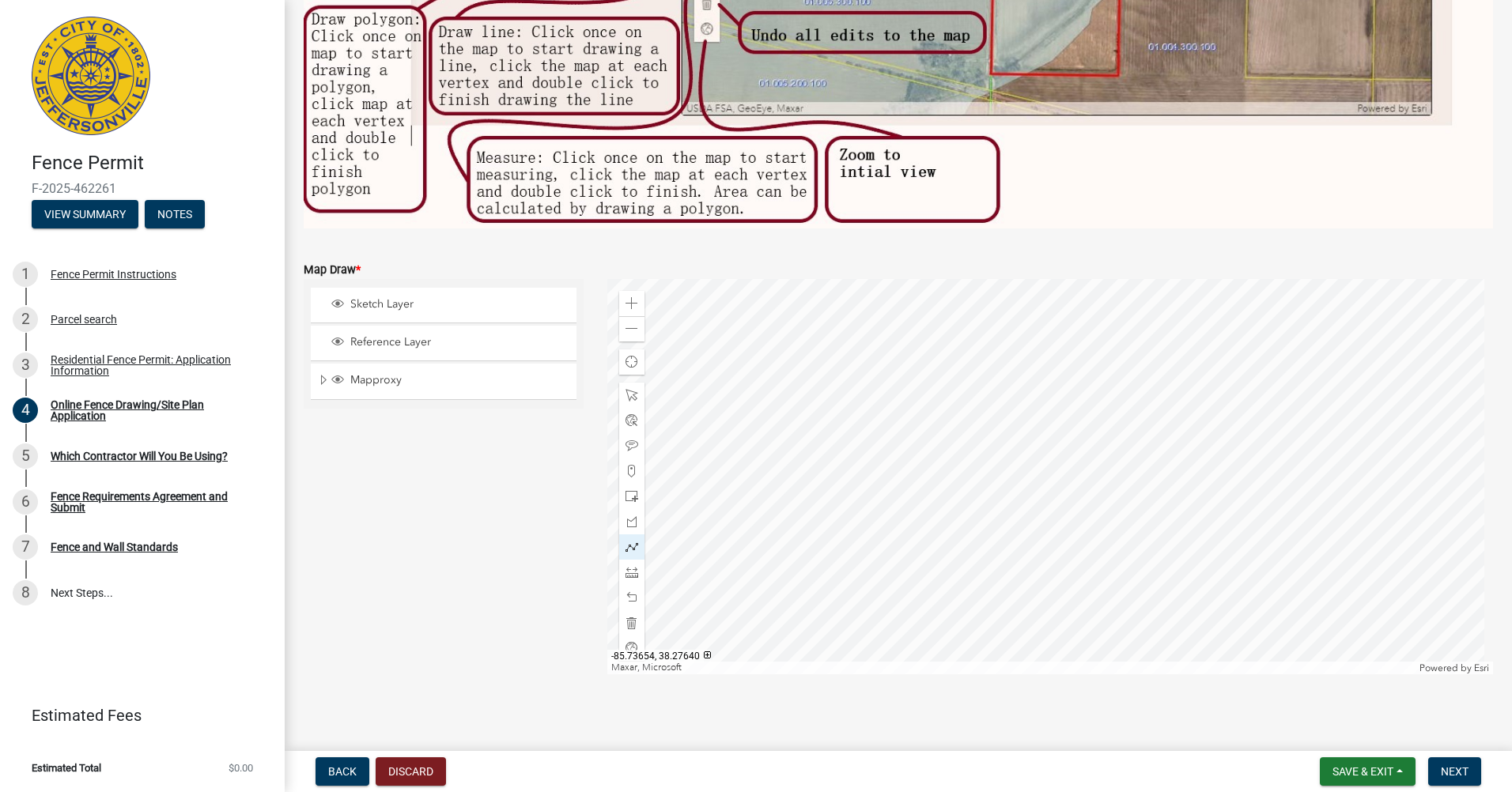
click at [1095, 493] on div at bounding box center [1050, 477] width 886 height 396
click at [1053, 524] on div at bounding box center [1050, 477] width 886 height 396
click at [1044, 518] on div at bounding box center [1050, 477] width 886 height 396
click at [634, 541] on span at bounding box center [631, 547] width 13 height 13
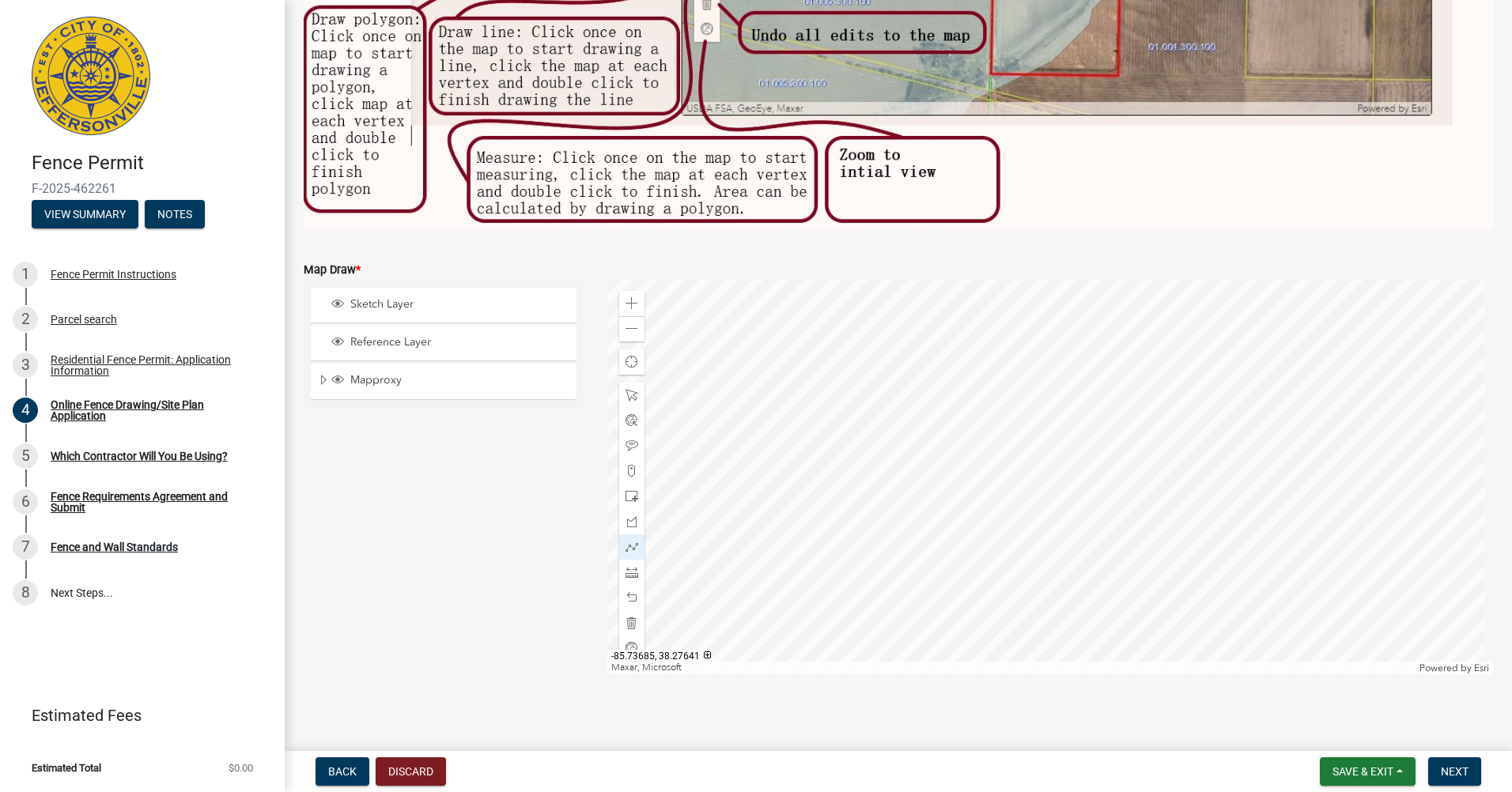
click at [983, 482] on div at bounding box center [1050, 477] width 886 height 396
click at [985, 482] on div at bounding box center [1050, 477] width 886 height 396
click at [982, 477] on div at bounding box center [1050, 477] width 886 height 396
click at [1063, 430] on div at bounding box center [1050, 477] width 886 height 396
click at [1099, 485] on div at bounding box center [1050, 477] width 886 height 396
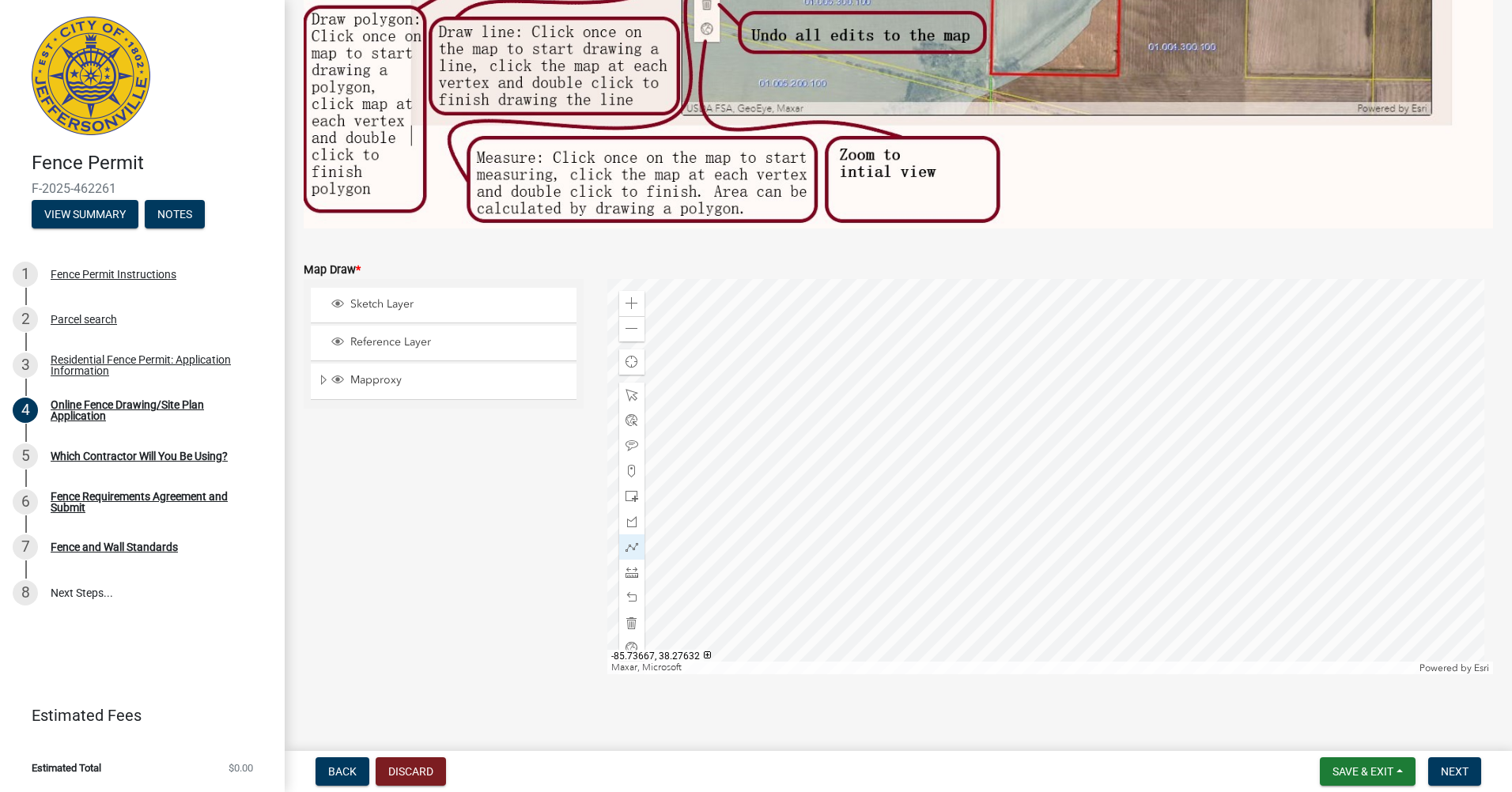
click at [1047, 521] on div at bounding box center [1050, 477] width 886 height 396
click at [1043, 512] on div at bounding box center [1050, 477] width 886 height 396
click at [1044, 513] on div at bounding box center [1050, 477] width 886 height 396
click at [1043, 512] on div at bounding box center [1050, 477] width 886 height 396
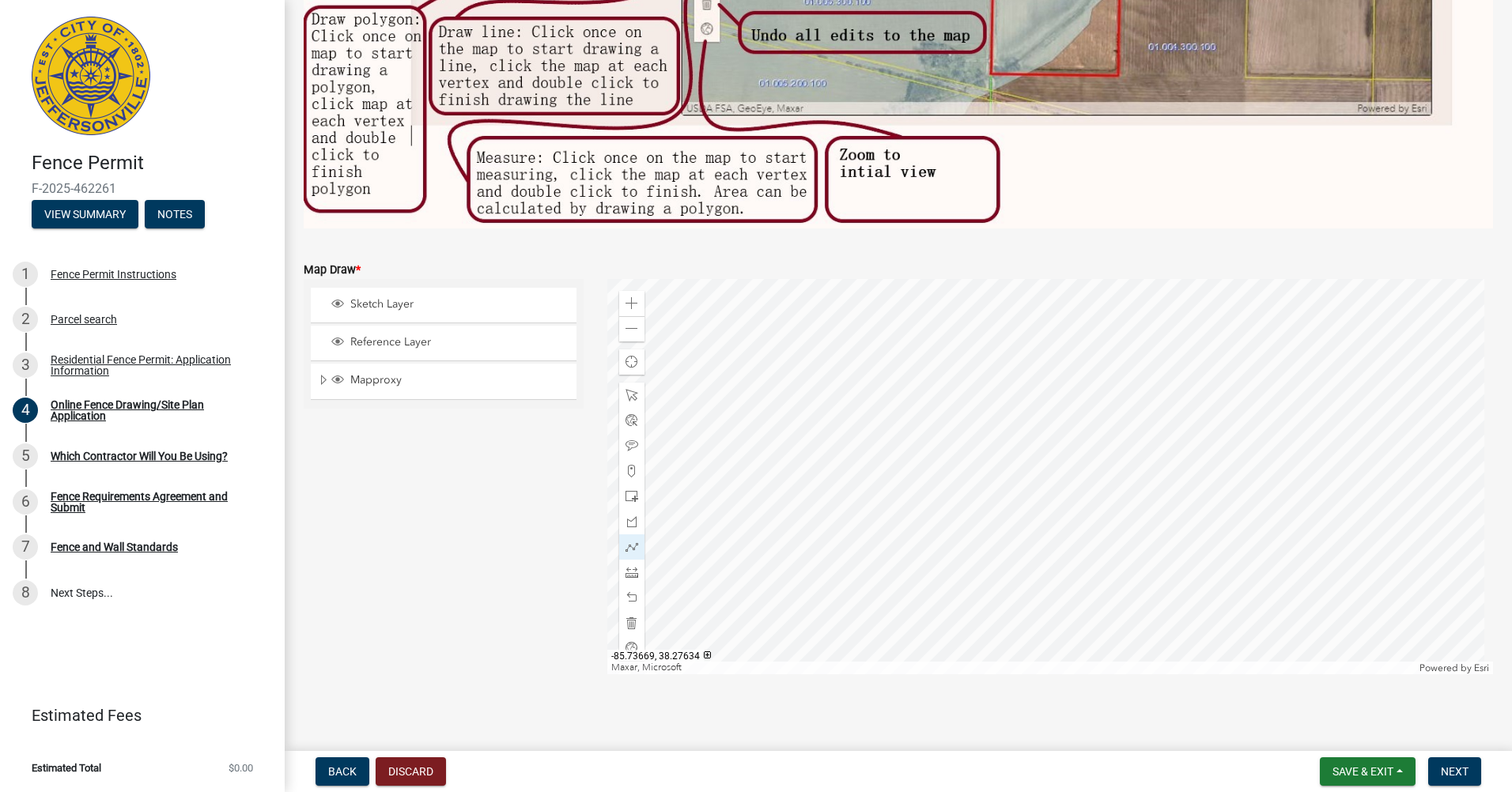
click at [1043, 512] on div at bounding box center [1050, 477] width 886 height 396
click at [1469, 767] on button "Next" at bounding box center [1454, 772] width 53 height 29
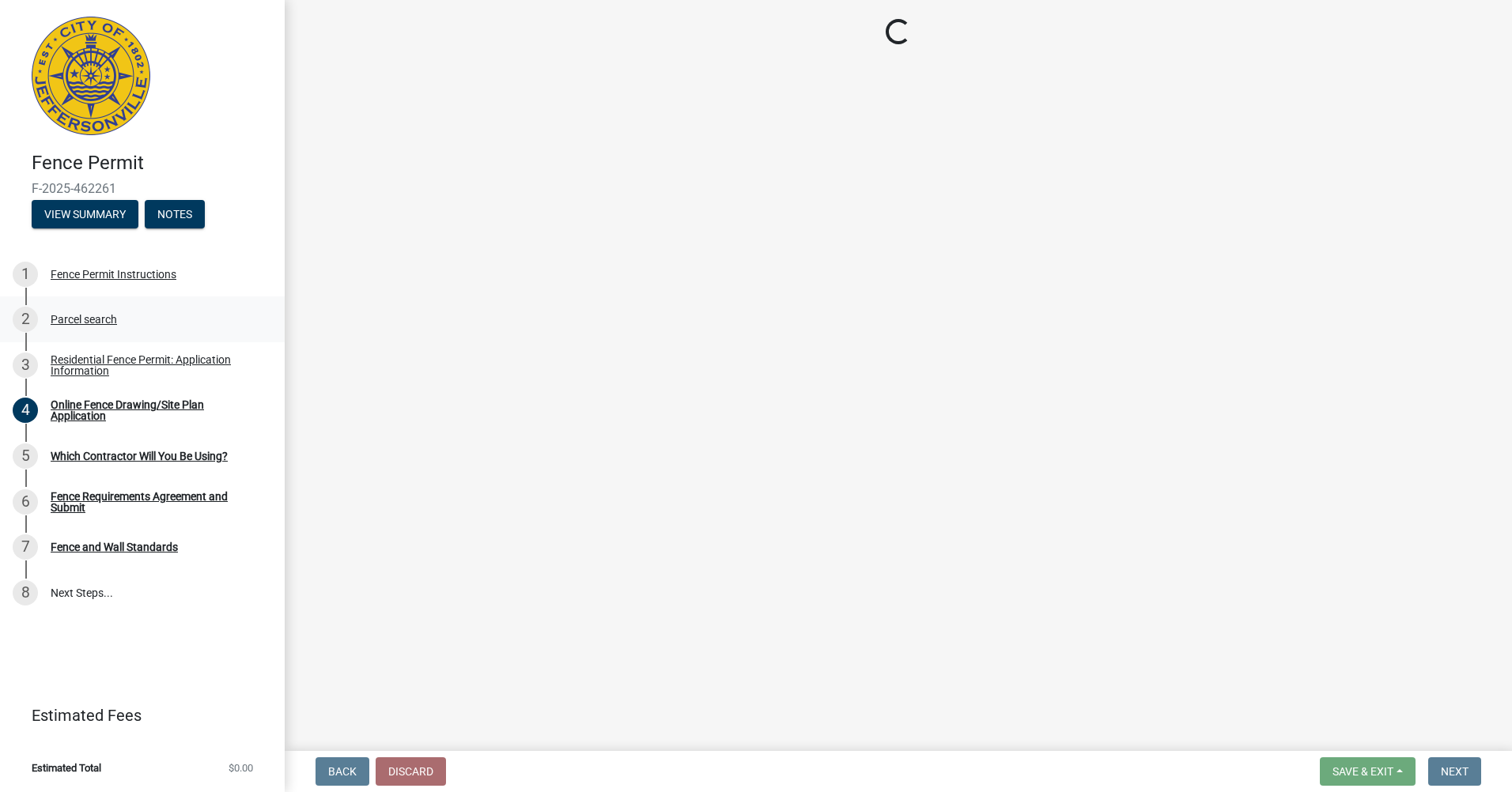
scroll to position [0, 0]
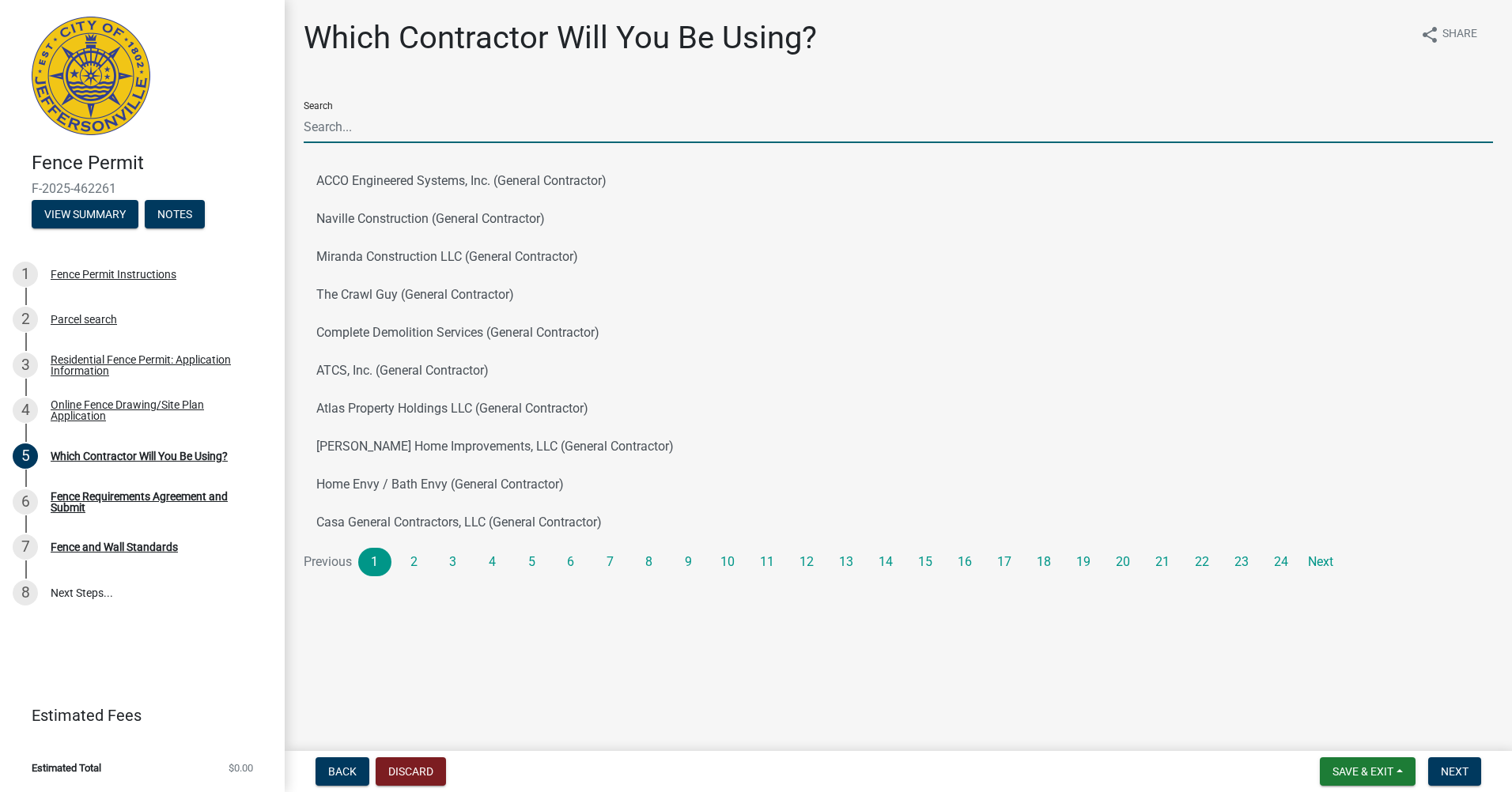
click at [403, 138] on input "Search" at bounding box center [898, 127] width 1189 height 32
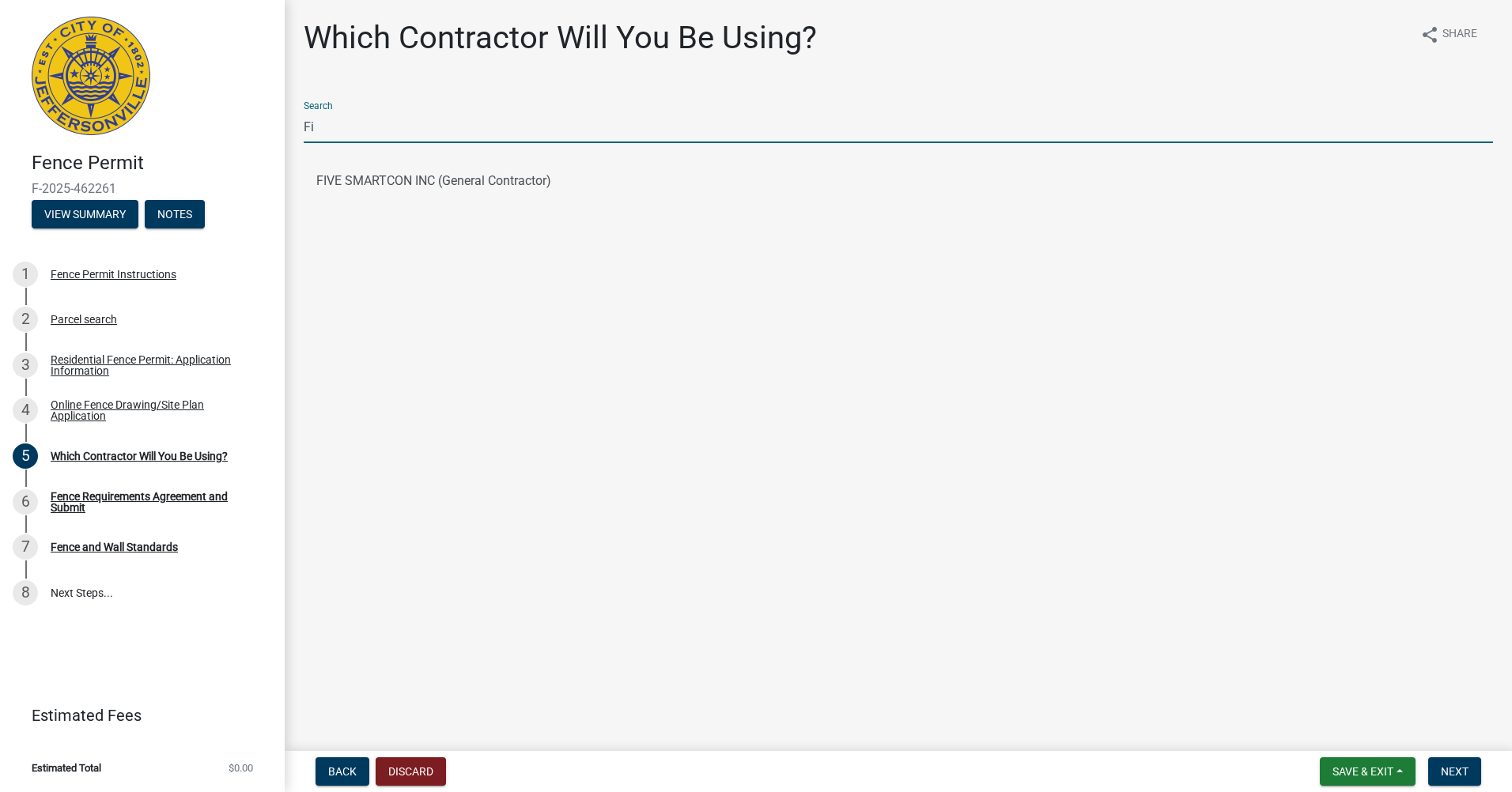
type input "F"
type input "Plat"
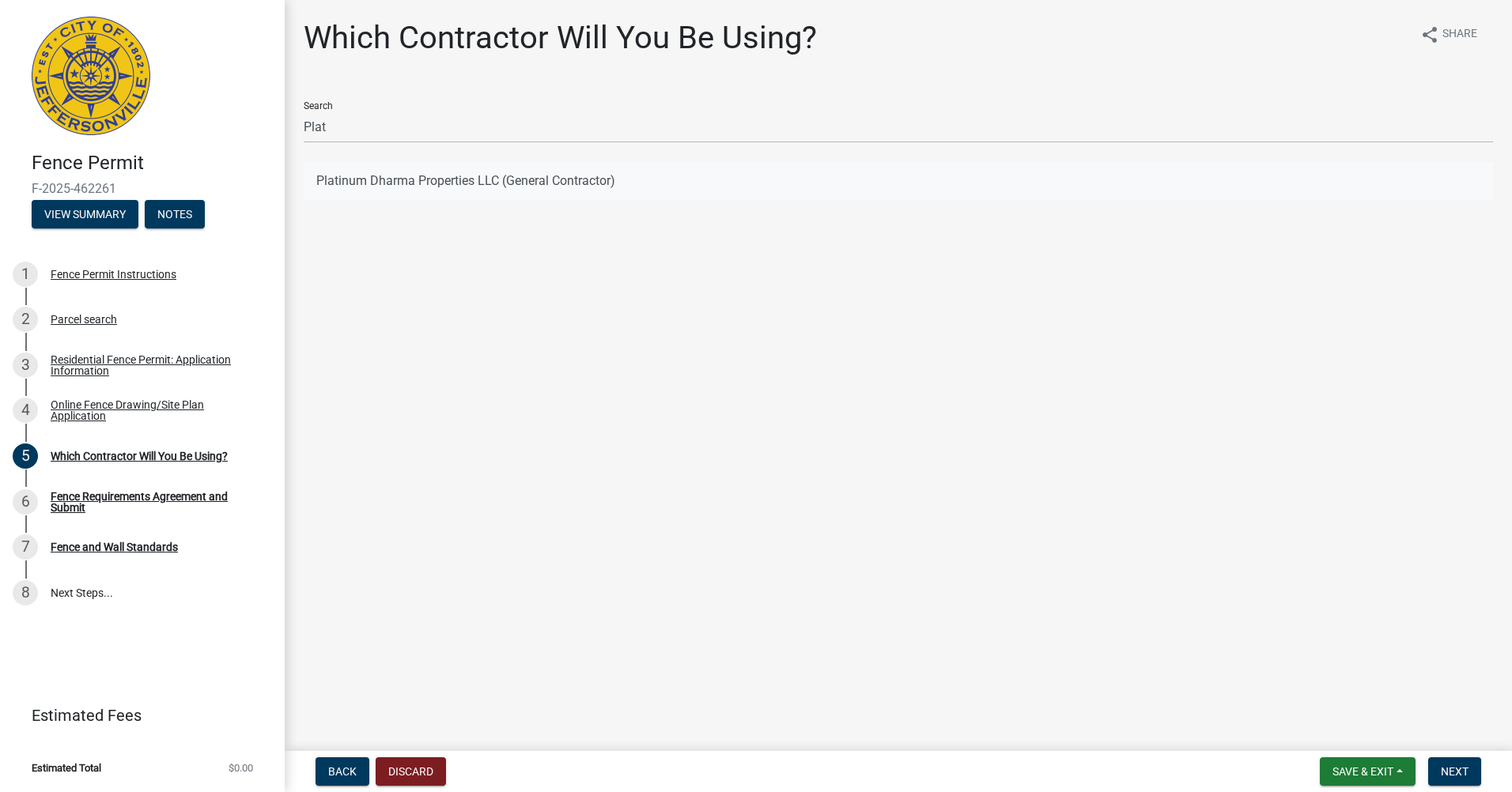
click at [412, 174] on button "Platinum Dharma Properties LLC (General Contractor)" at bounding box center [898, 180] width 1189 height 38
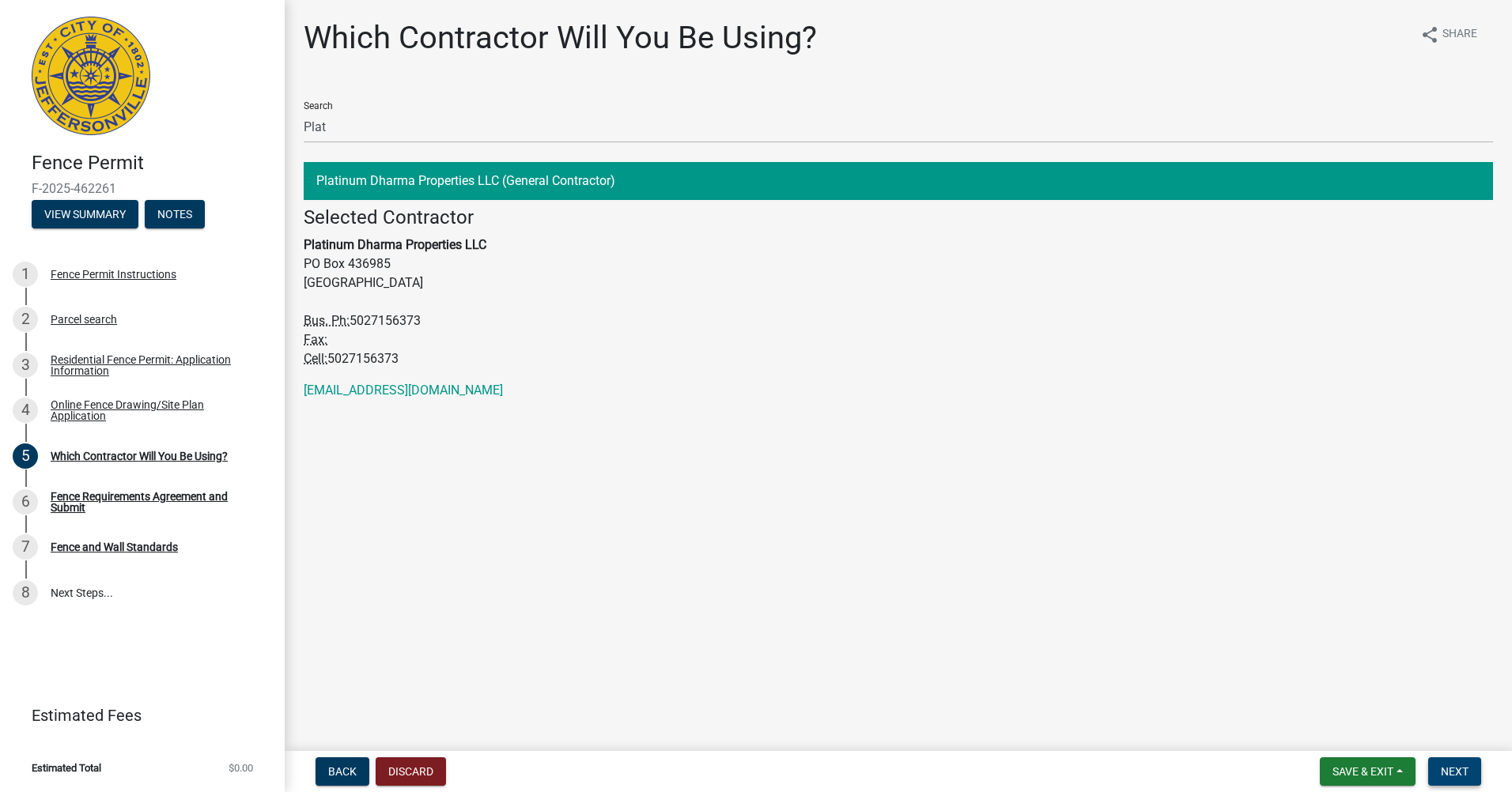
click at [1448, 770] on span "Next" at bounding box center [1454, 772] width 28 height 13
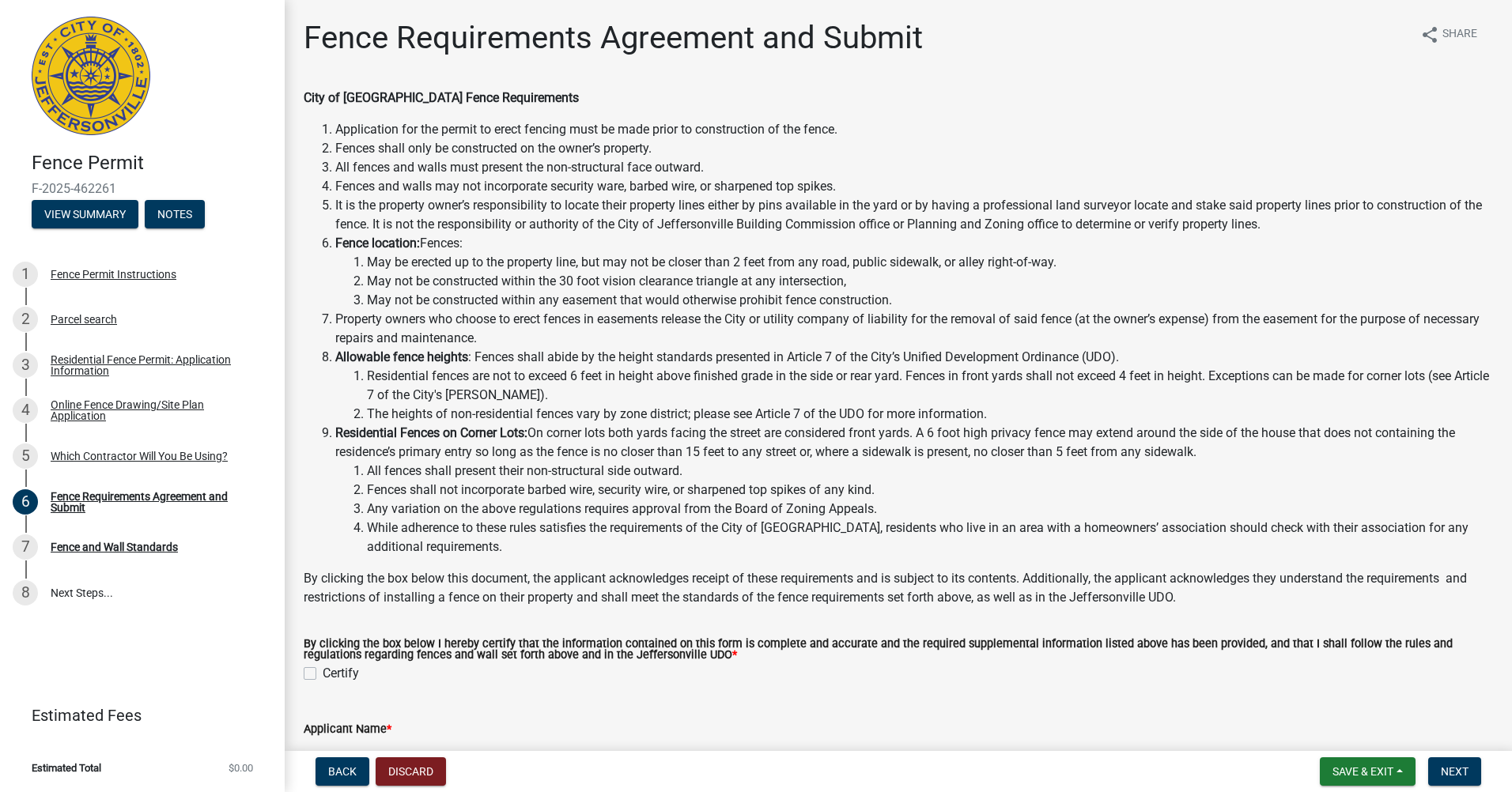
click at [327, 671] on label "Certify" at bounding box center [341, 673] width 36 height 19
click at [327, 671] on input "Certify" at bounding box center [328, 669] width 10 height 10
checkbox input "true"
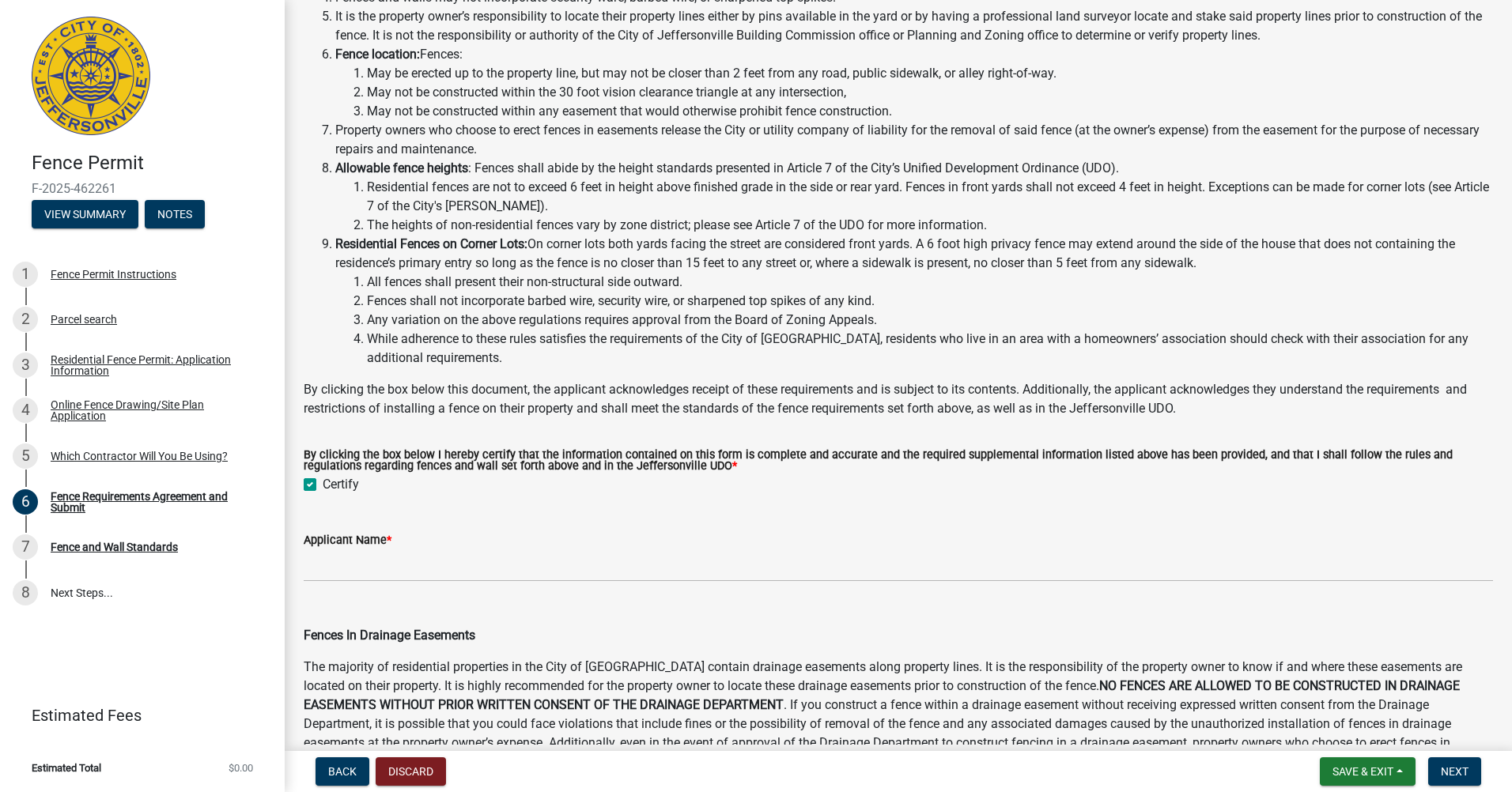
scroll to position [316, 0]
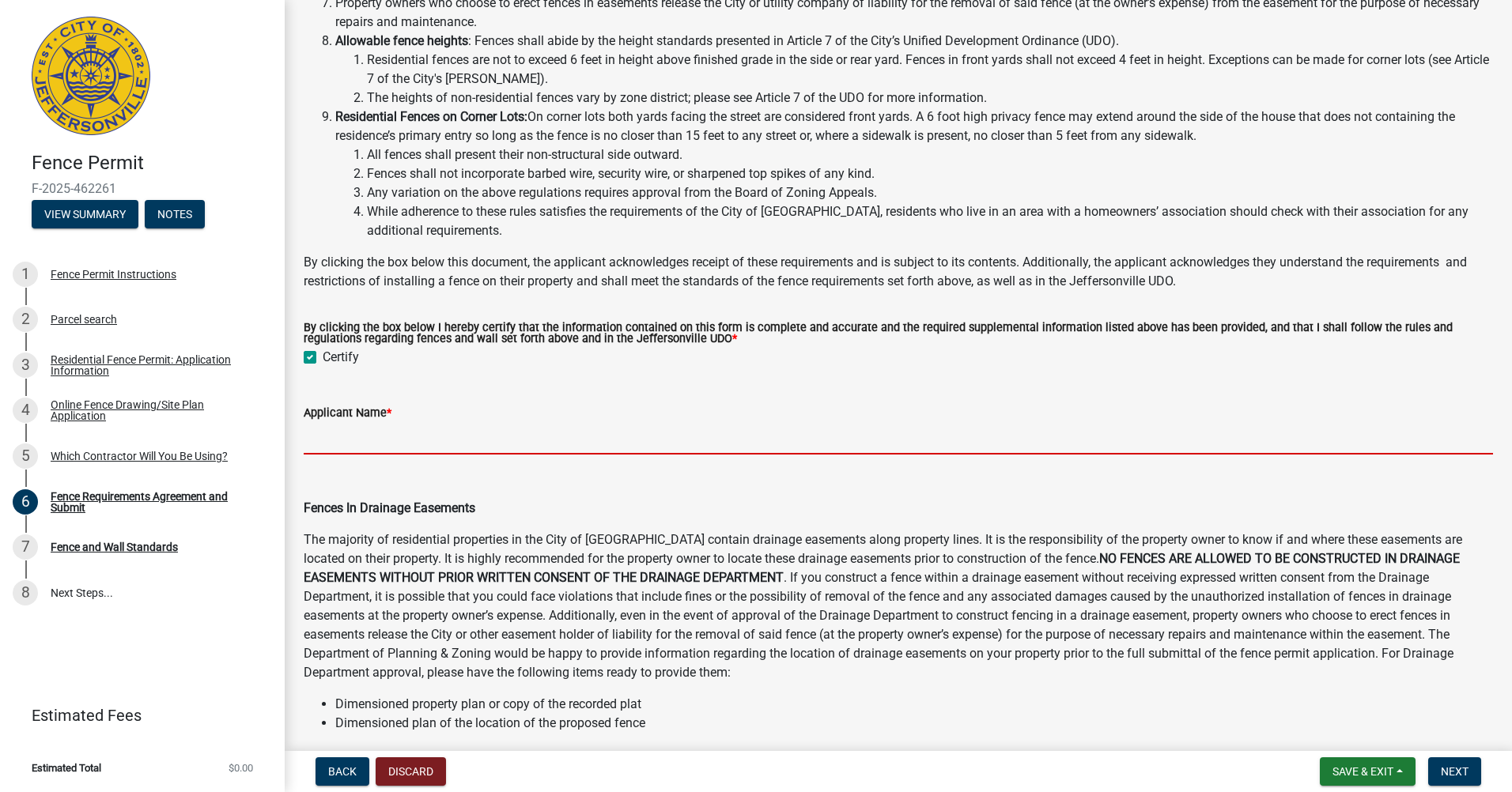
click at [377, 455] on input "Applicant Name *" at bounding box center [898, 439] width 1189 height 32
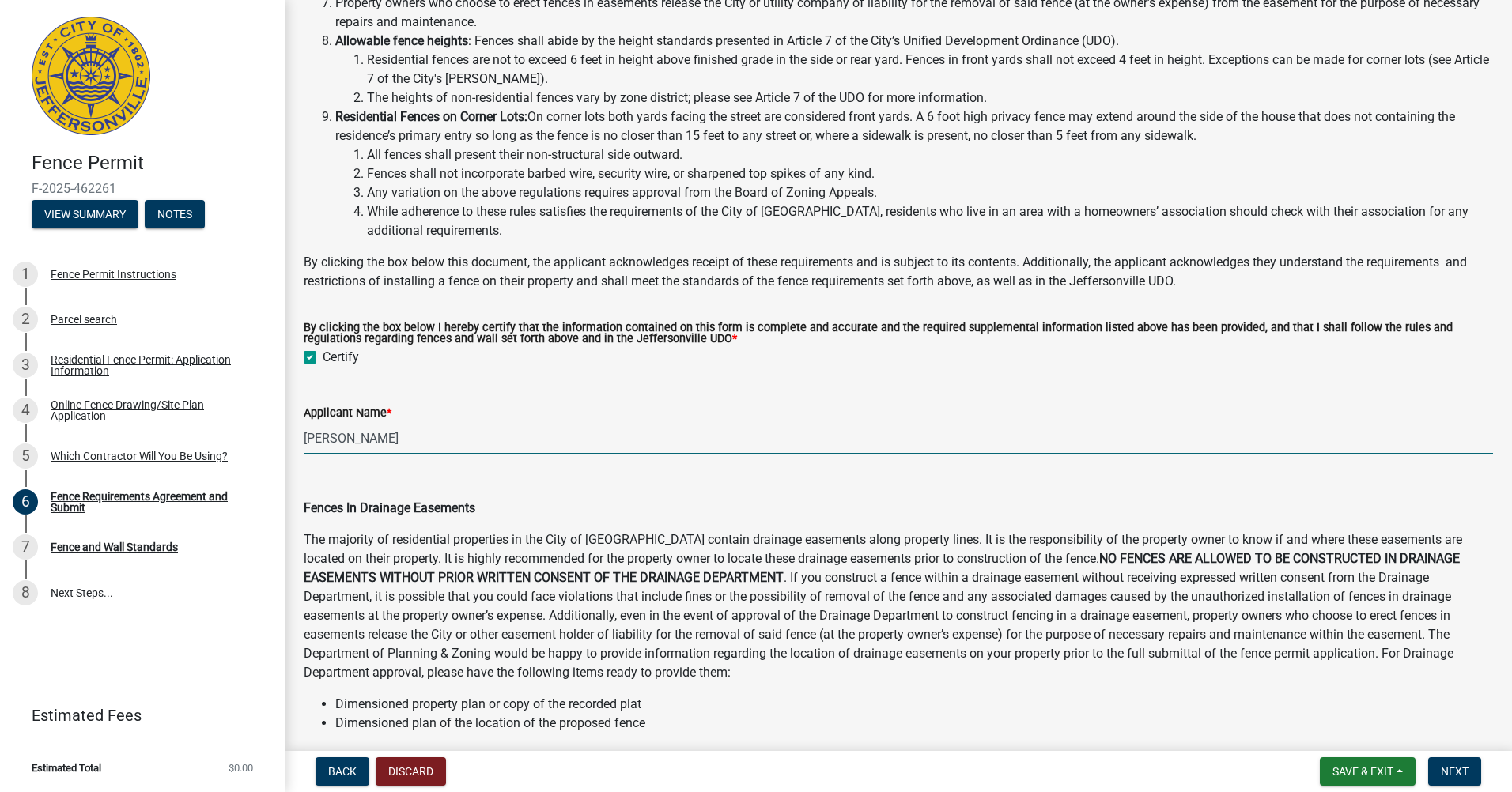
type input "[PERSON_NAME]"
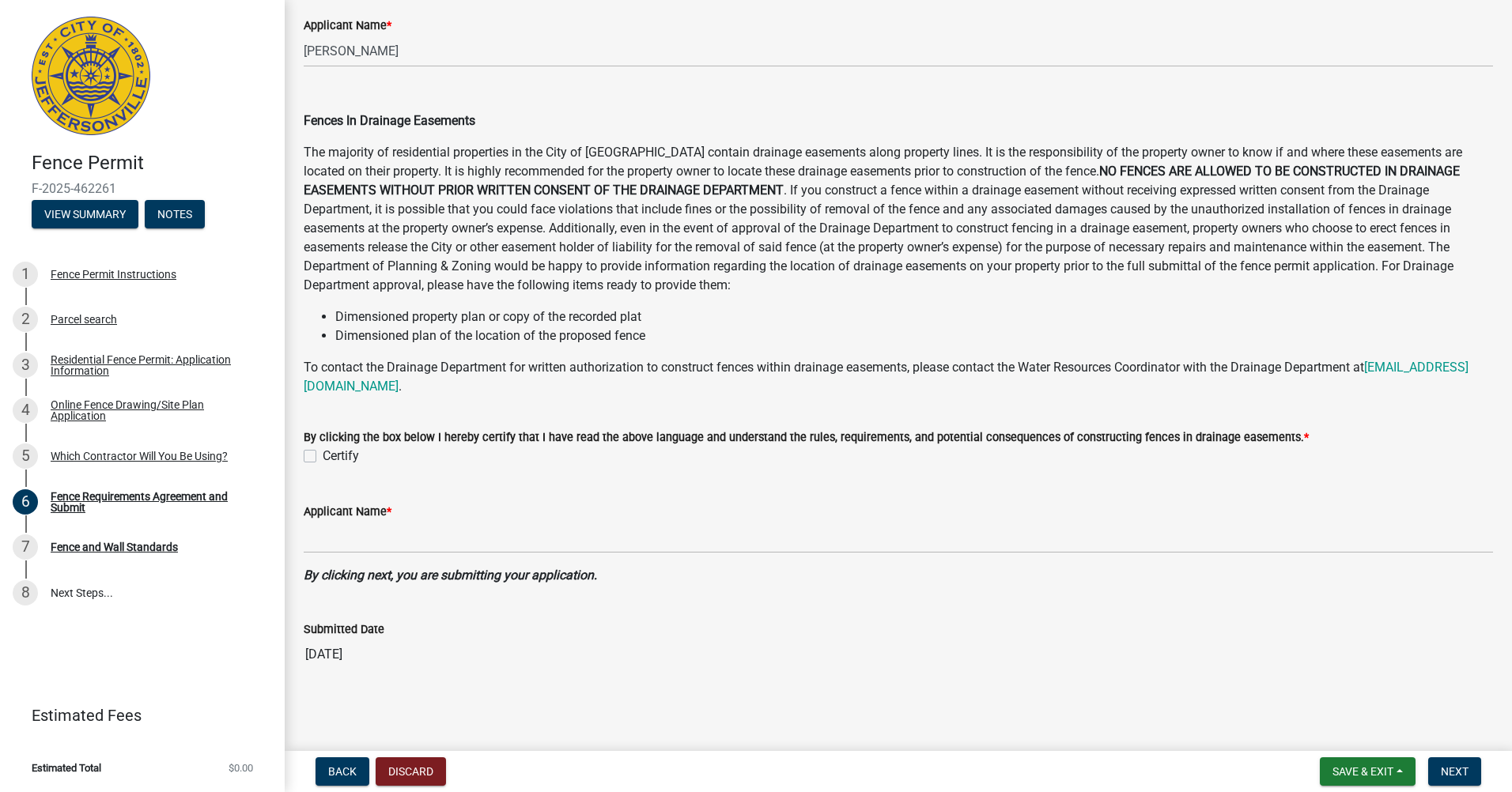
click at [350, 460] on label "Certify" at bounding box center [341, 456] width 36 height 19
click at [333, 457] on input "Certify" at bounding box center [328, 451] width 10 height 10
checkbox input "true"
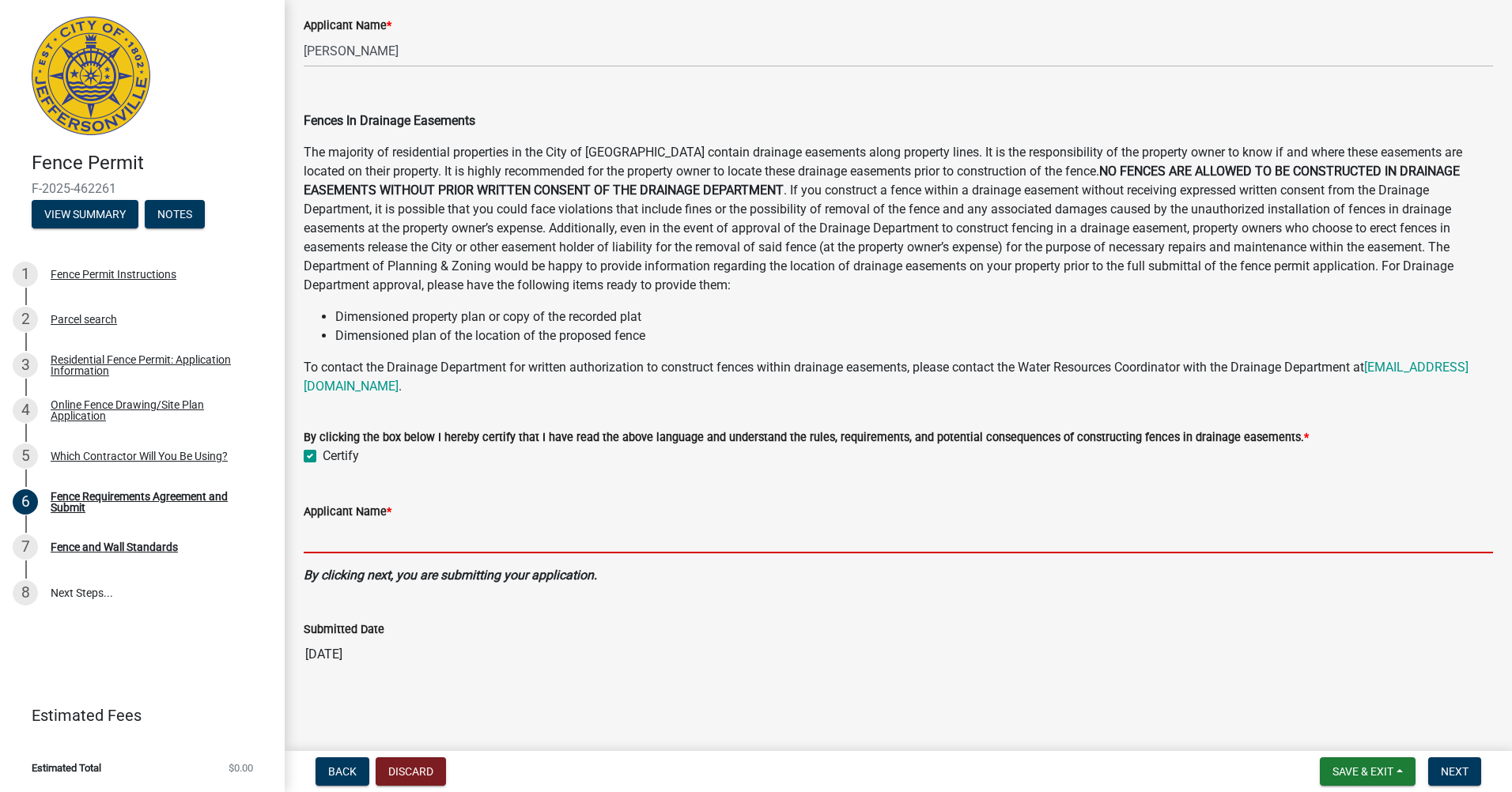
click at [374, 540] on input "Applicant Name *" at bounding box center [898, 537] width 1189 height 32
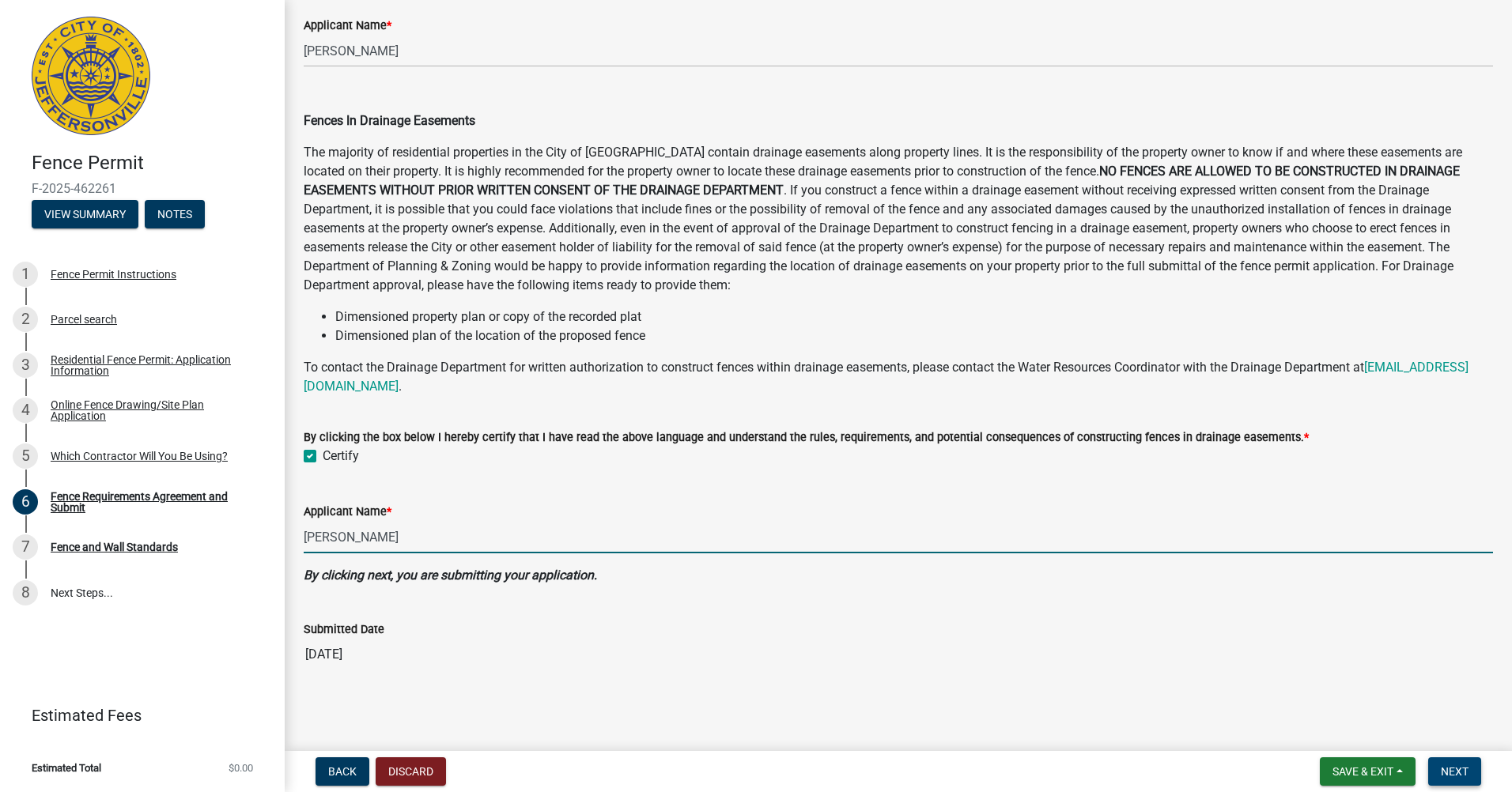
type input "[PERSON_NAME]"
click at [1440, 761] on button "Next" at bounding box center [1454, 772] width 53 height 29
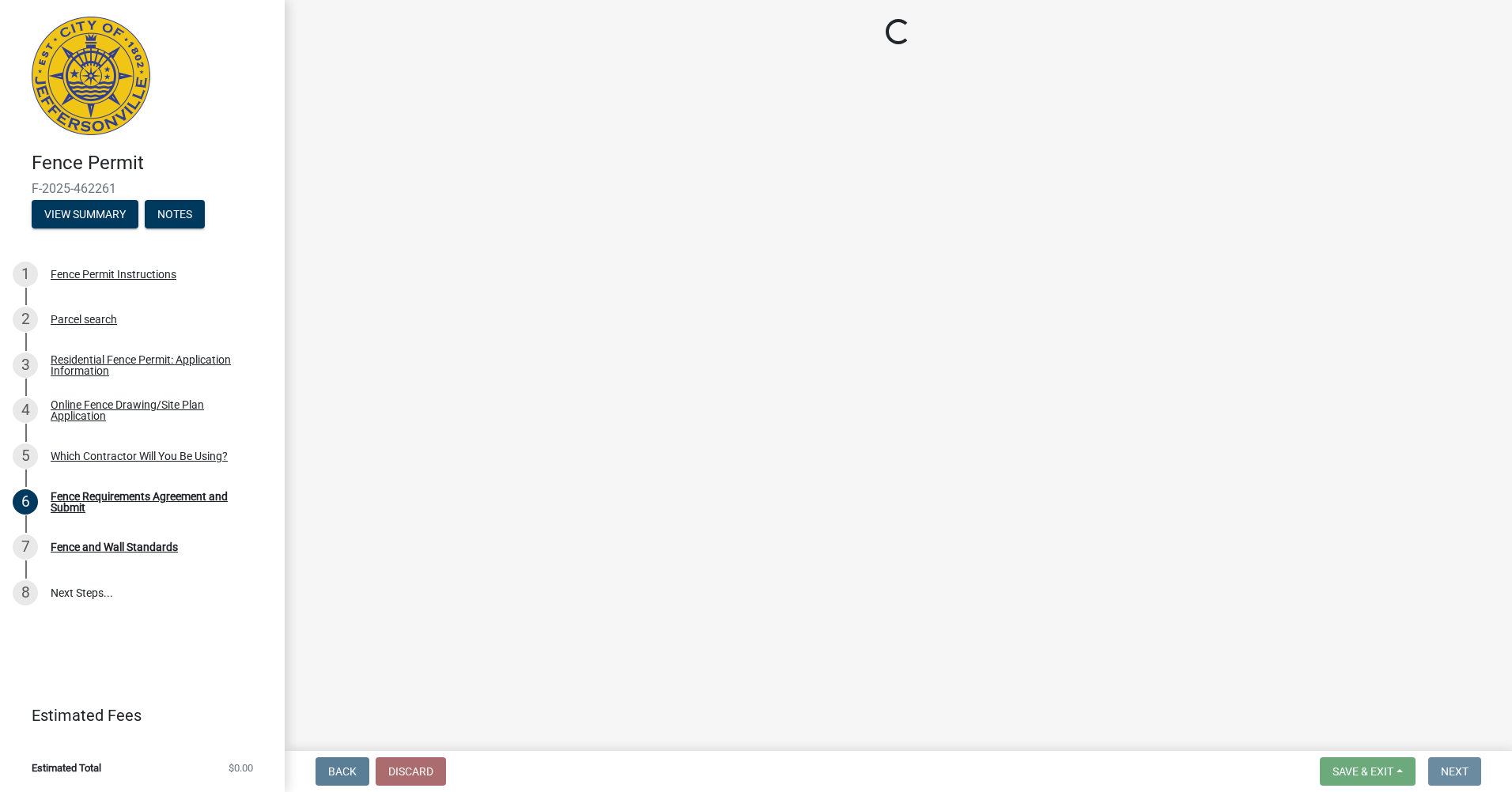
scroll to position [0, 0]
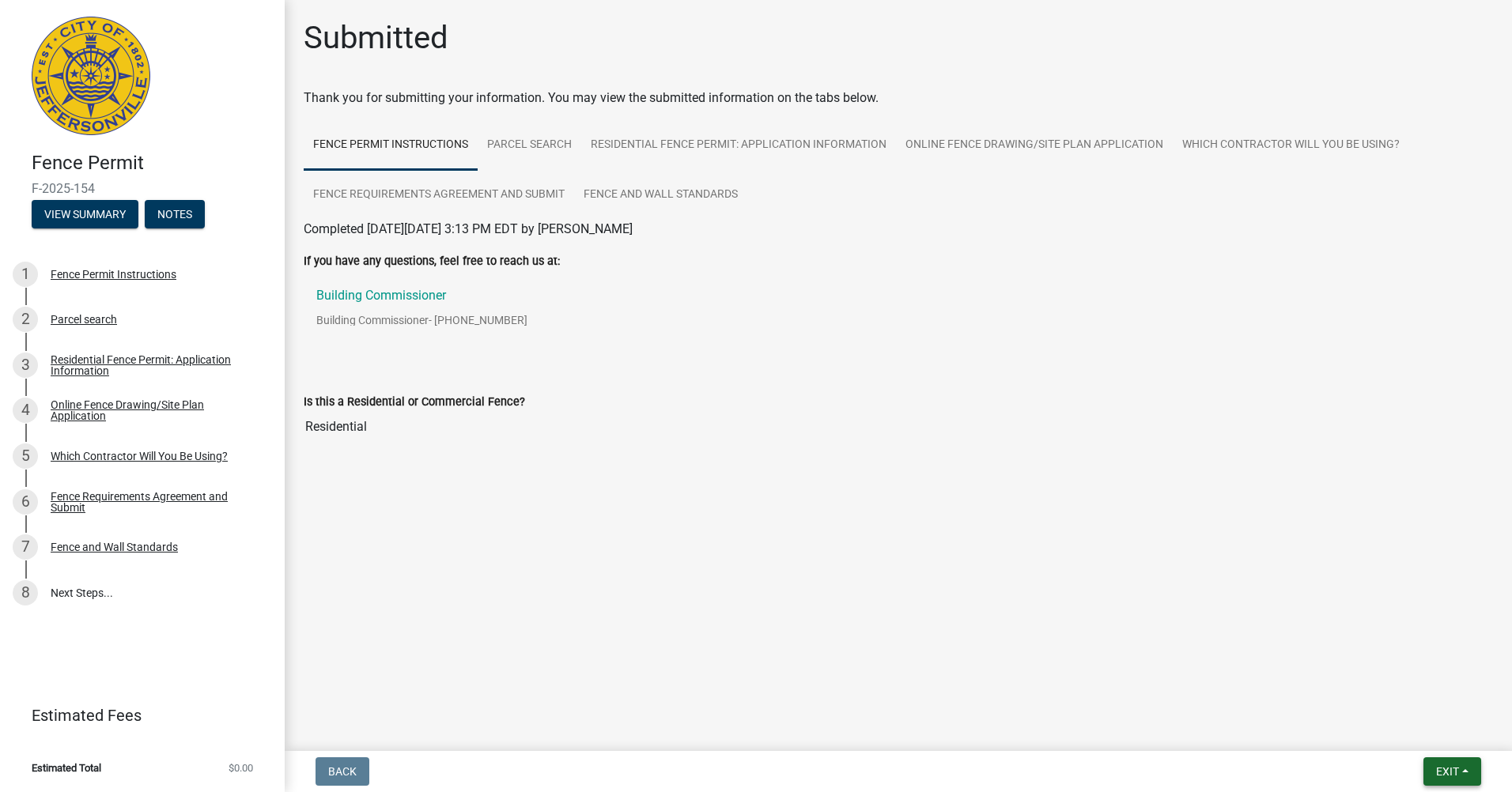
click at [1443, 770] on span "Exit" at bounding box center [1447, 772] width 23 height 13
click at [1404, 730] on button "Save & Exit" at bounding box center [1417, 730] width 126 height 38
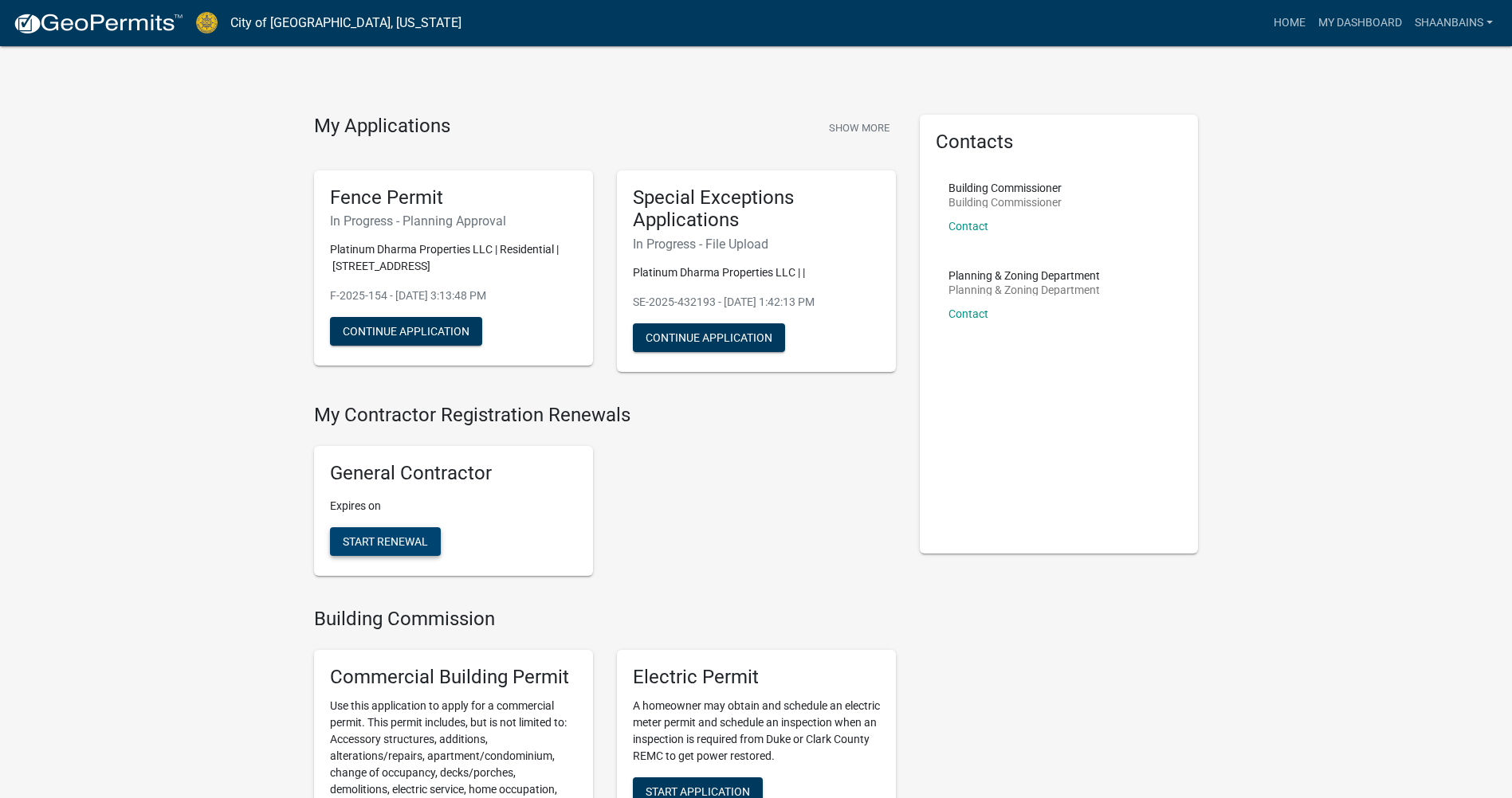
click at [415, 527] on button "Start Renewal" at bounding box center [385, 542] width 111 height 29
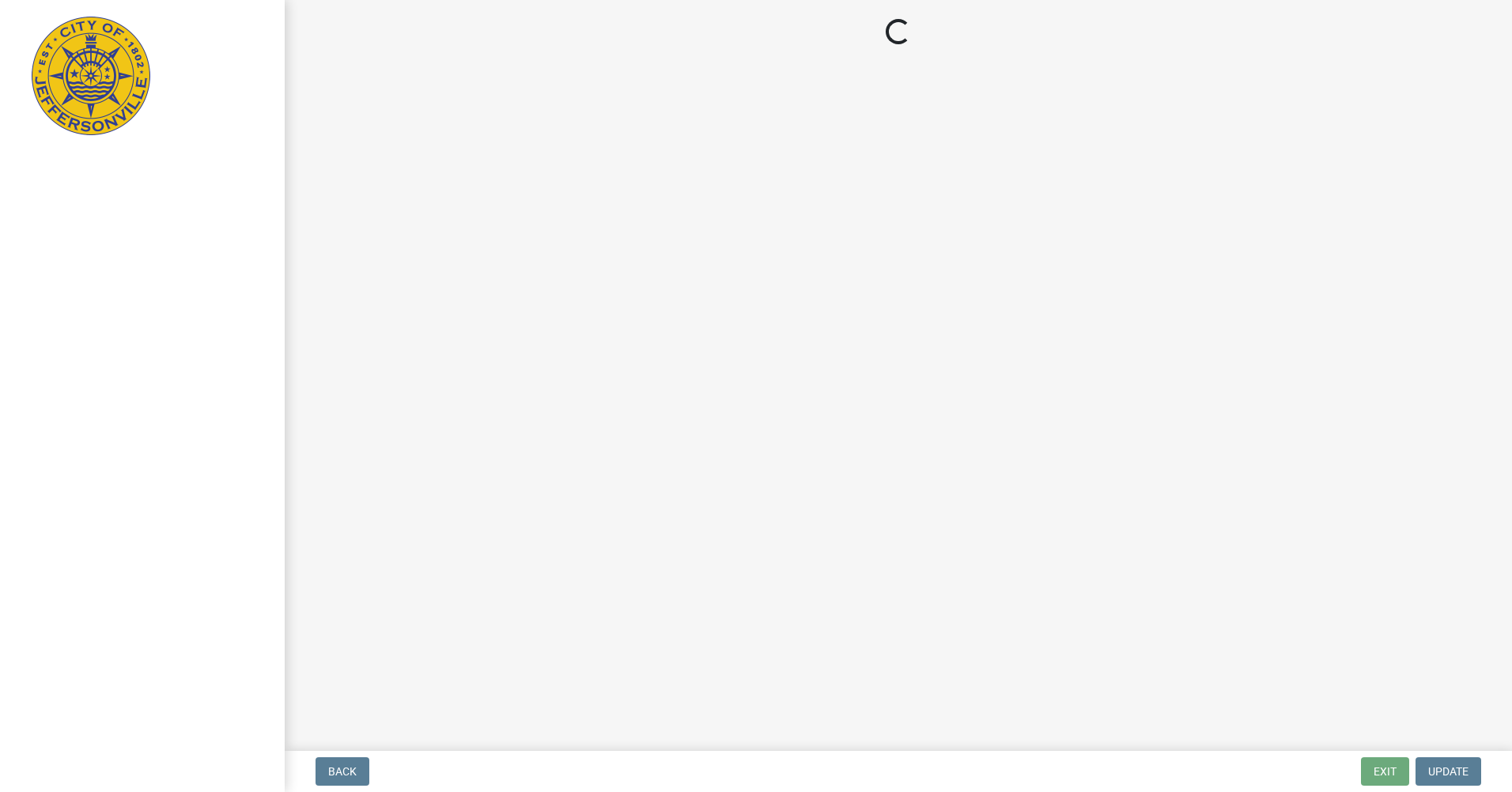
select select "KY"
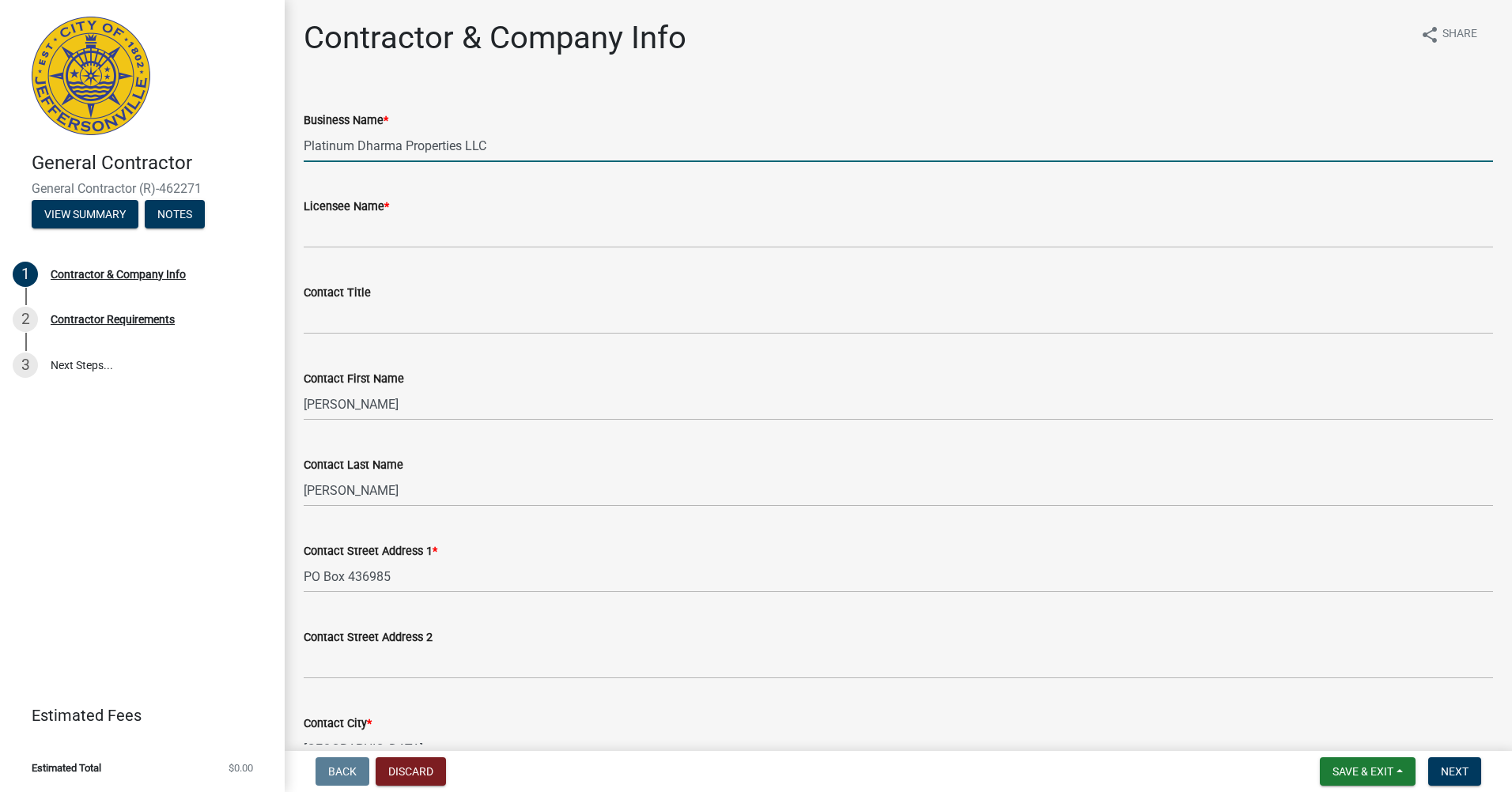
click at [372, 140] on input "Platinum Dharma Properties LLC" at bounding box center [898, 146] width 1189 height 32
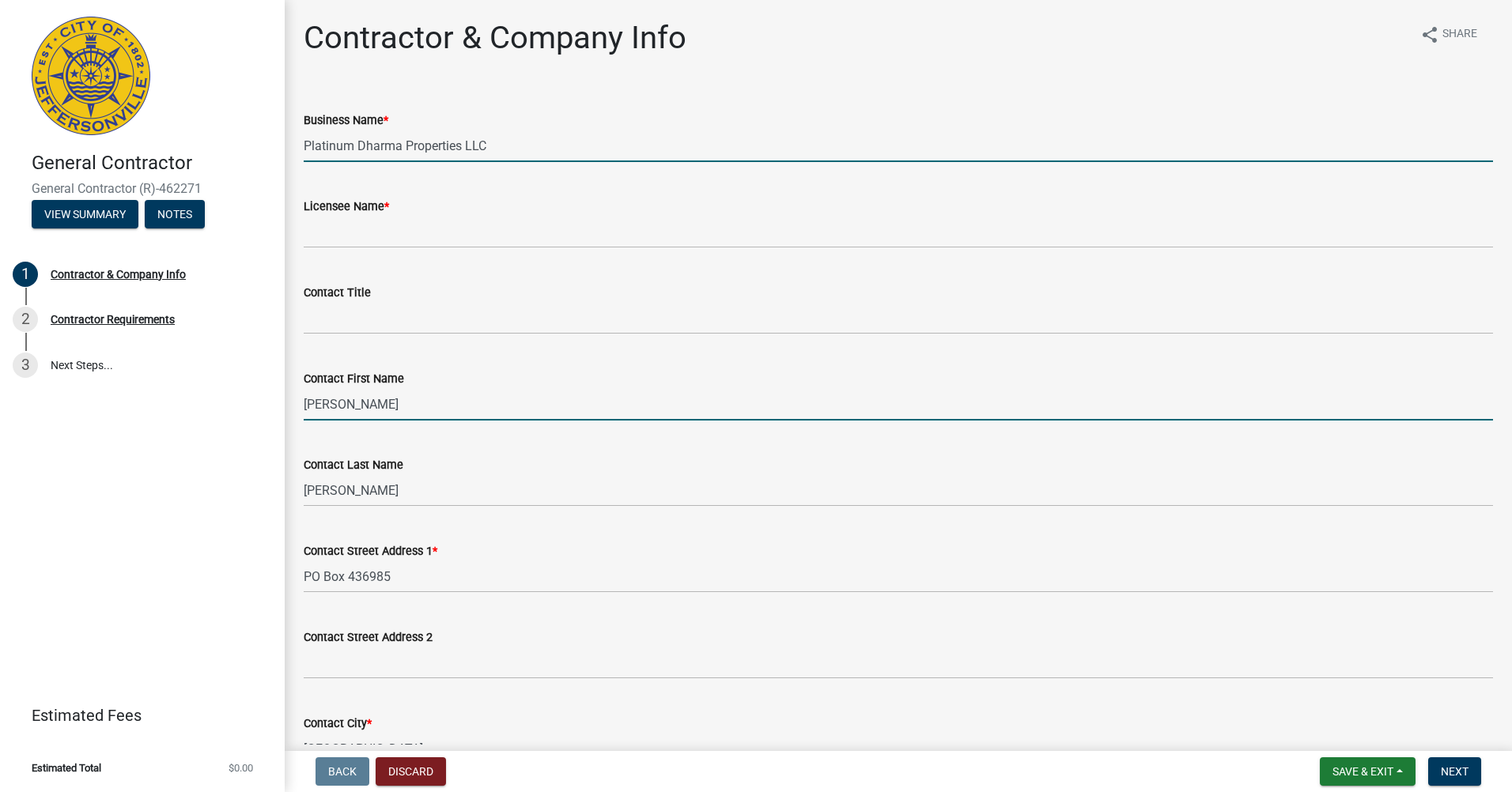
click at [997, 390] on input "[PERSON_NAME]" at bounding box center [898, 404] width 1189 height 32
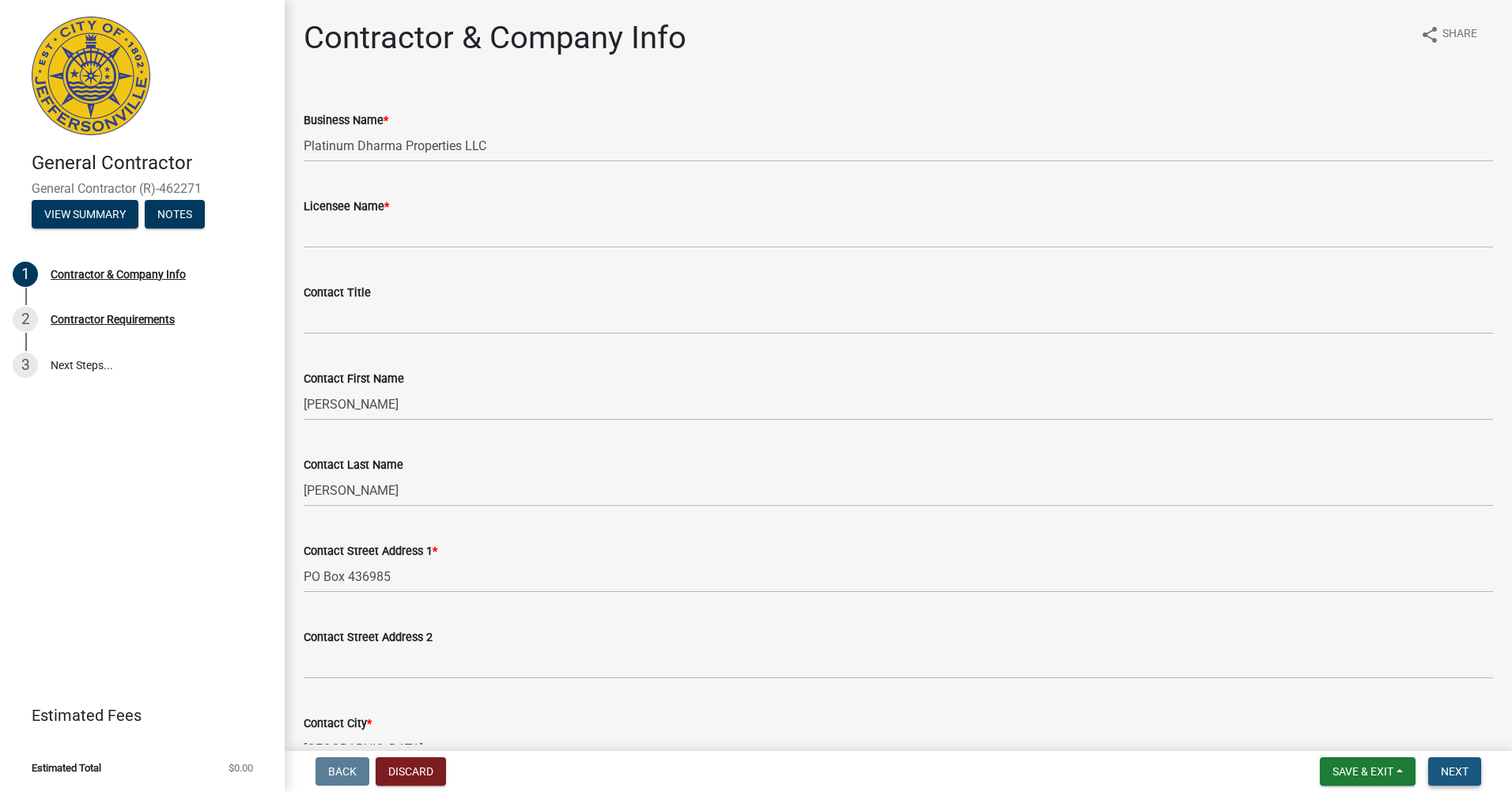
click at [1473, 779] on button "Next" at bounding box center [1454, 772] width 53 height 29
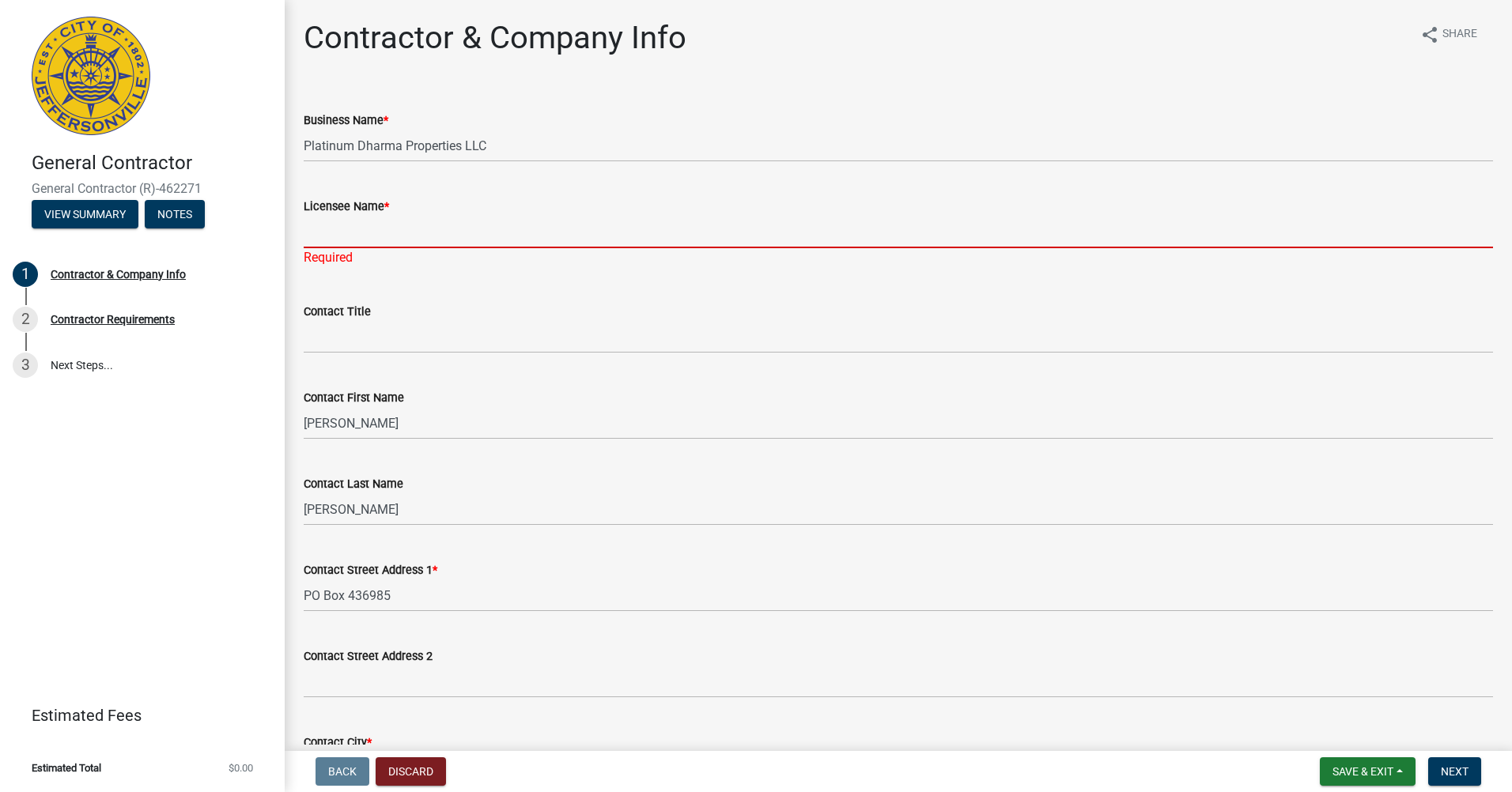
click at [454, 224] on input "Licensee Name *" at bounding box center [898, 232] width 1189 height 32
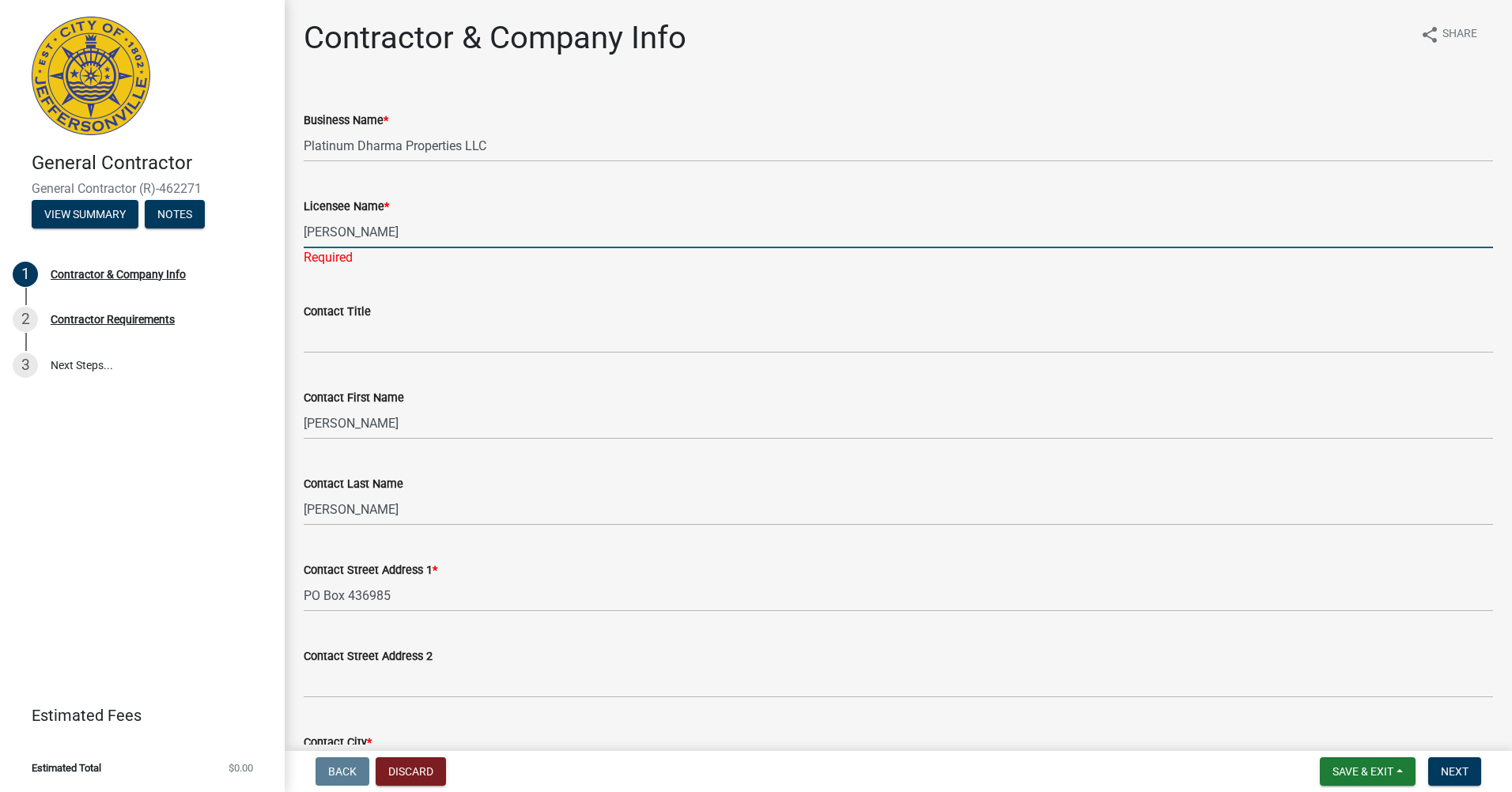
type input "[PERSON_NAME]"
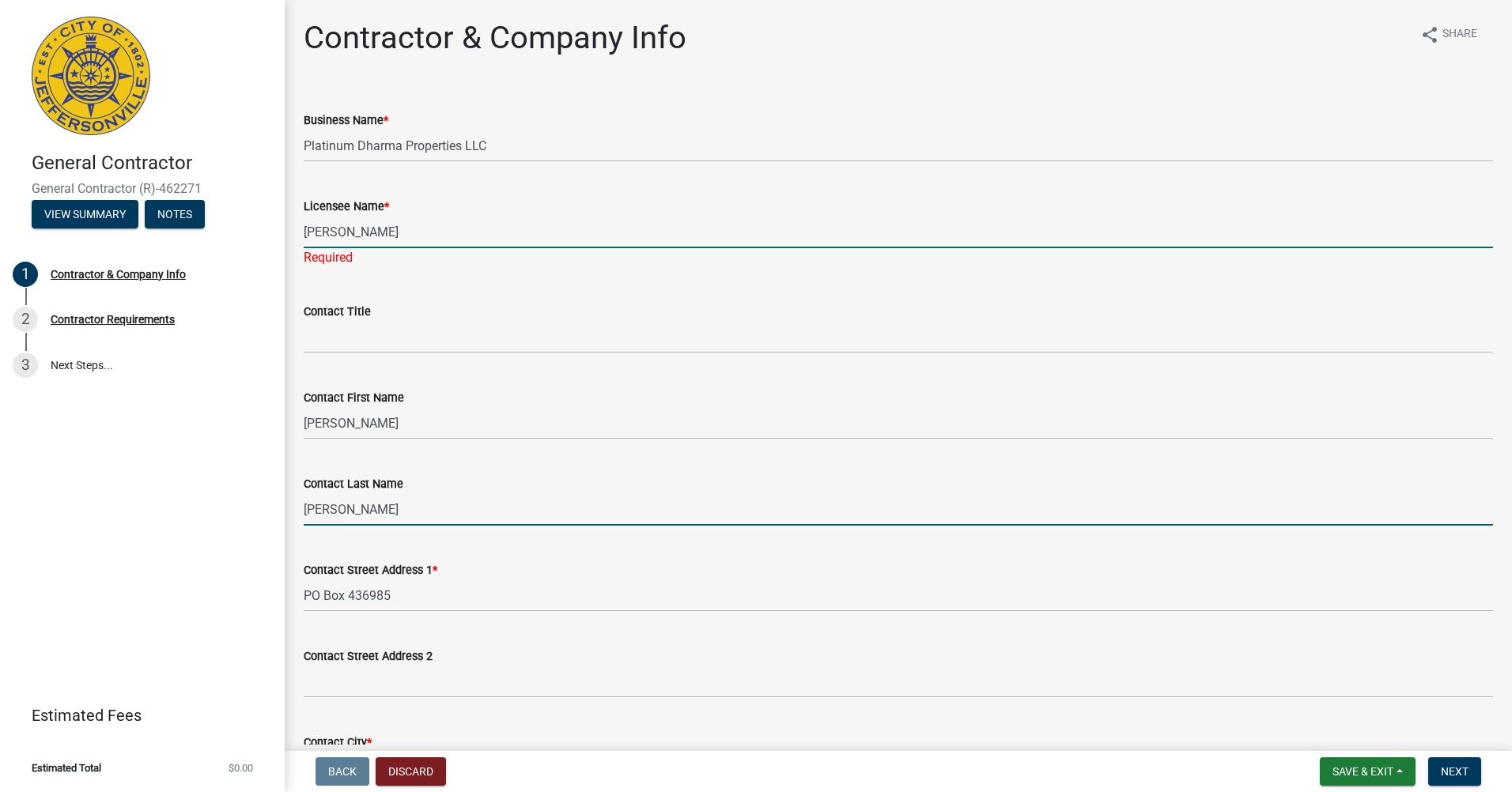
click at [321, 512] on wm-data-entity-input "Contact Last Name [PERSON_NAME]" at bounding box center [898, 496] width 1189 height 86
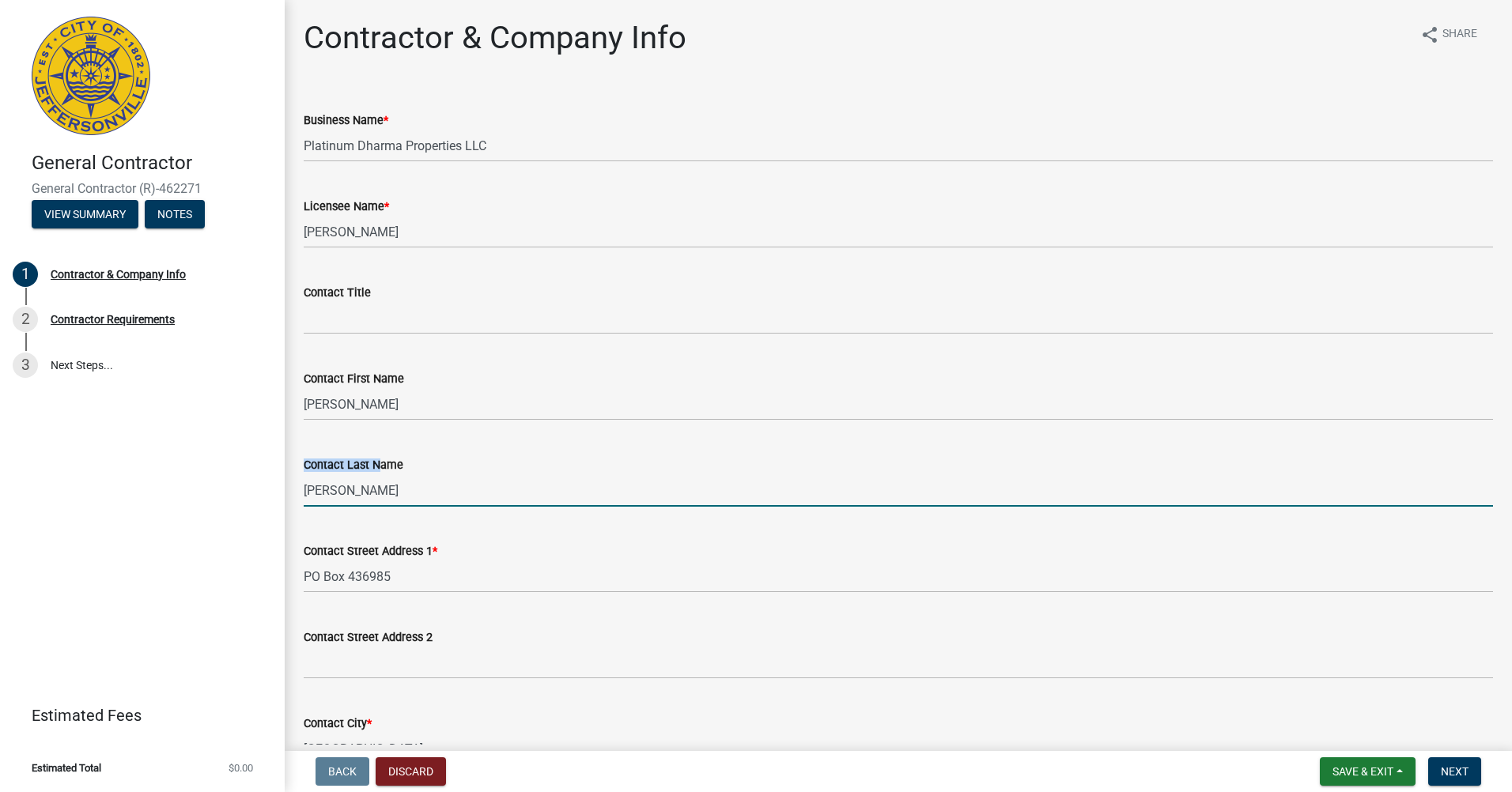
click at [321, 512] on wm-data-entity-input "Contact Last Name [PERSON_NAME]" at bounding box center [898, 477] width 1189 height 86
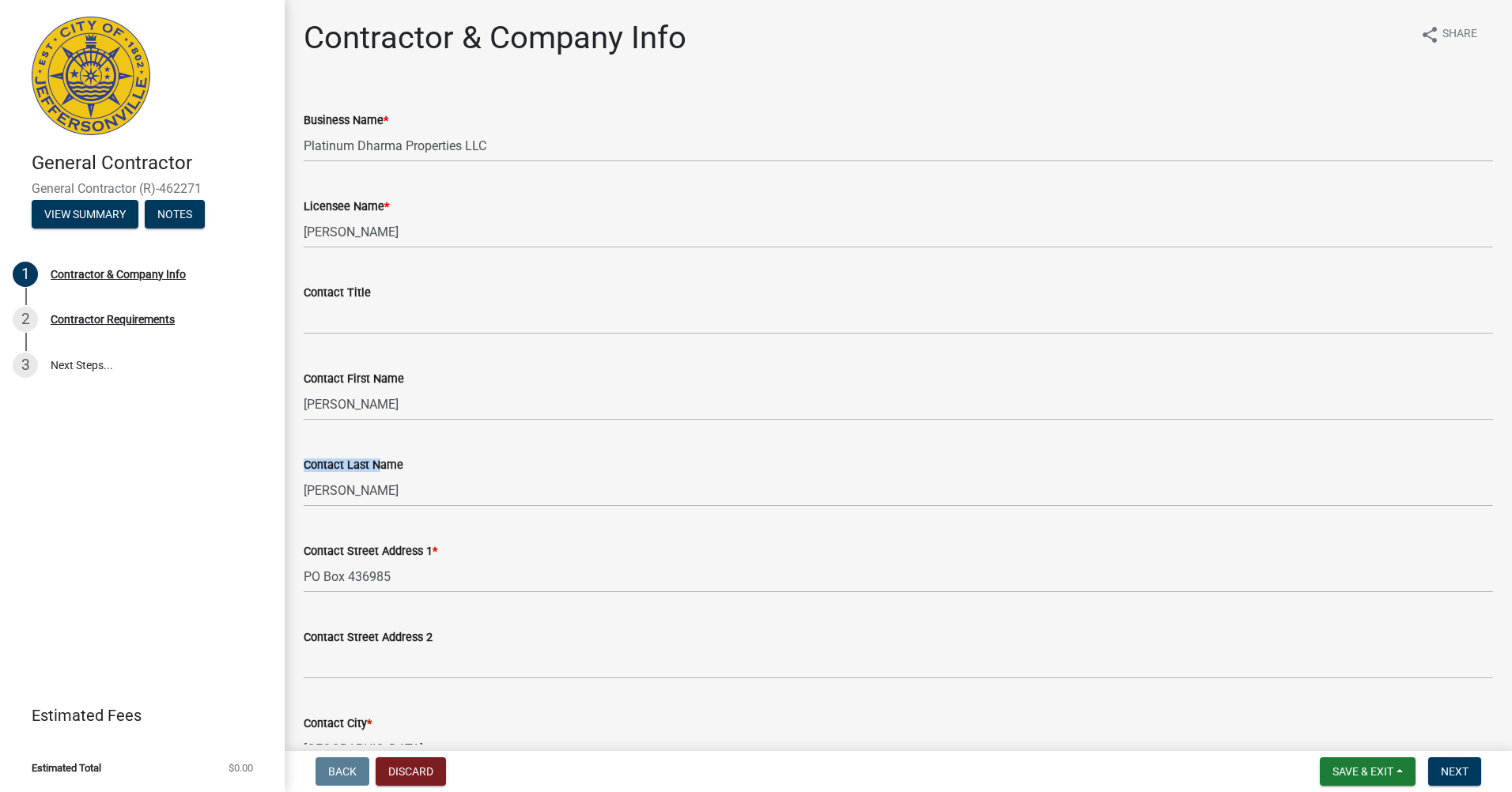
drag, startPoint x: 321, startPoint y: 512, endPoint x: 428, endPoint y: 472, distance: 114.2
click at [458, 461] on div "Contact Last Name" at bounding box center [898, 465] width 1189 height 19
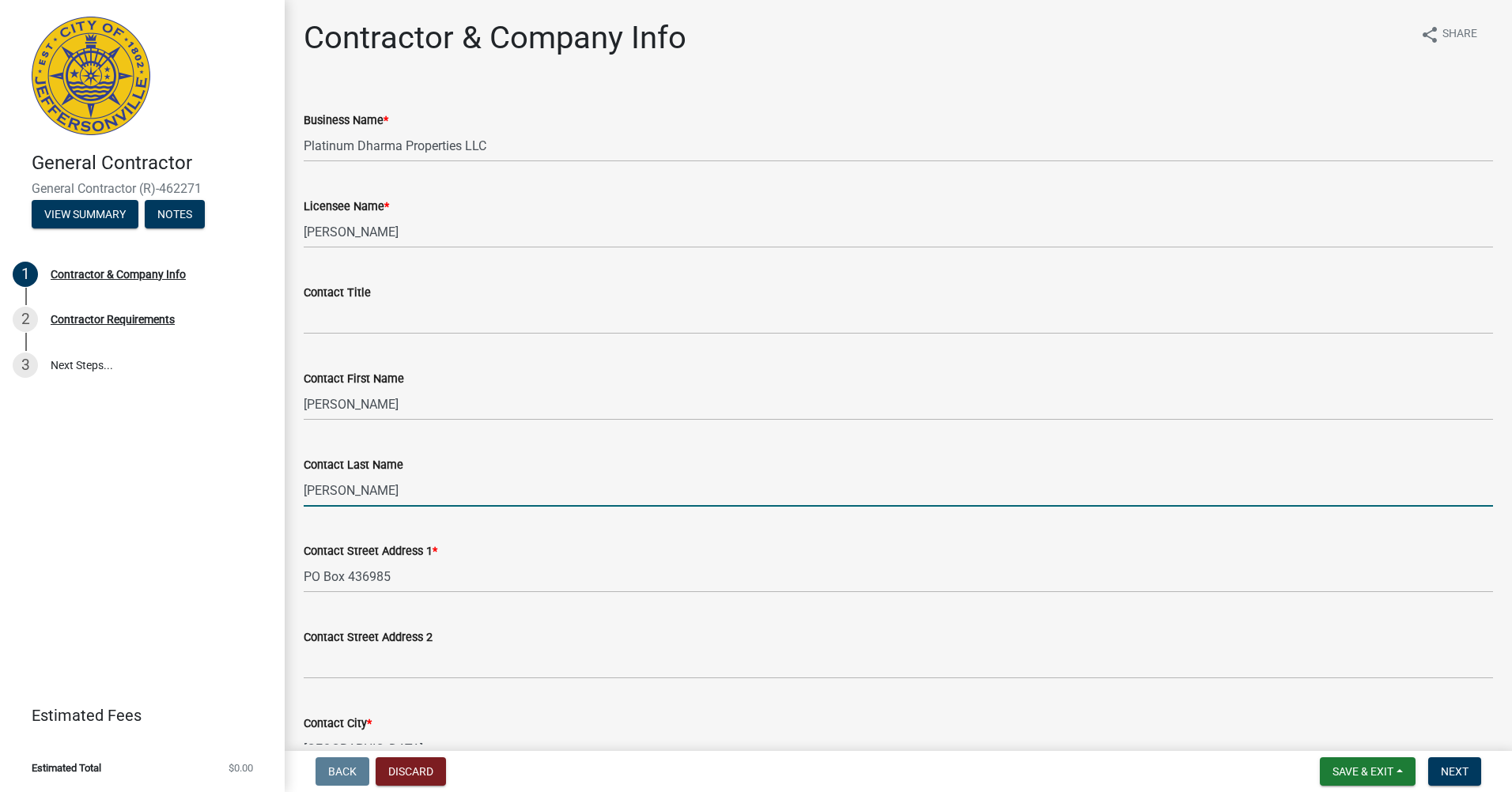
click at [325, 491] on input "[PERSON_NAME]" at bounding box center [898, 490] width 1189 height 32
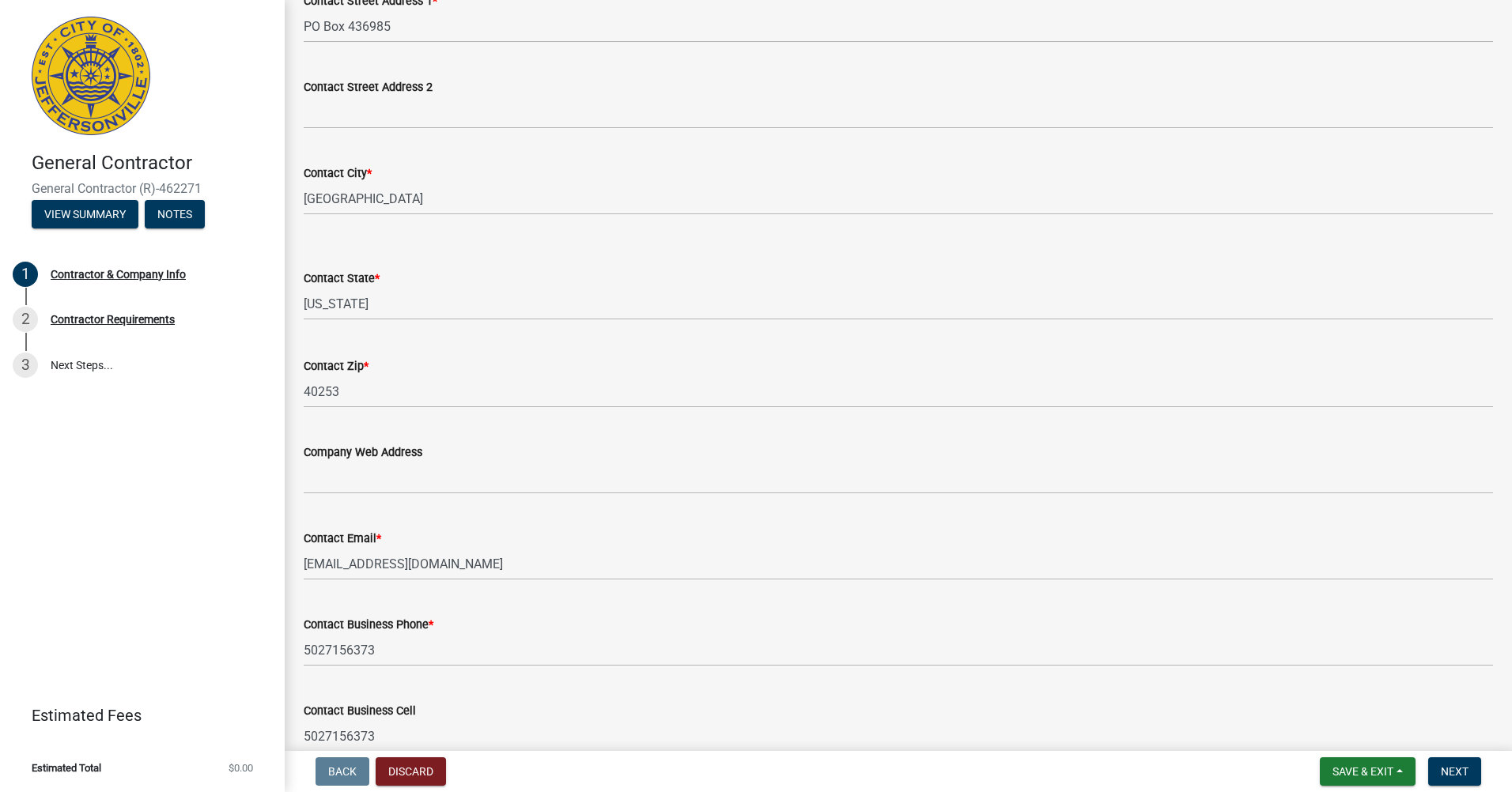
scroll to position [553, 0]
type input "Bains"
drag, startPoint x: 1483, startPoint y: 773, endPoint x: 1475, endPoint y: 778, distance: 9.4
click at [1482, 774] on form "Save & Exit Save Save & Exit Next" at bounding box center [1400, 772] width 174 height 29
click at [1459, 778] on span "Next" at bounding box center [1454, 772] width 28 height 13
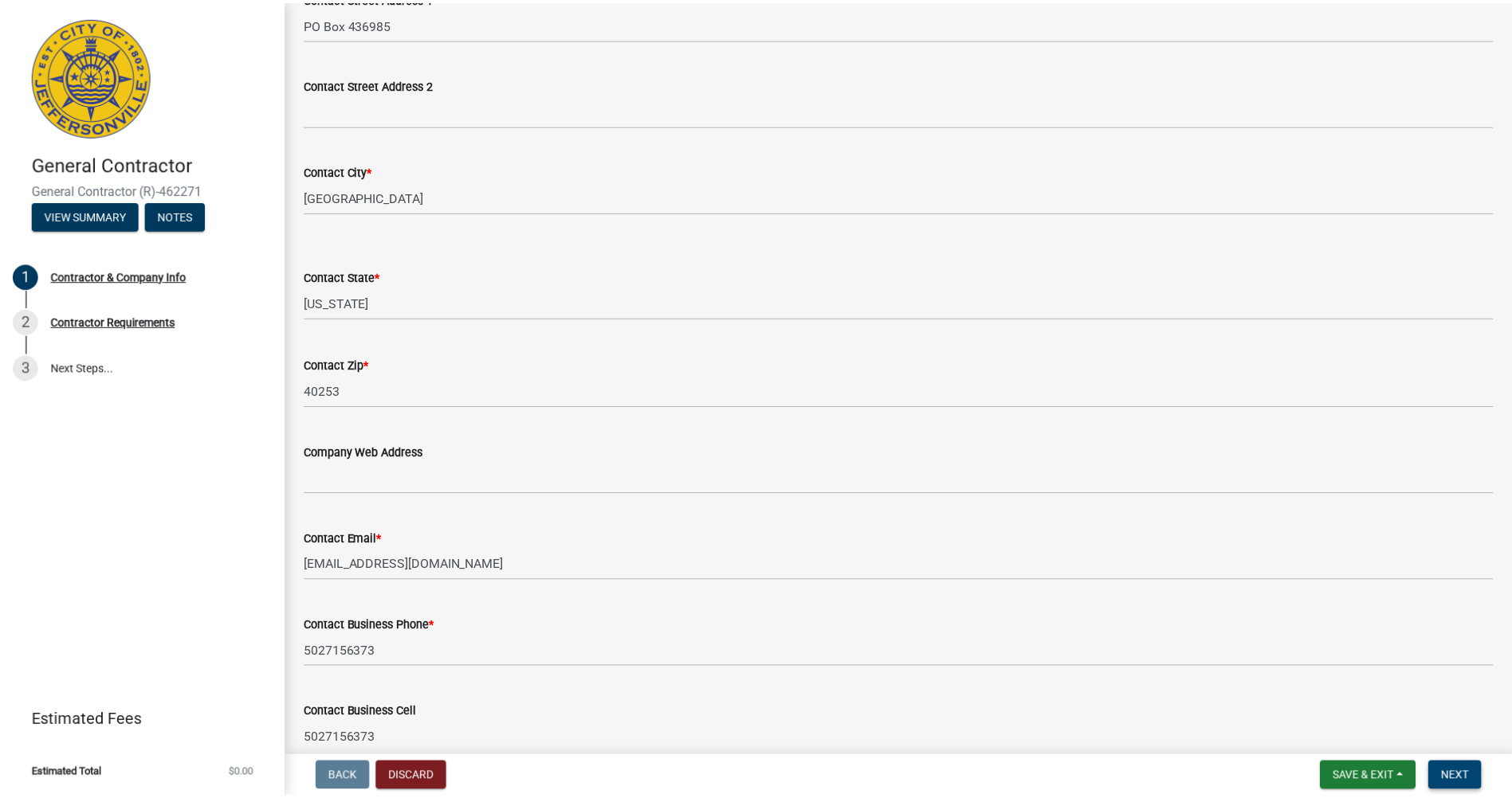
scroll to position [0, 0]
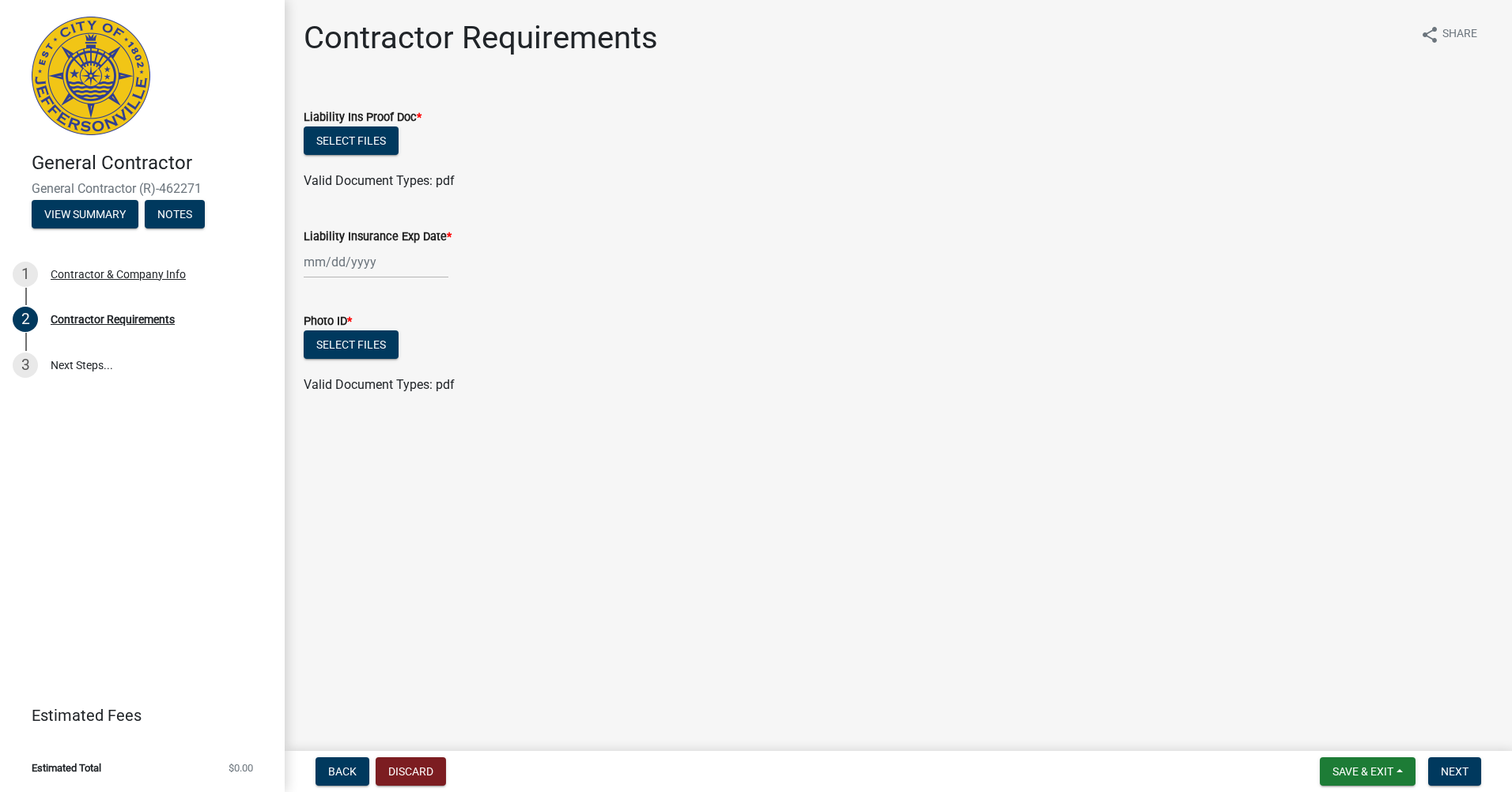
click at [357, 273] on div at bounding box center [375, 262] width 145 height 32
click at [371, 298] on select "Aug Sep Oct Nov Dec" at bounding box center [364, 296] width 58 height 24
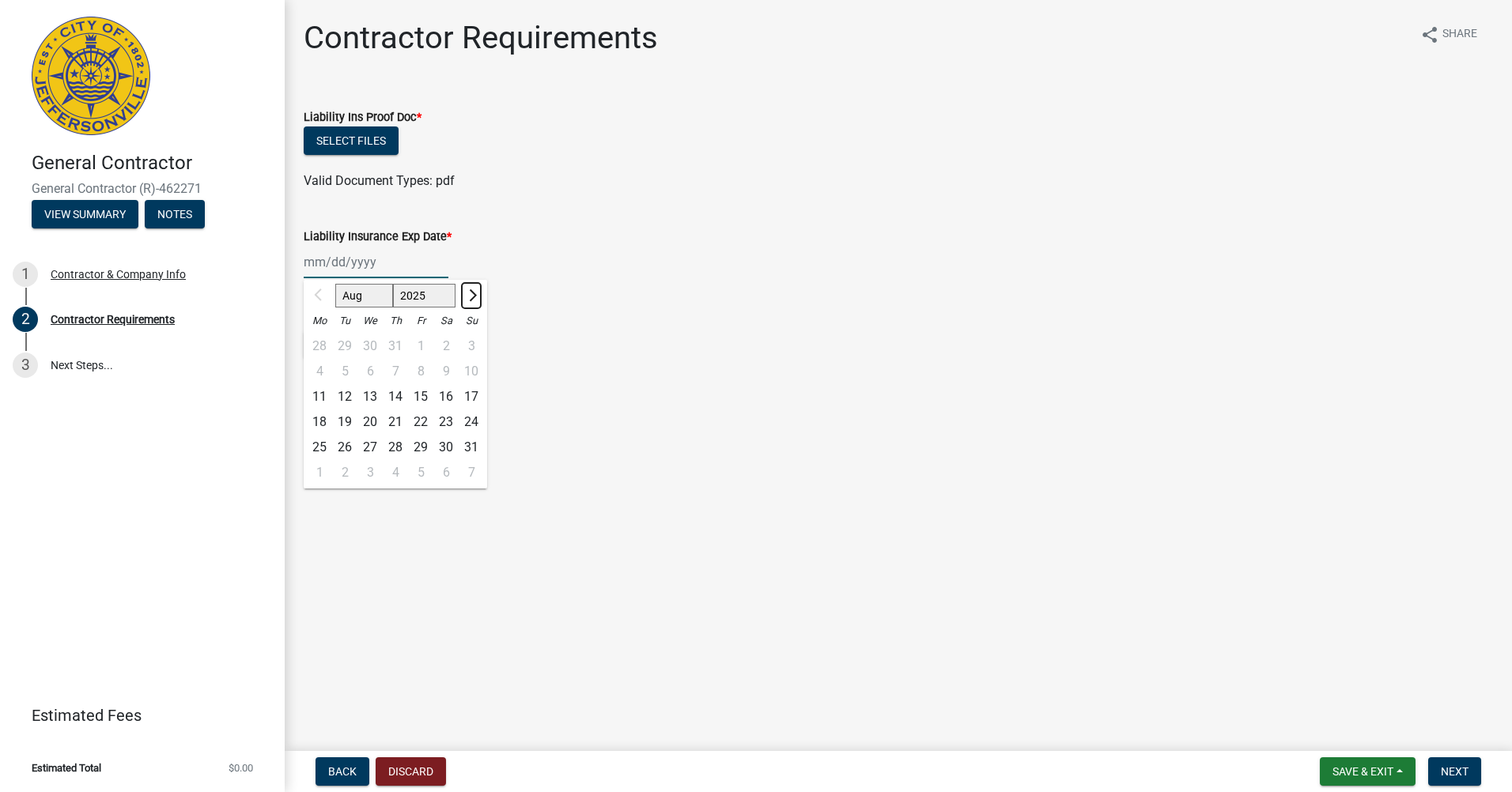
click at [467, 293] on span "Next month" at bounding box center [471, 296] width 12 height 12
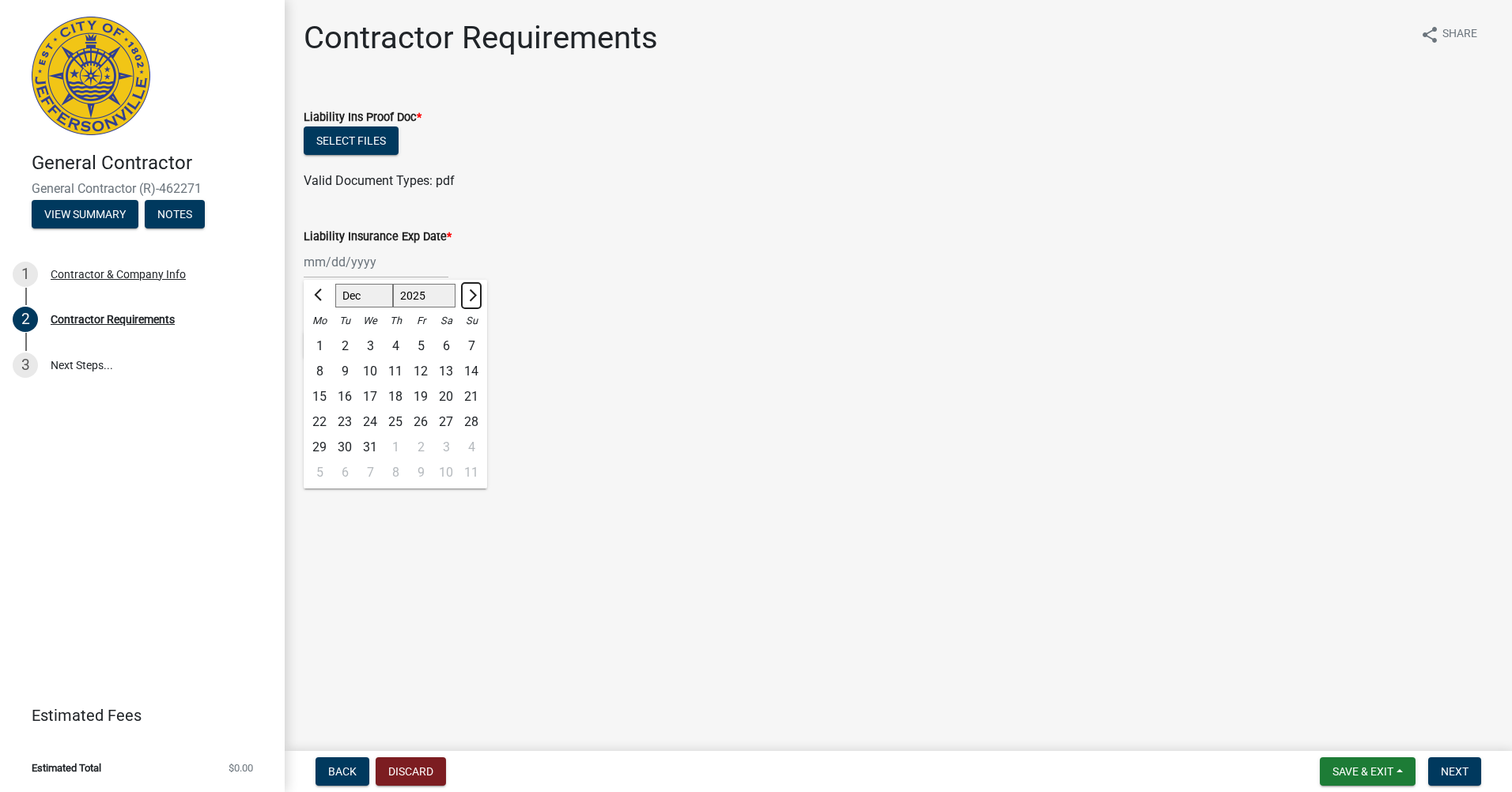
select select "1"
select select "2026"
click at [467, 293] on span "Next month" at bounding box center [471, 296] width 12 height 12
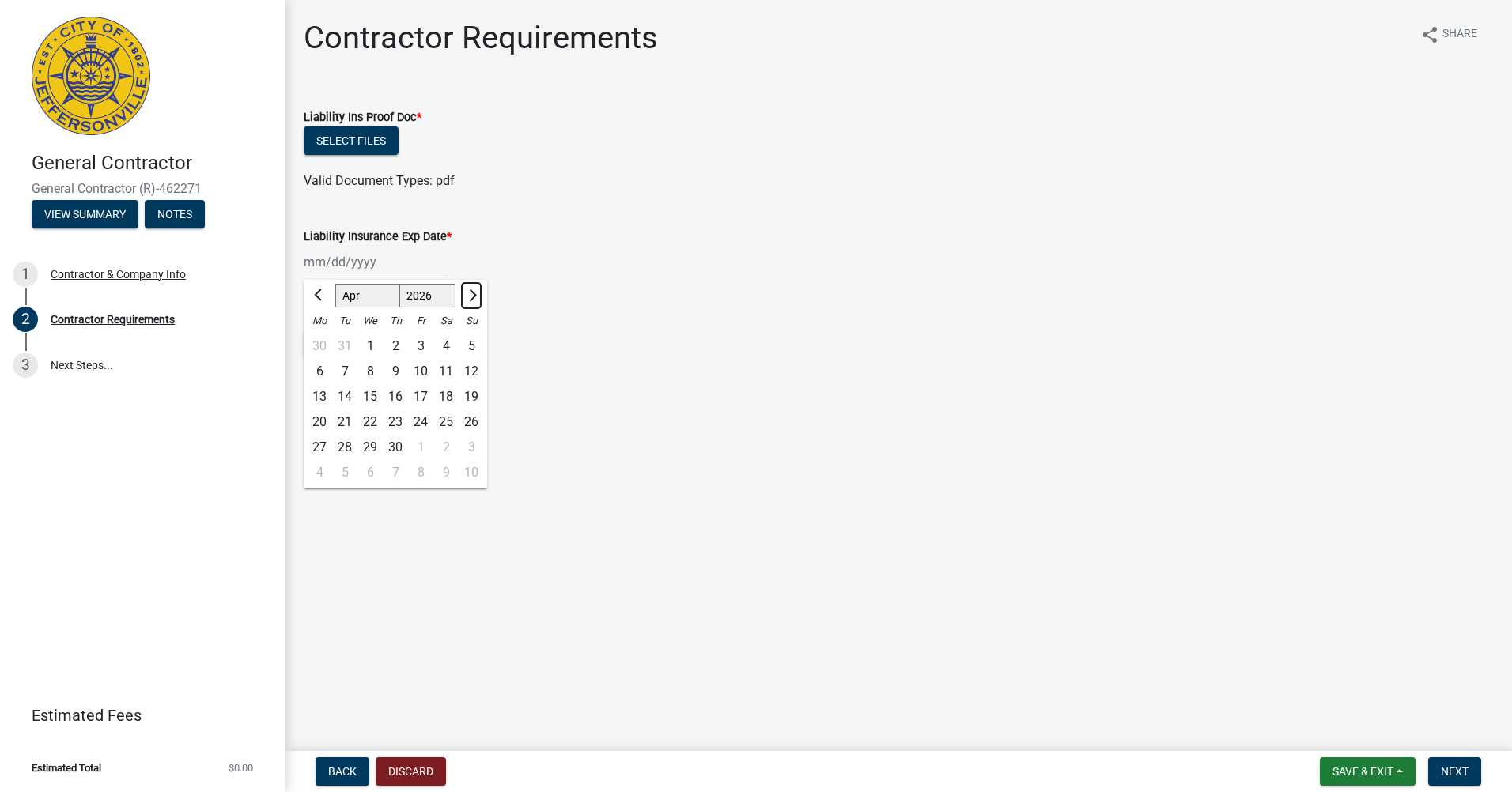
click at [466, 291] on button "Next month" at bounding box center [471, 296] width 19 height 25
select select "5"
click at [423, 368] on div "8" at bounding box center [421, 372] width 25 height 25
type input "[DATE]"
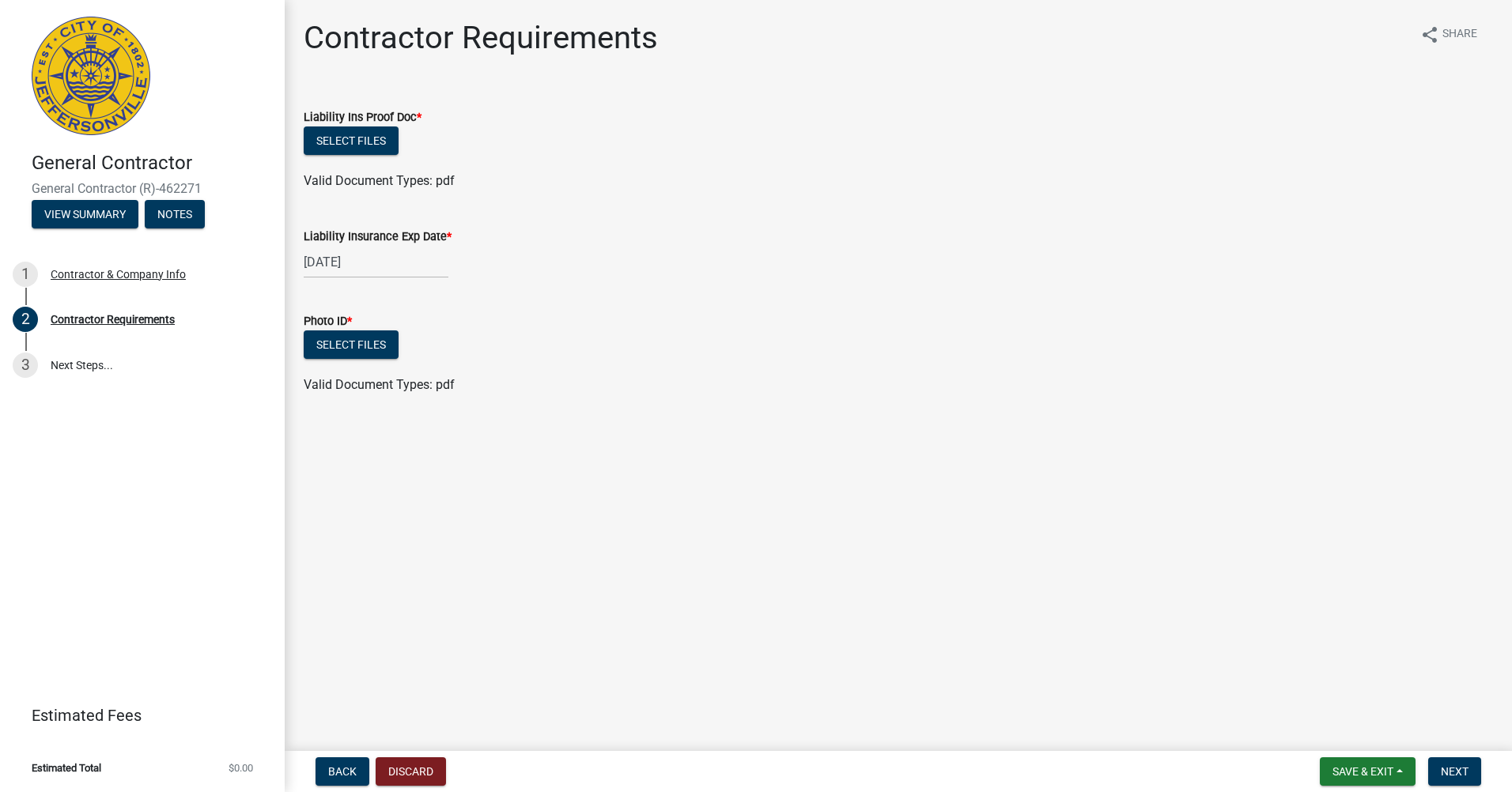
click at [1350, 756] on nav "Back Discard Save & Exit Save Save & Exit Next" at bounding box center [898, 772] width 1227 height 42
click at [1348, 762] on button "Save & Exit" at bounding box center [1367, 772] width 96 height 29
click at [1302, 723] on button "Save & Exit" at bounding box center [1352, 730] width 126 height 38
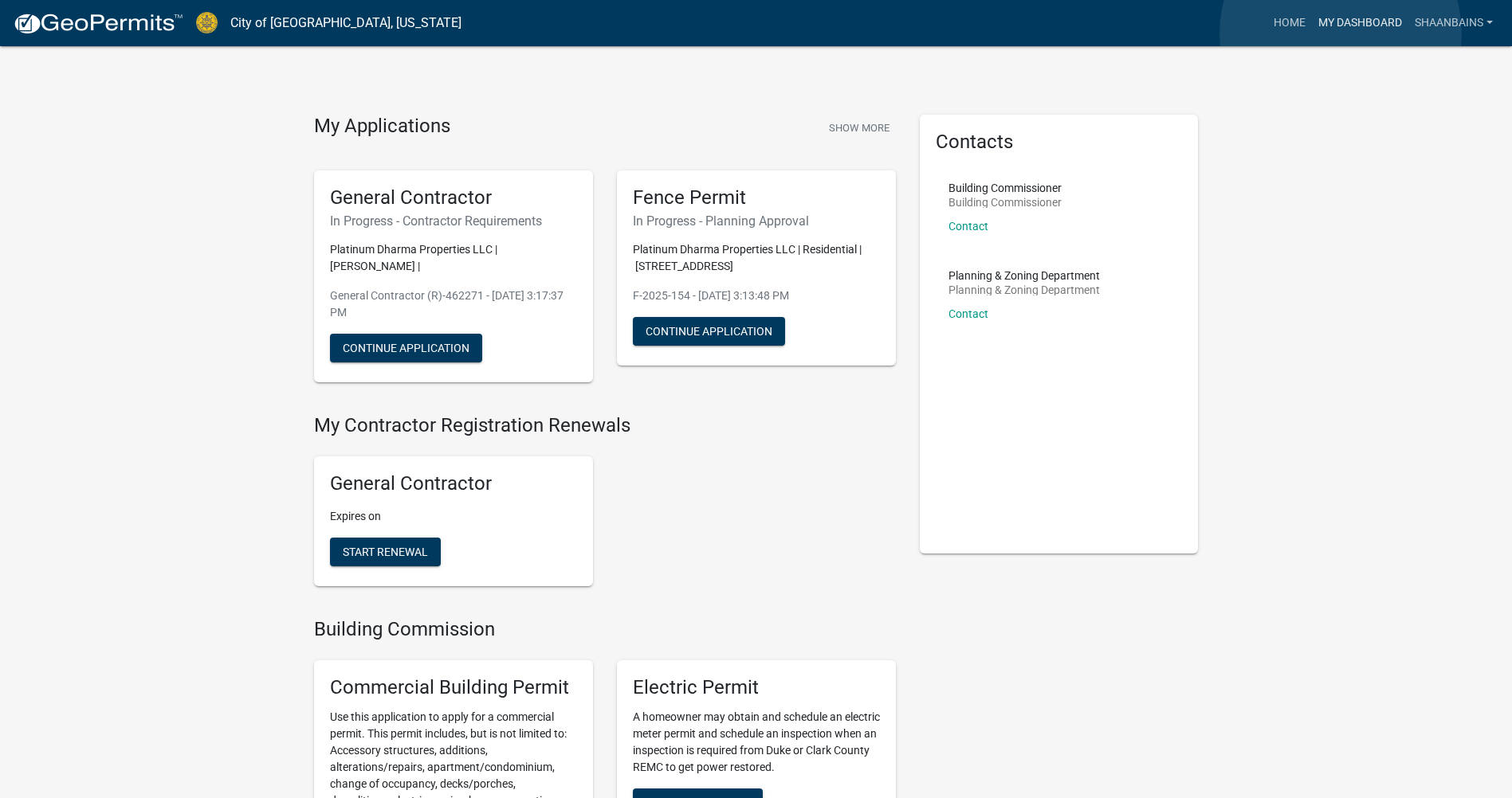
click at [1340, 32] on link "My Dashboard" at bounding box center [1360, 22] width 96 height 30
